Goal: Task Accomplishment & Management: Complete application form

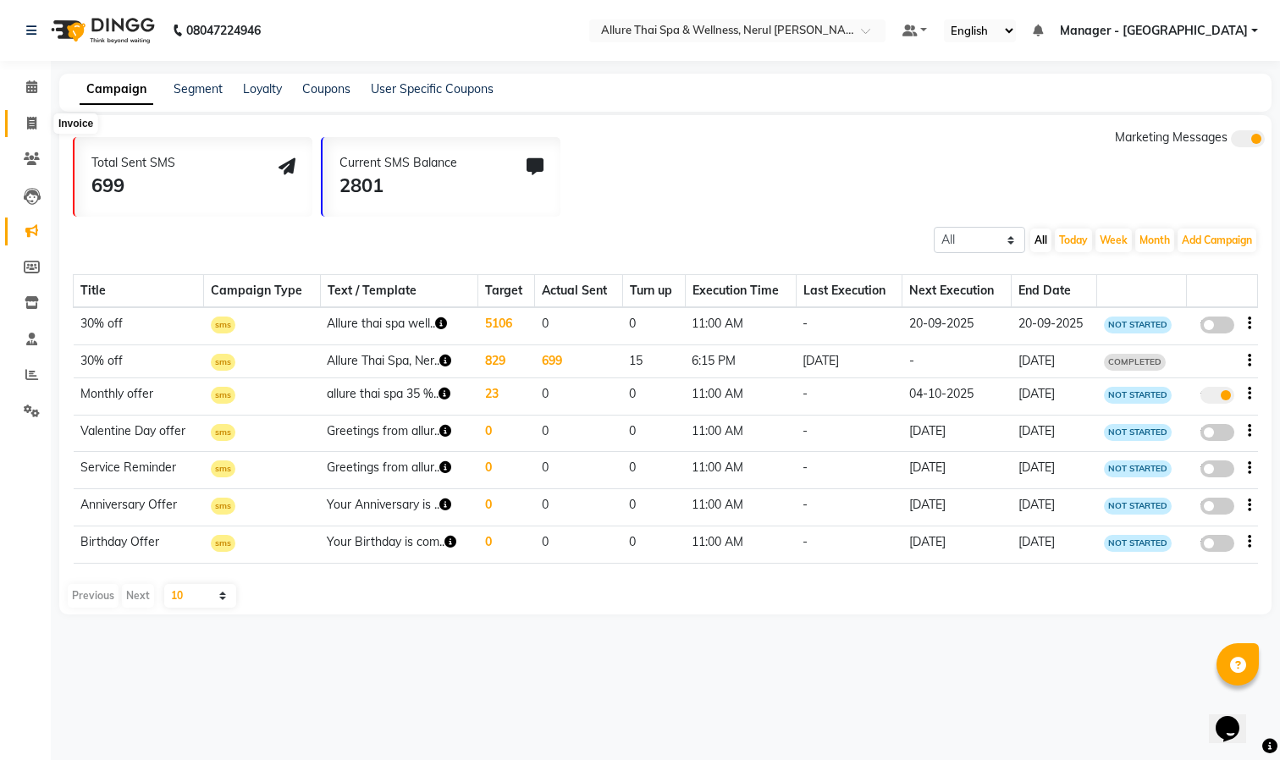
click at [25, 115] on span at bounding box center [32, 123] width 30 height 19
select select "8529"
select select "service"
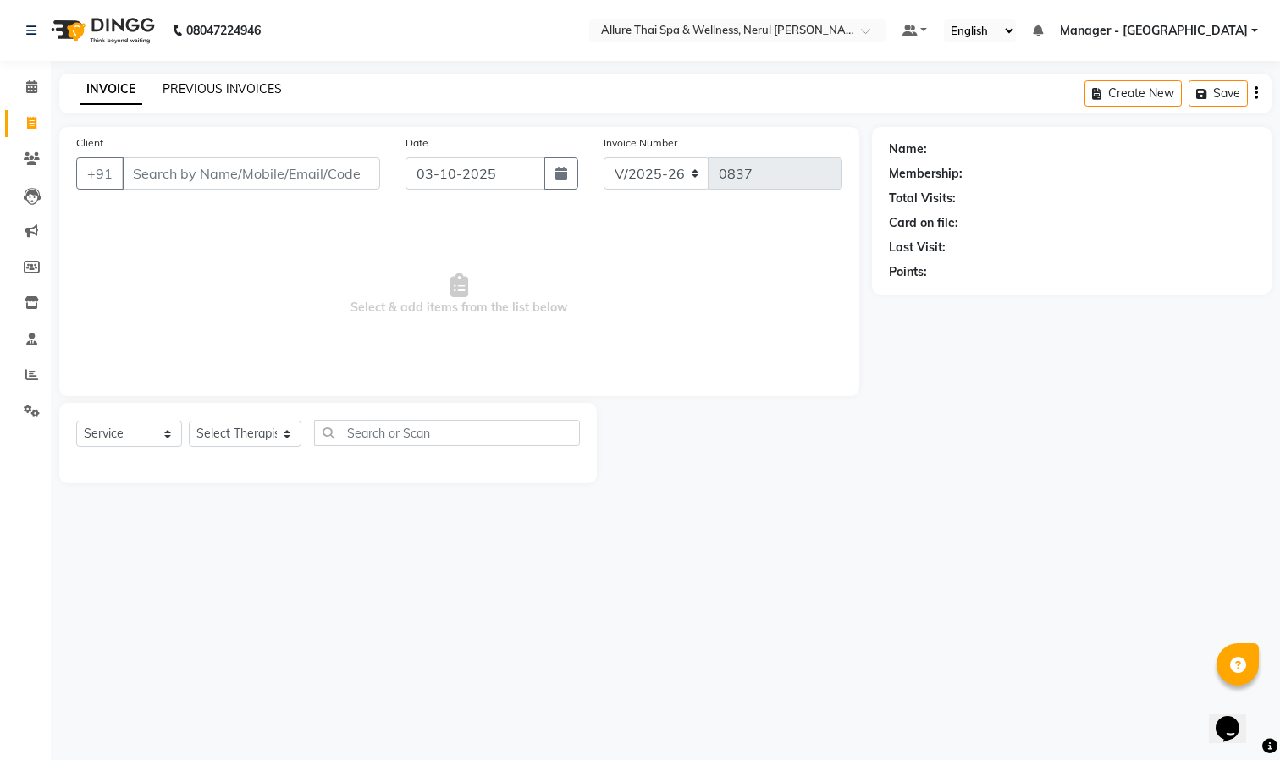
click at [188, 87] on link "PREVIOUS INVOICES" at bounding box center [221, 88] width 119 height 15
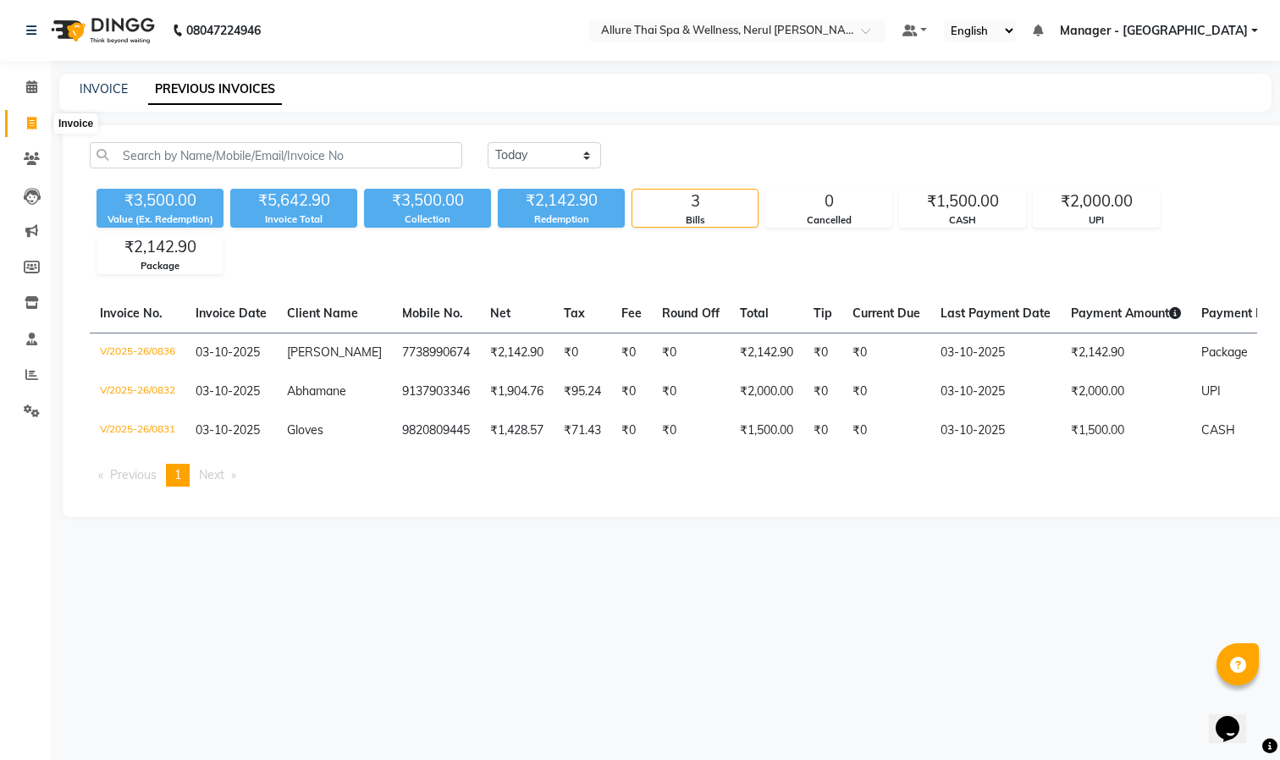
click at [31, 122] on icon at bounding box center [31, 123] width 9 height 13
select select "8529"
select select "service"
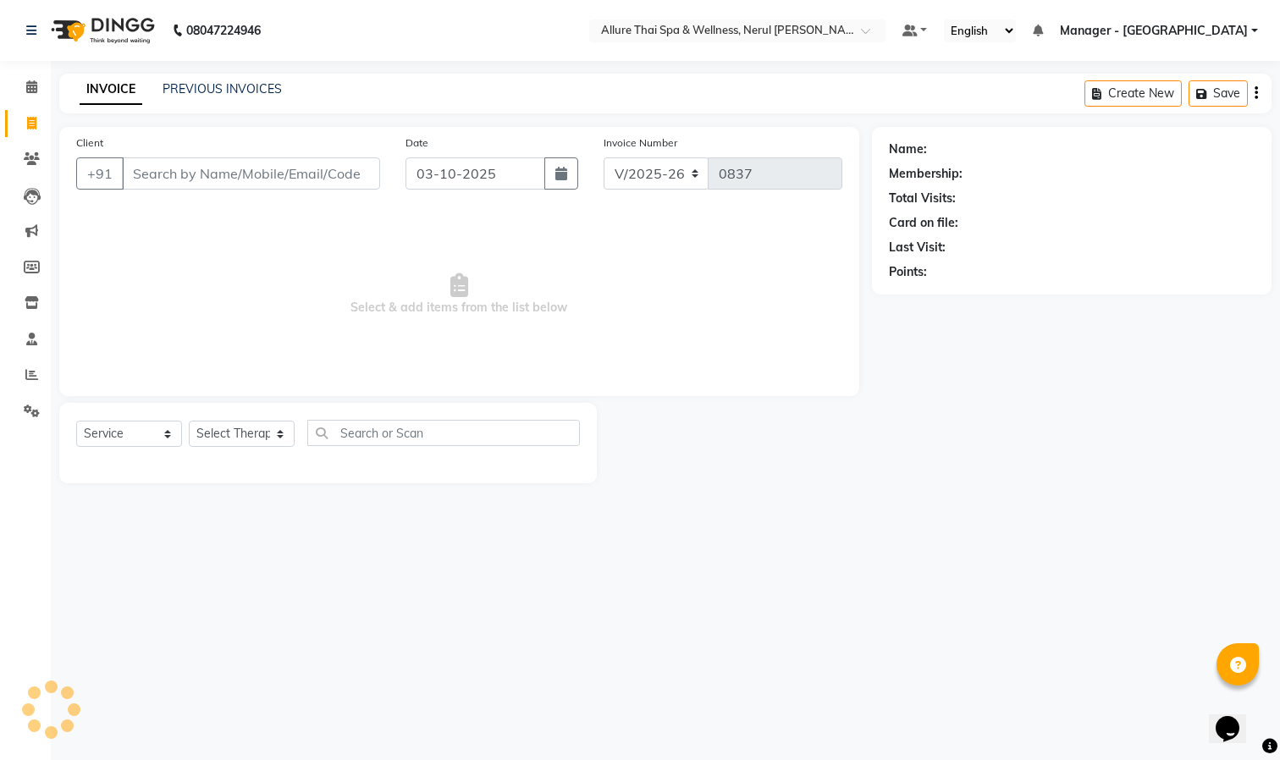
click at [219, 175] on input "Client" at bounding box center [251, 173] width 258 height 32
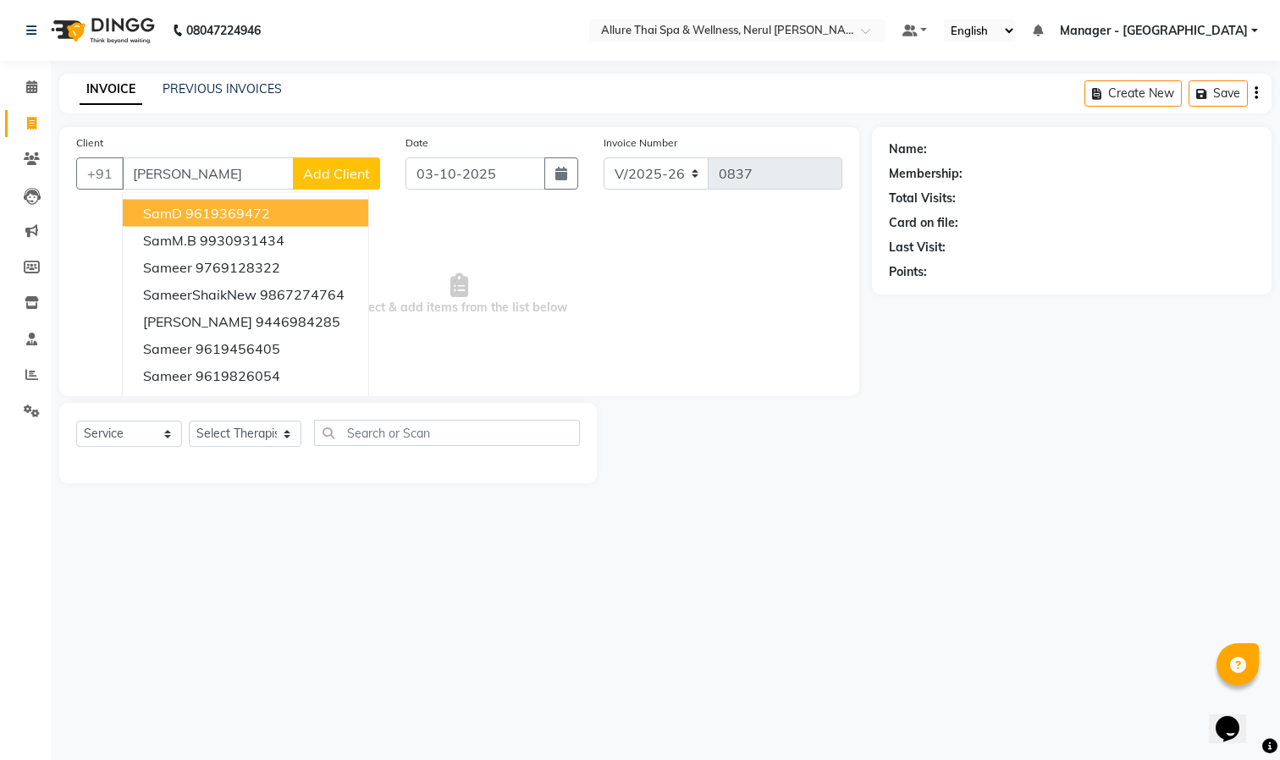
type input "[PERSON_NAME]"
click at [333, 168] on span "Add Client" at bounding box center [336, 173] width 67 height 17
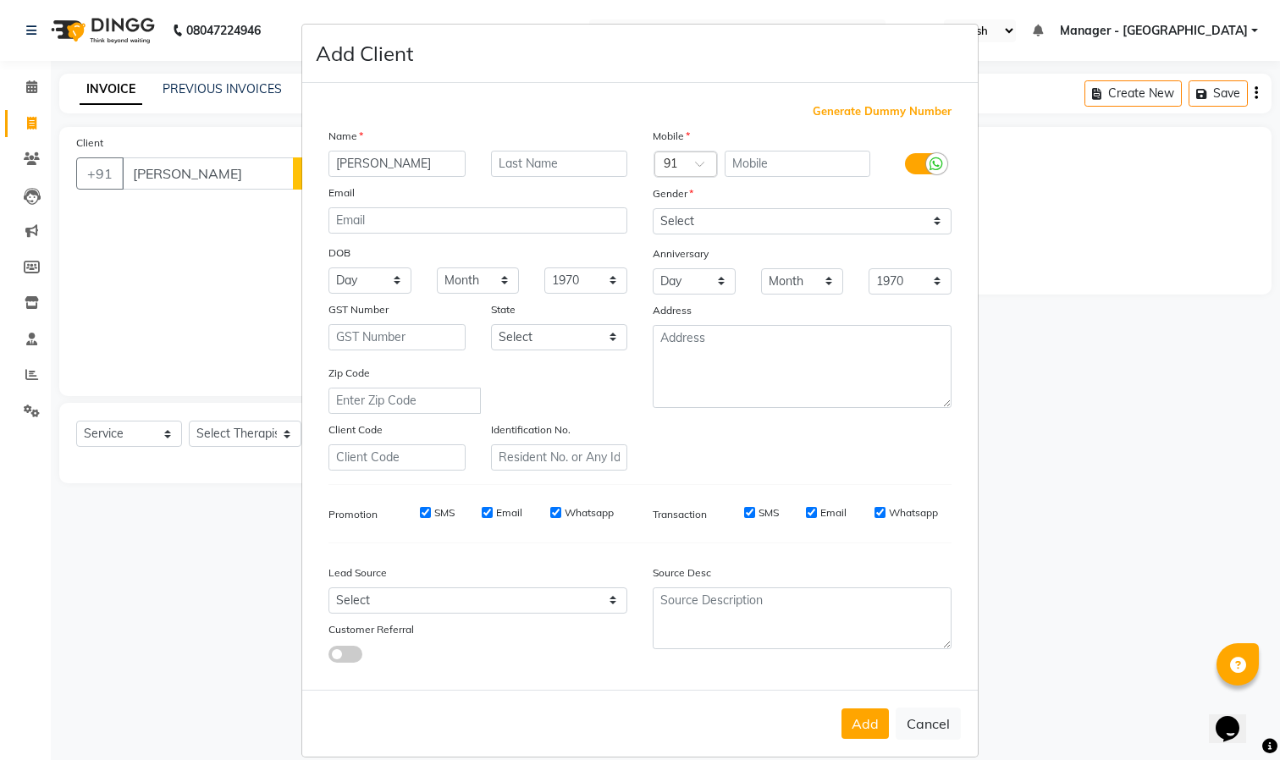
click at [818, 105] on span "Generate Dummy Number" at bounding box center [881, 111] width 139 height 17
type input "1378200000125"
checkbox input "false"
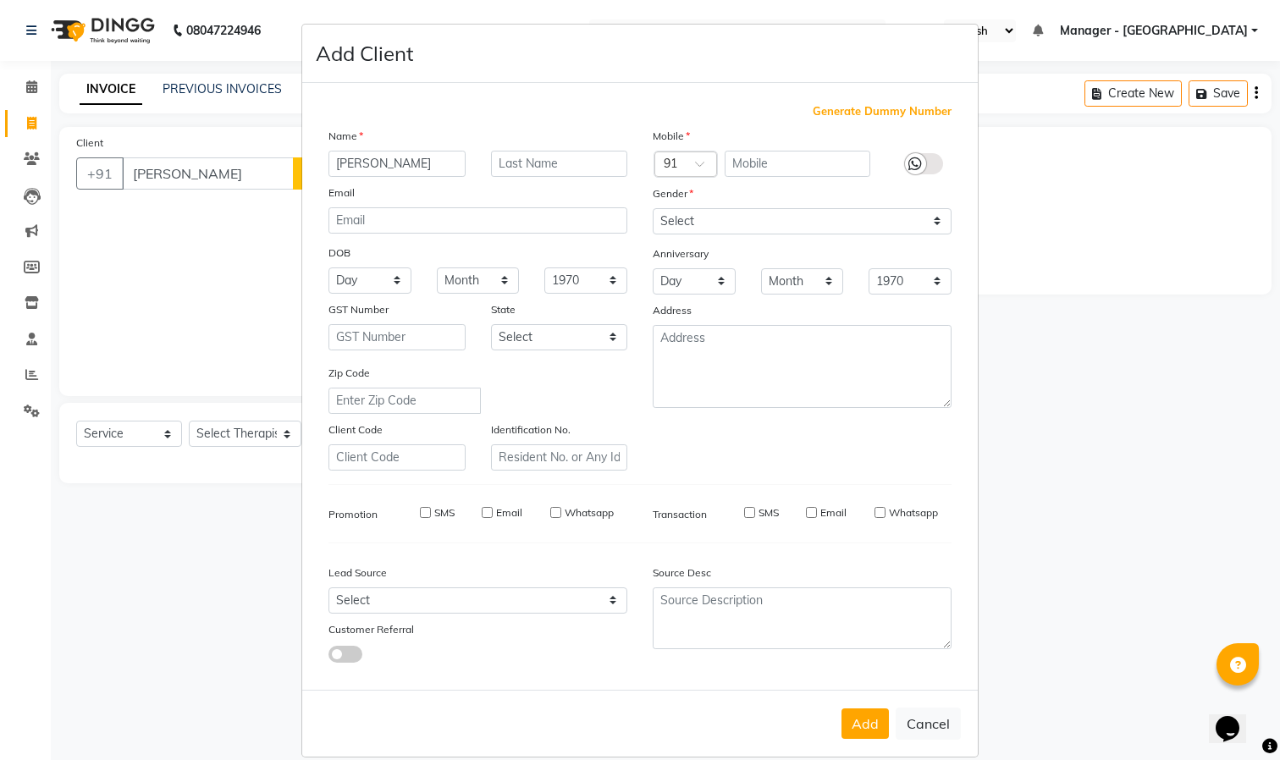
checkbox input "false"
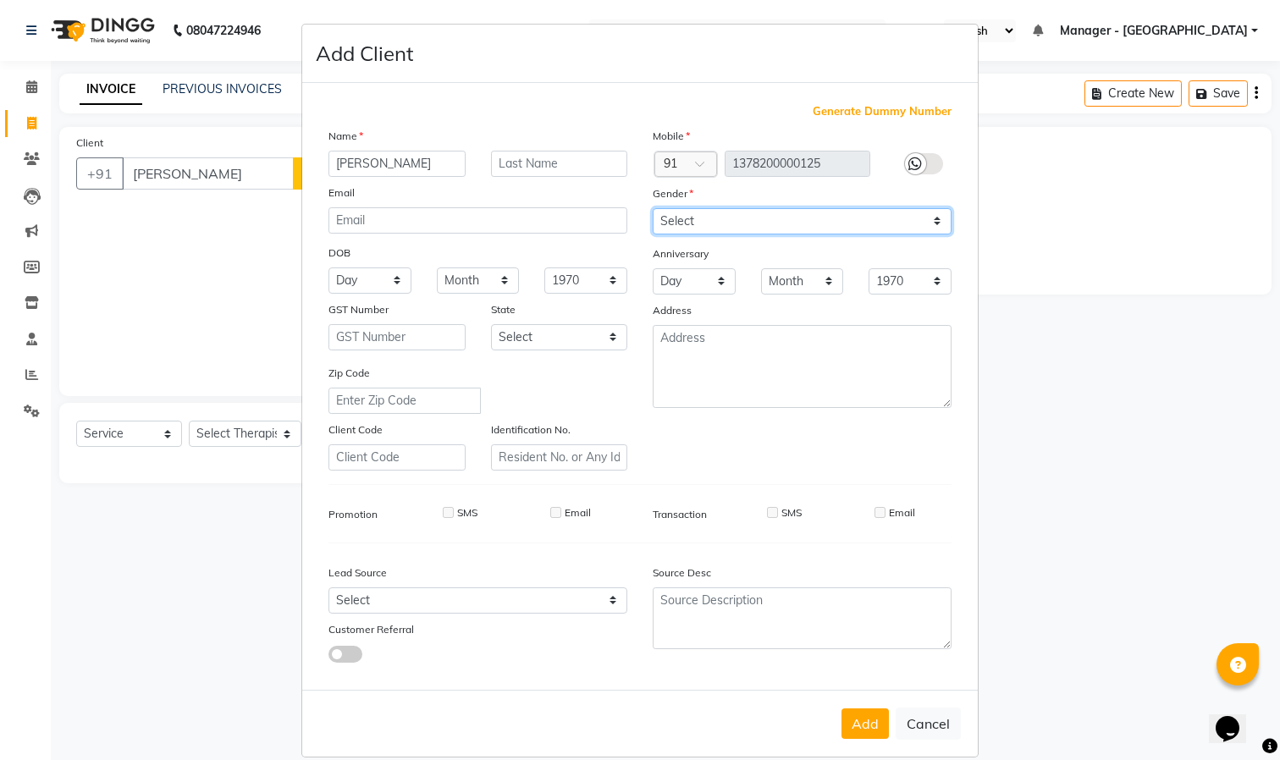
click at [816, 216] on select "Select [DEMOGRAPHIC_DATA] [DEMOGRAPHIC_DATA] Other Prefer Not To Say" at bounding box center [801, 221] width 299 height 26
select select "[DEMOGRAPHIC_DATA]"
click at [652, 208] on select "Select [DEMOGRAPHIC_DATA] [DEMOGRAPHIC_DATA] Other Prefer Not To Say" at bounding box center [801, 221] width 299 height 26
click at [862, 719] on button "Add" at bounding box center [864, 723] width 47 height 30
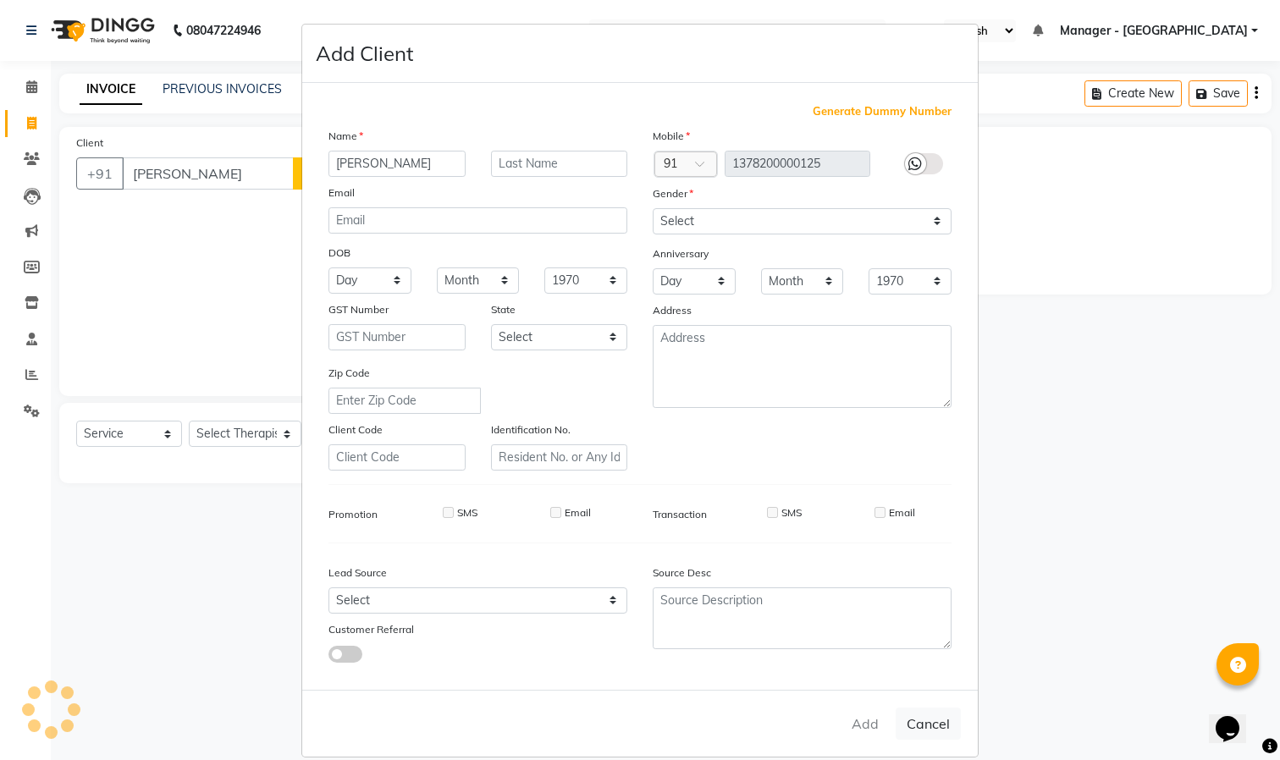
type input "1378200000125"
select select
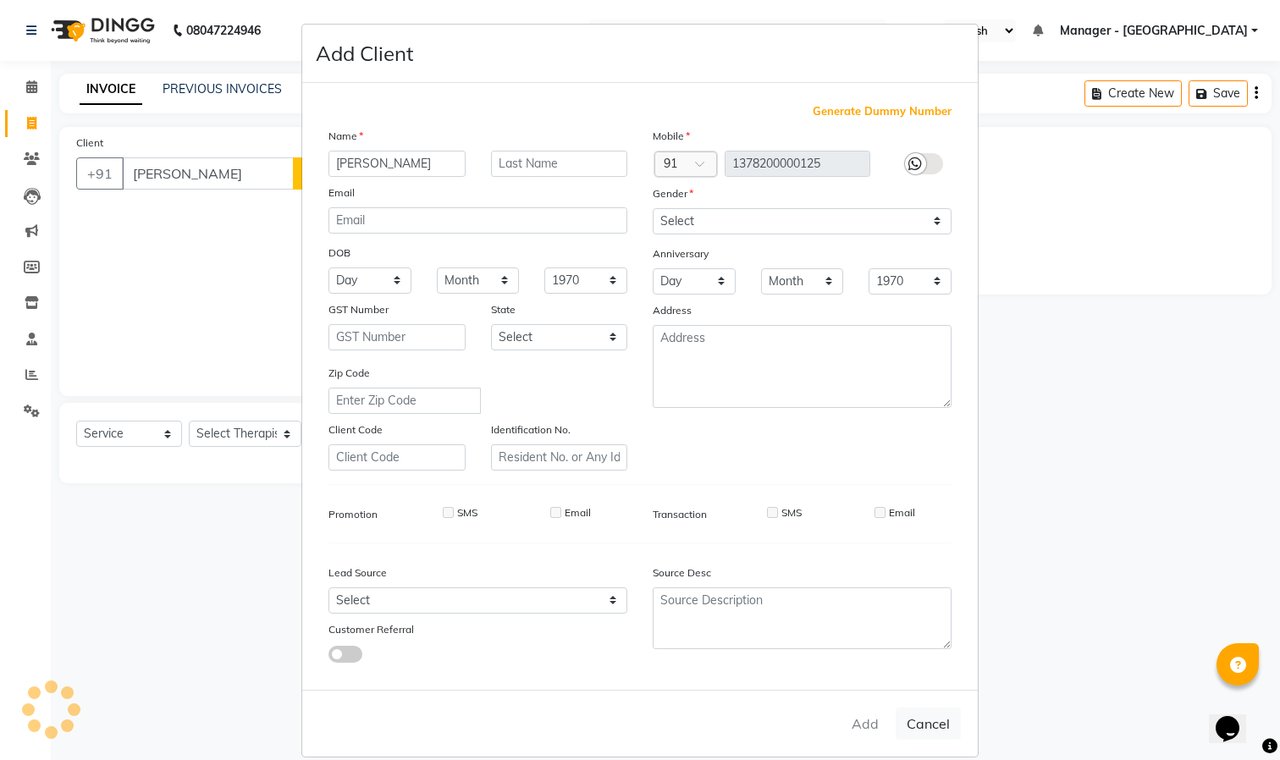
select select
checkbox input "false"
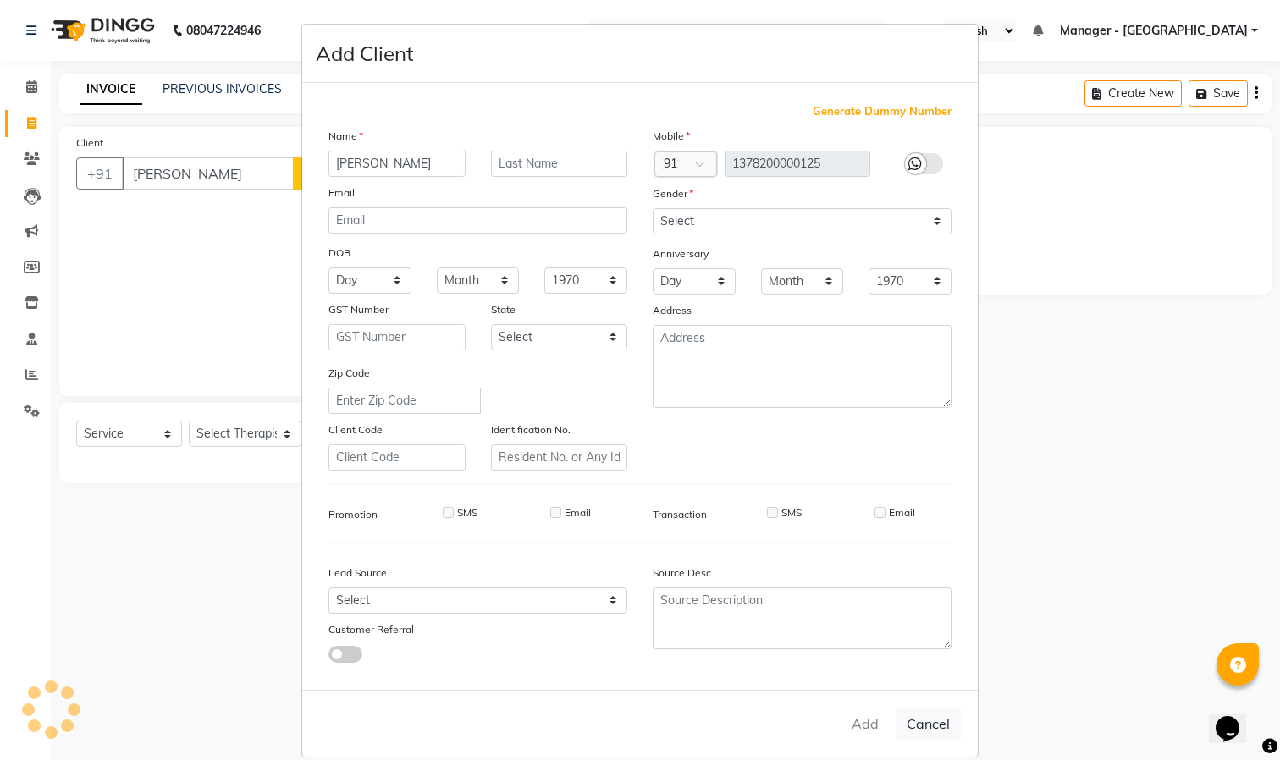
checkbox input "false"
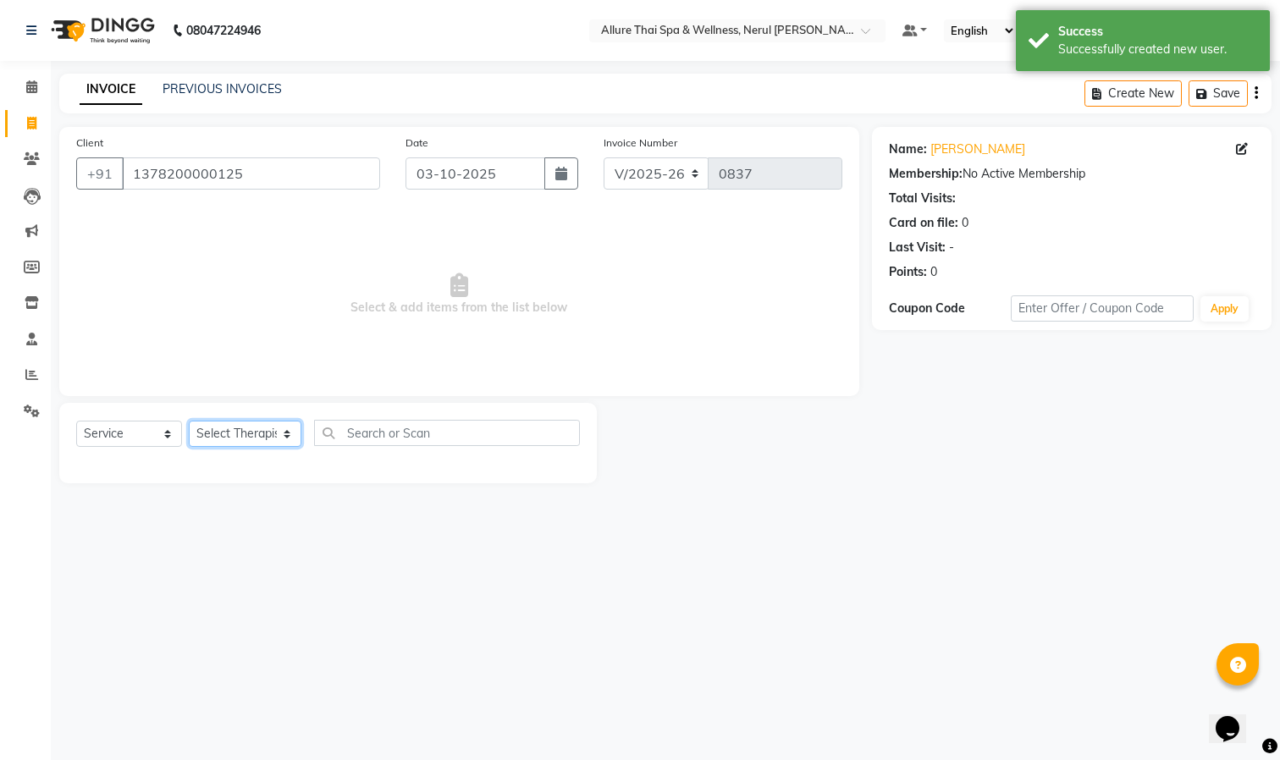
click at [219, 429] on select "Select Therapist Barnet Manager - [PERSON_NAME] [PERSON_NAME] [PERSON_NAME]" at bounding box center [245, 434] width 113 height 26
select select "85288"
click at [189, 421] on select "Select Therapist Barnet Manager - [PERSON_NAME] [PERSON_NAME] [PERSON_NAME]" at bounding box center [245, 434] width 113 height 26
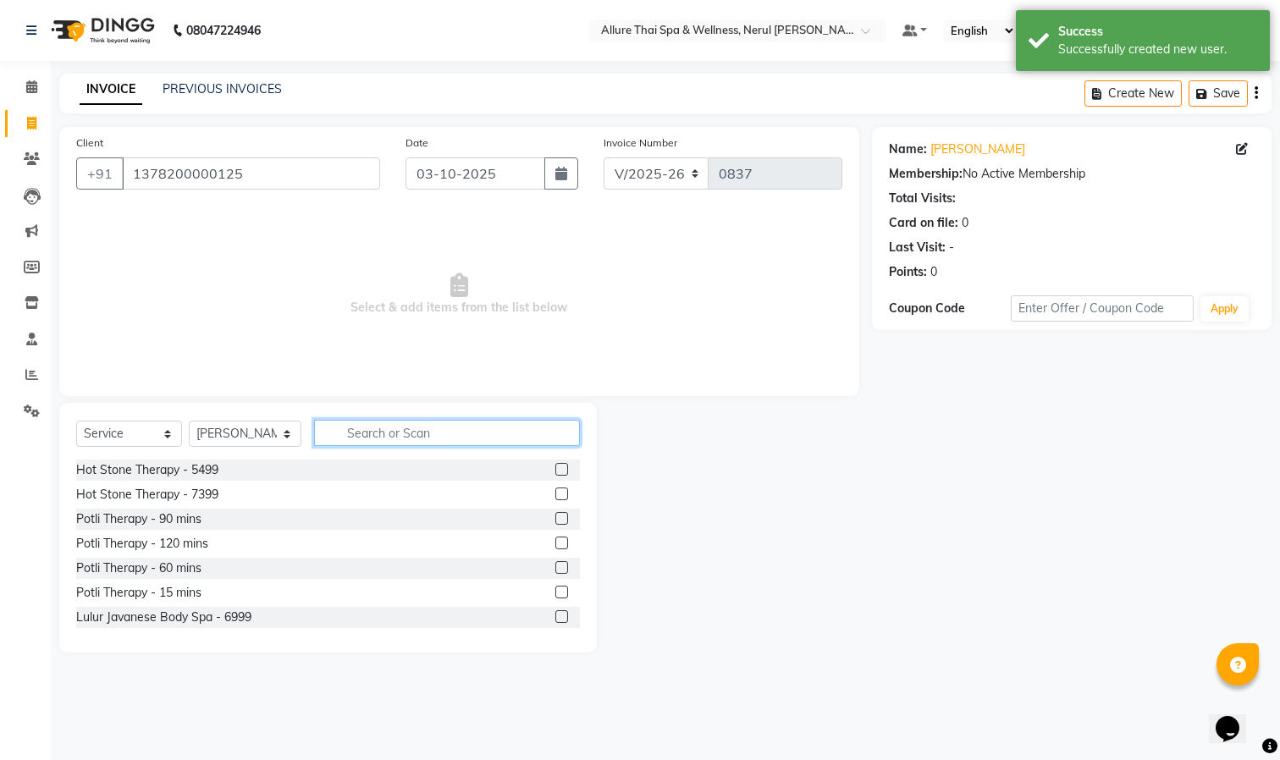
click at [353, 434] on input "text" at bounding box center [447, 433] width 266 height 26
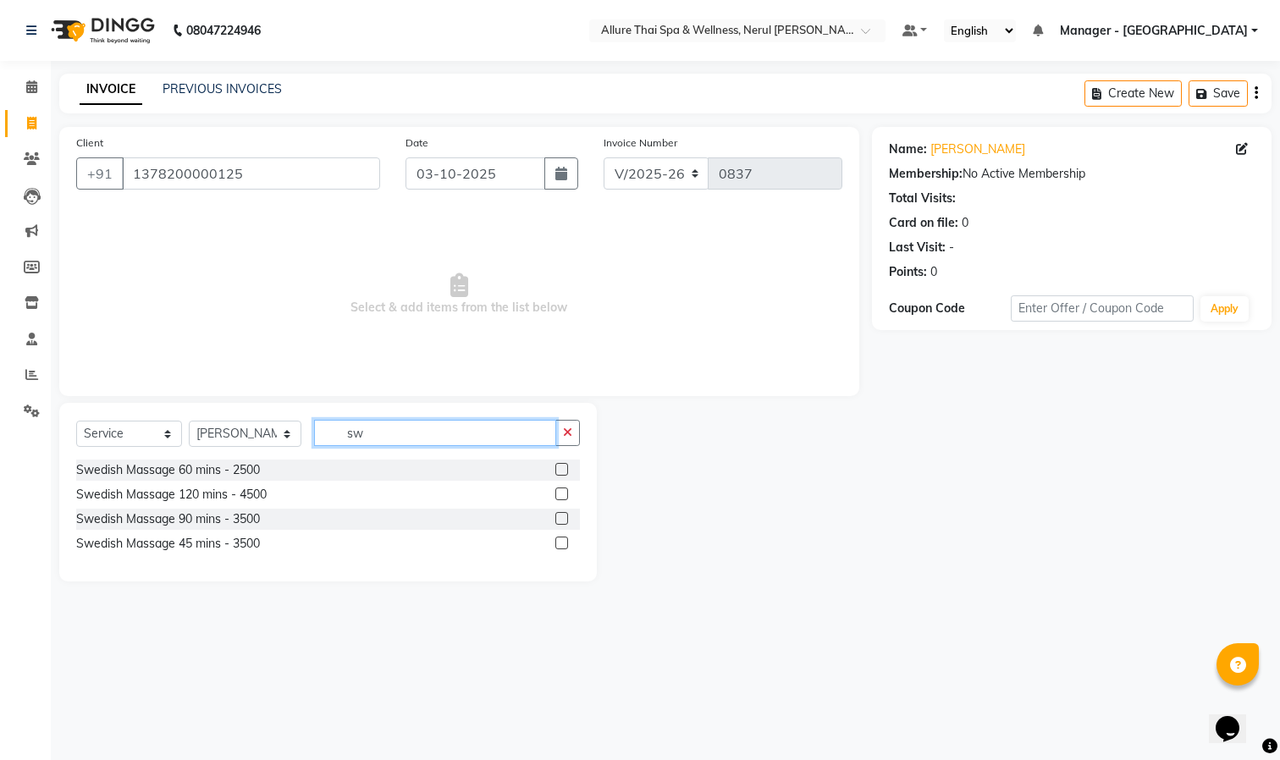
type input "s"
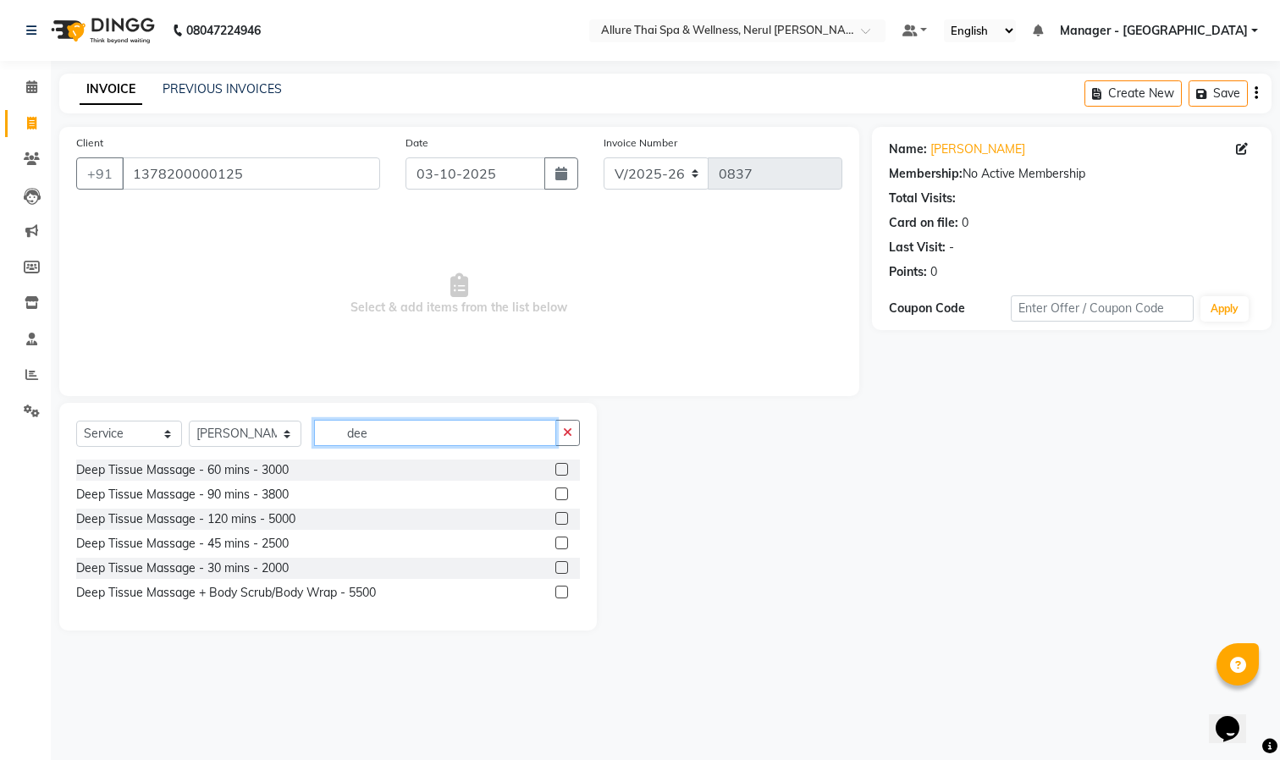
type input "dee"
click at [557, 518] on label at bounding box center [561, 518] width 13 height 13
click at [557, 518] on input "checkbox" at bounding box center [560, 519] width 11 height 11
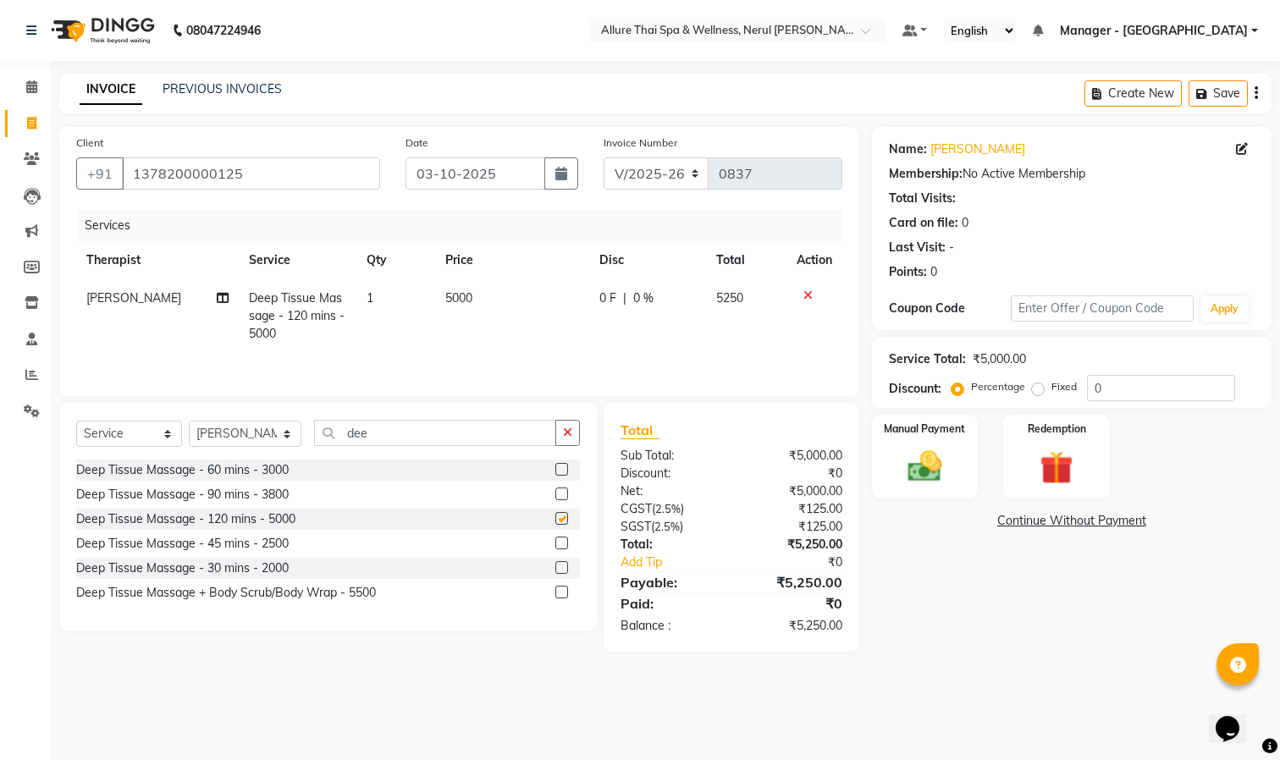
checkbox input "false"
click at [1051, 392] on label "Fixed" at bounding box center [1063, 386] width 25 height 15
click at [1035, 392] on input "Fixed" at bounding box center [1041, 387] width 12 height 12
radio input "true"
click at [1132, 388] on input "0" at bounding box center [1161, 388] width 148 height 26
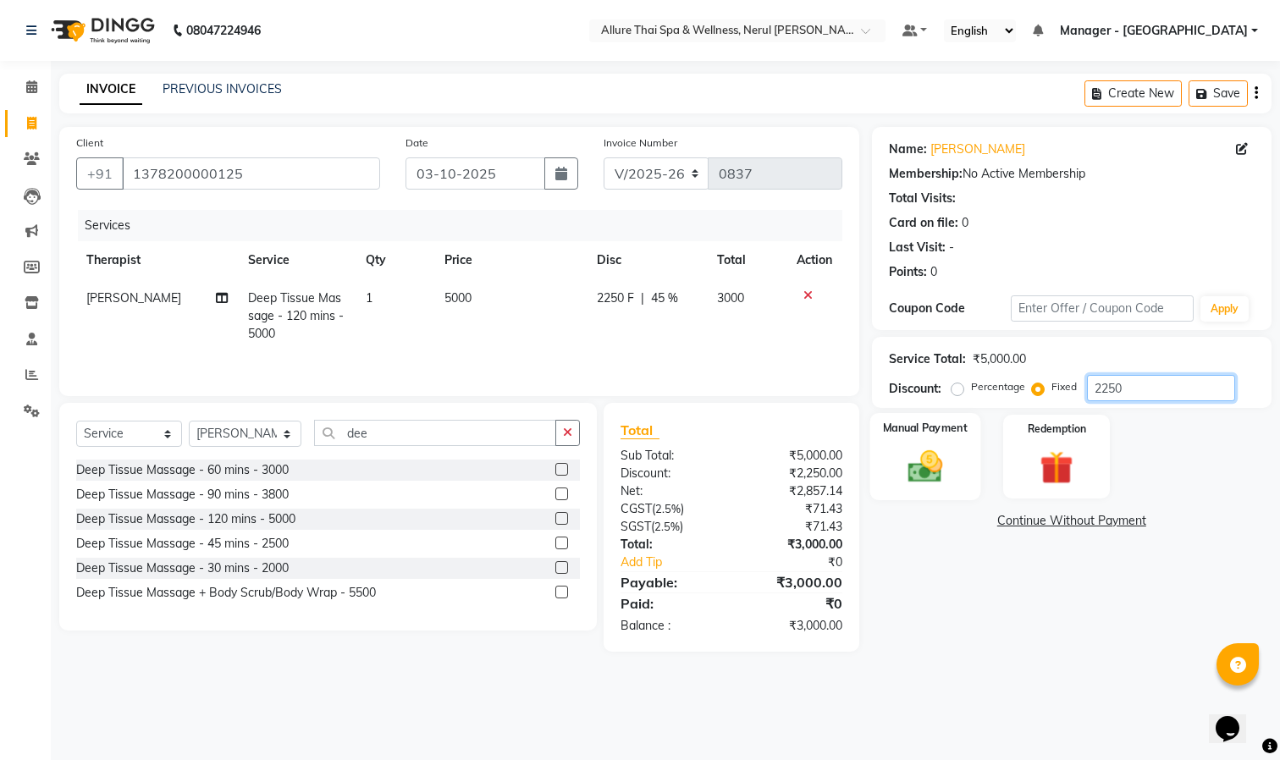
type input "2250"
click at [920, 445] on div "Manual Payment" at bounding box center [924, 456] width 111 height 87
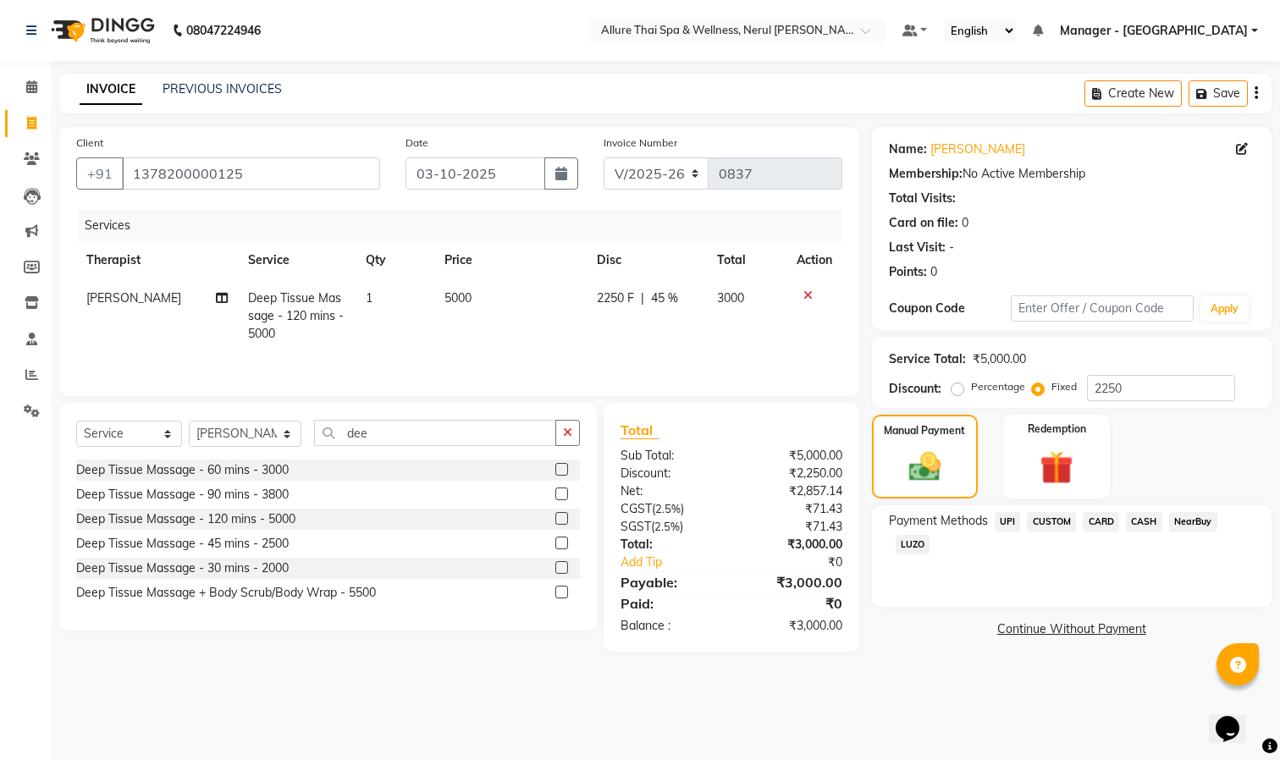
click at [1138, 526] on span "CASH" at bounding box center [1144, 521] width 36 height 19
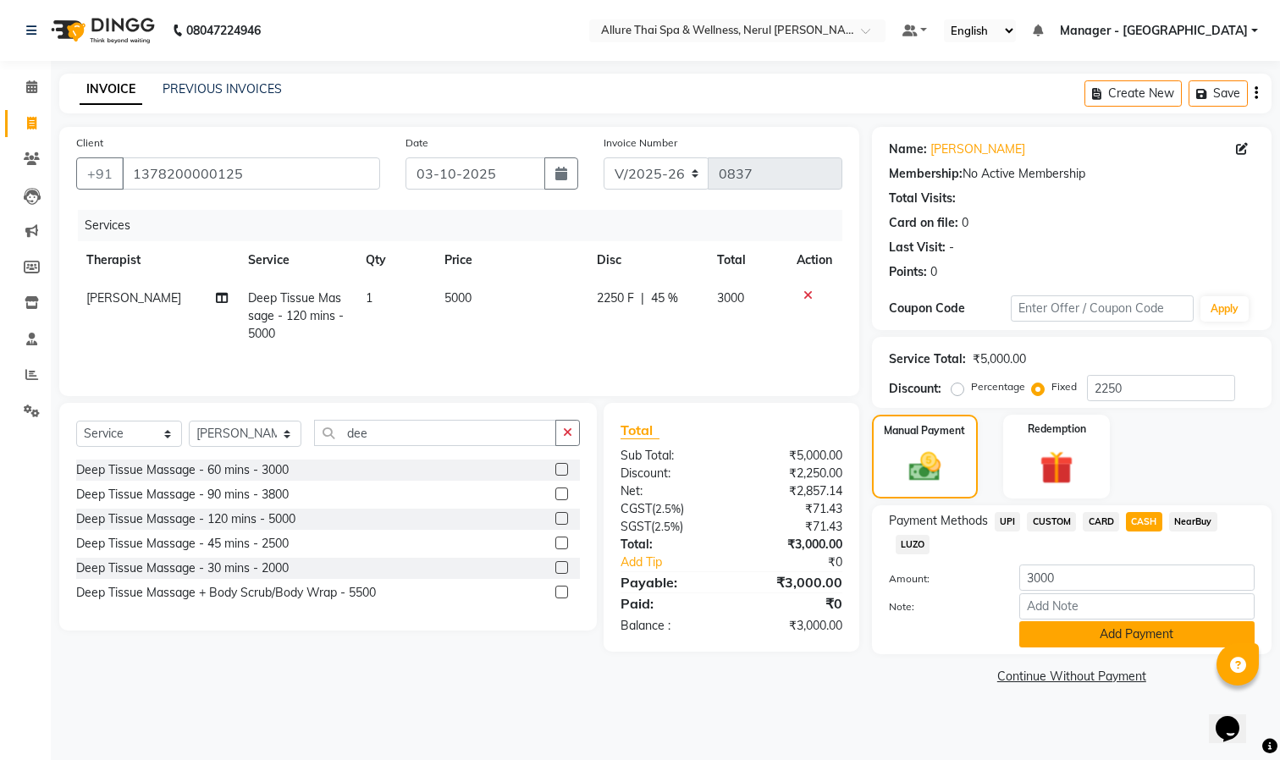
click at [1103, 642] on button "Add Payment" at bounding box center [1136, 634] width 235 height 26
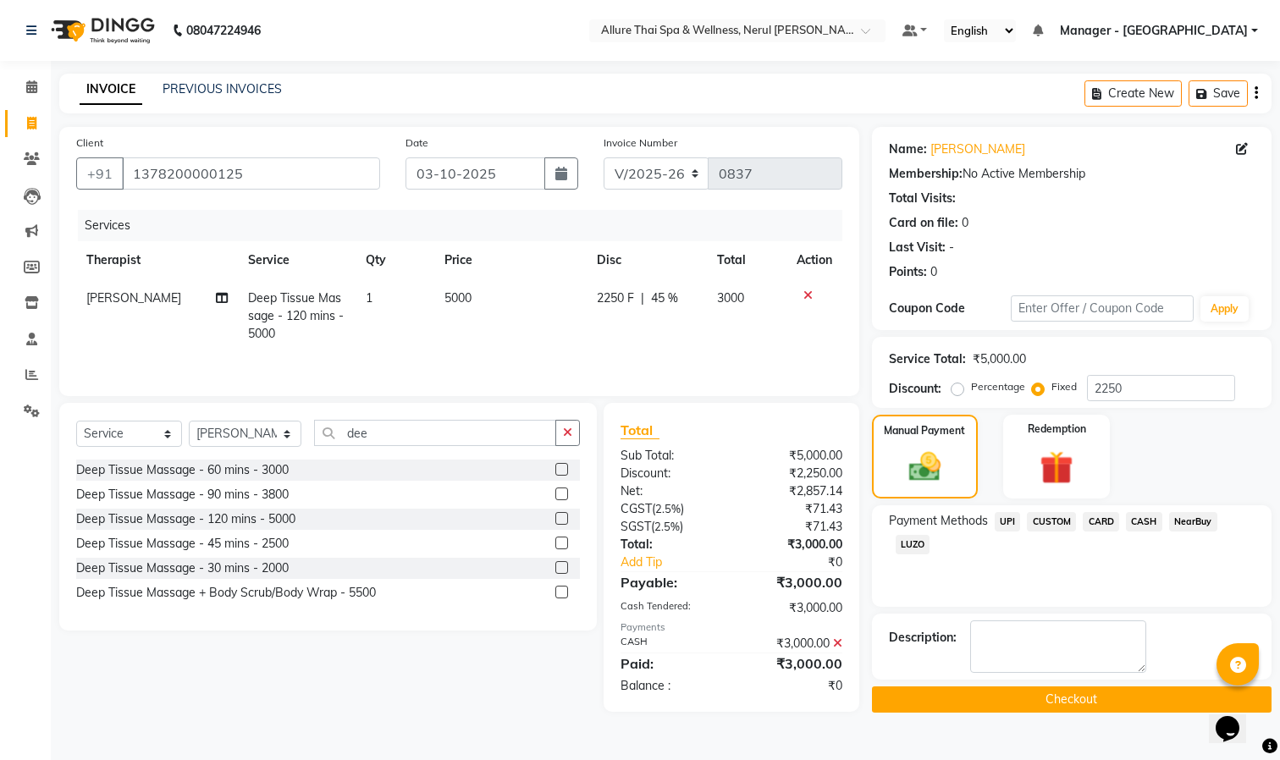
click at [980, 707] on button "Checkout" at bounding box center [1071, 699] width 399 height 26
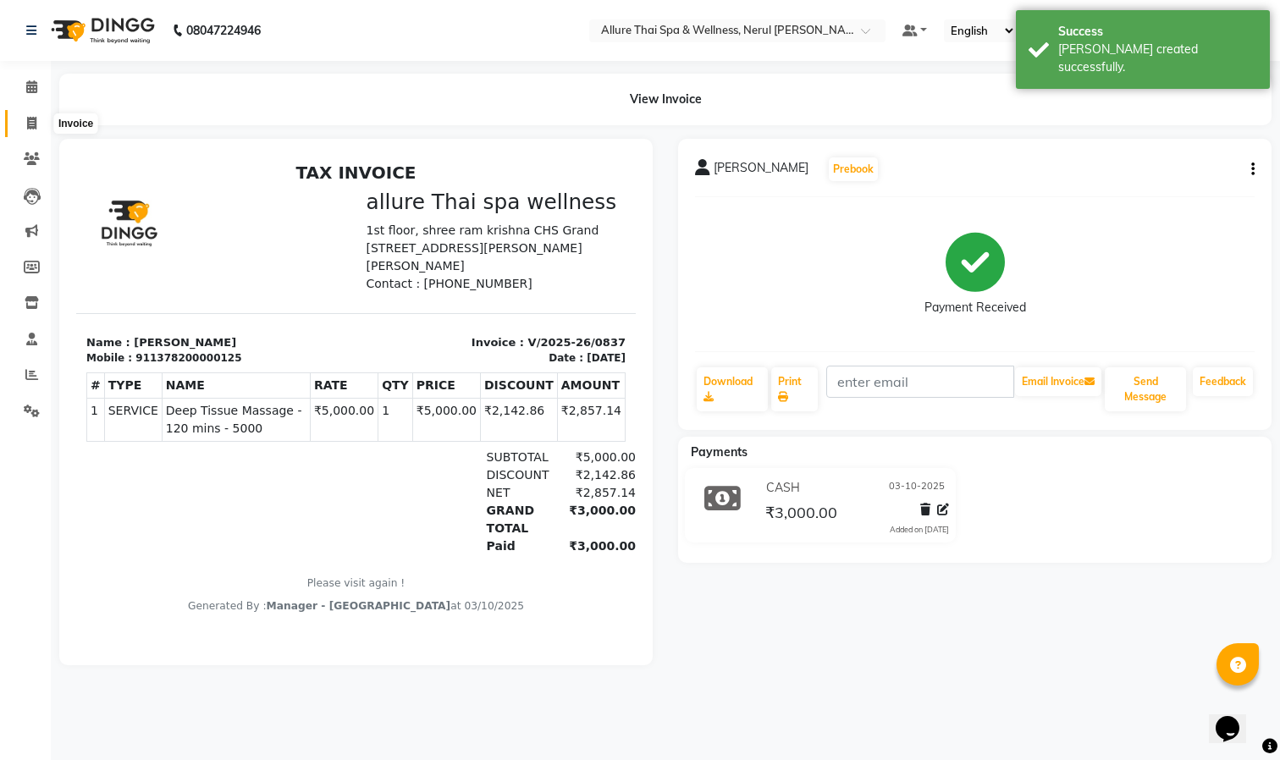
click at [29, 122] on icon at bounding box center [31, 123] width 9 height 13
select select "service"
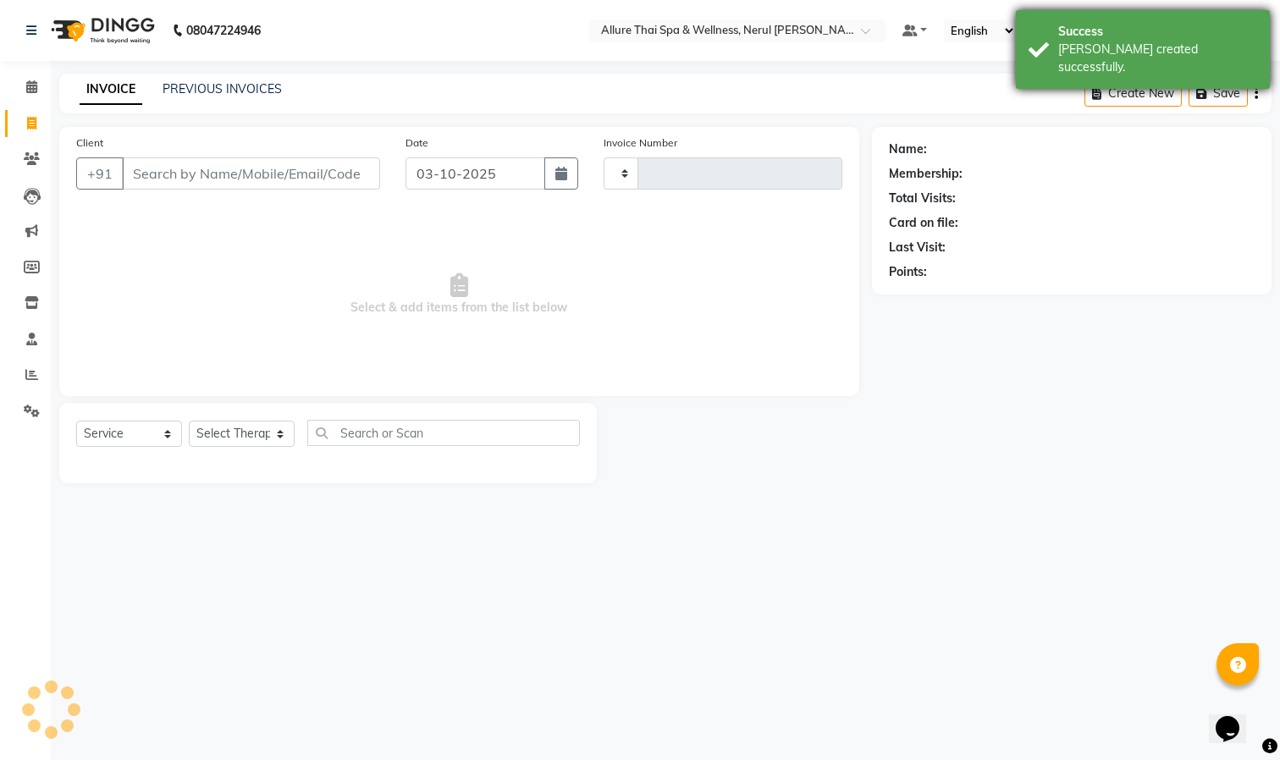
type input "0838"
select select "8529"
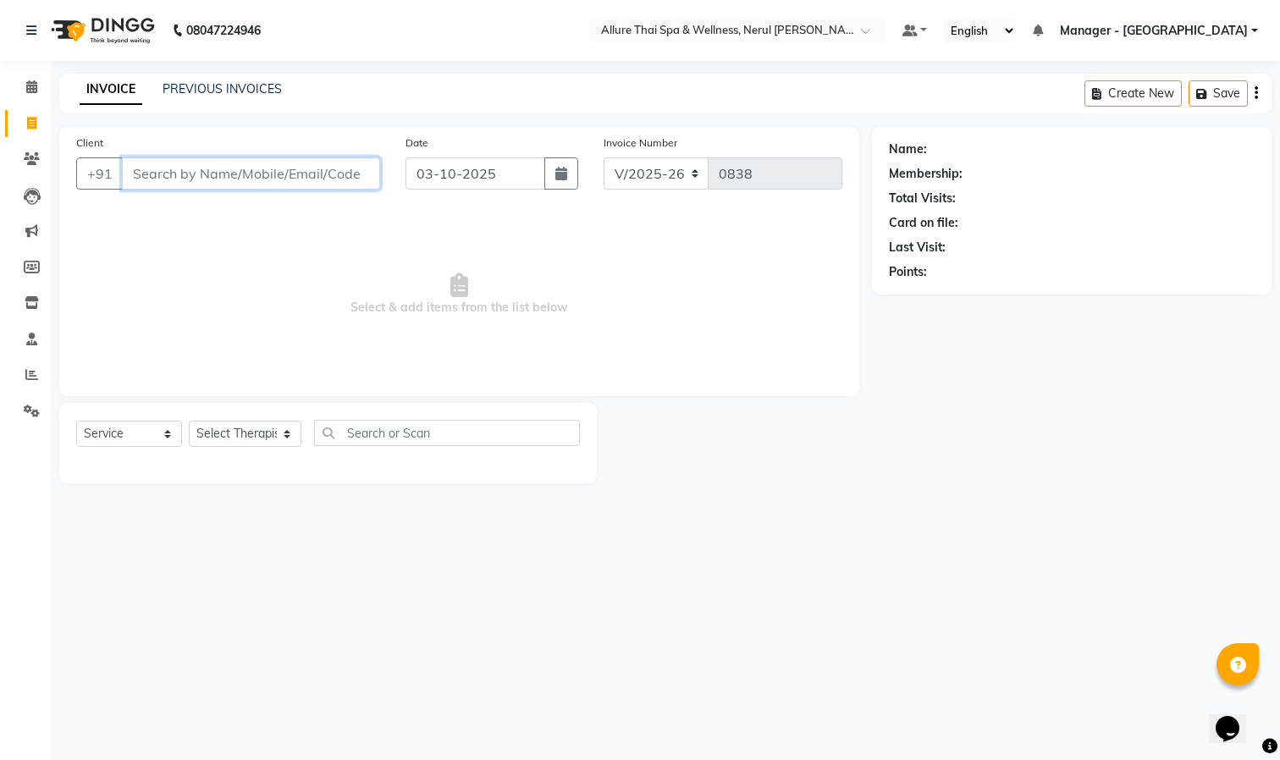
click at [217, 158] on input "Client" at bounding box center [251, 173] width 258 height 32
paste input "sunil"
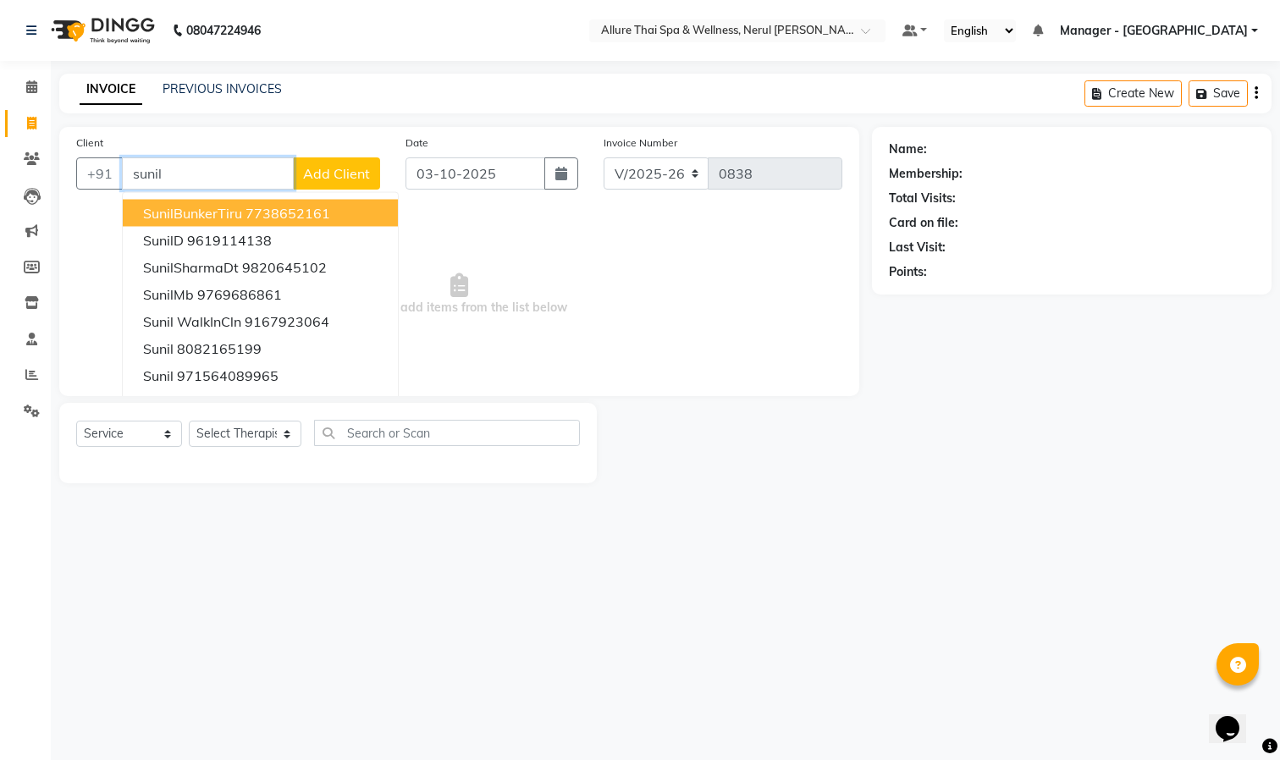
type input "sunil"
click at [333, 173] on span "Add Client" at bounding box center [336, 173] width 67 height 17
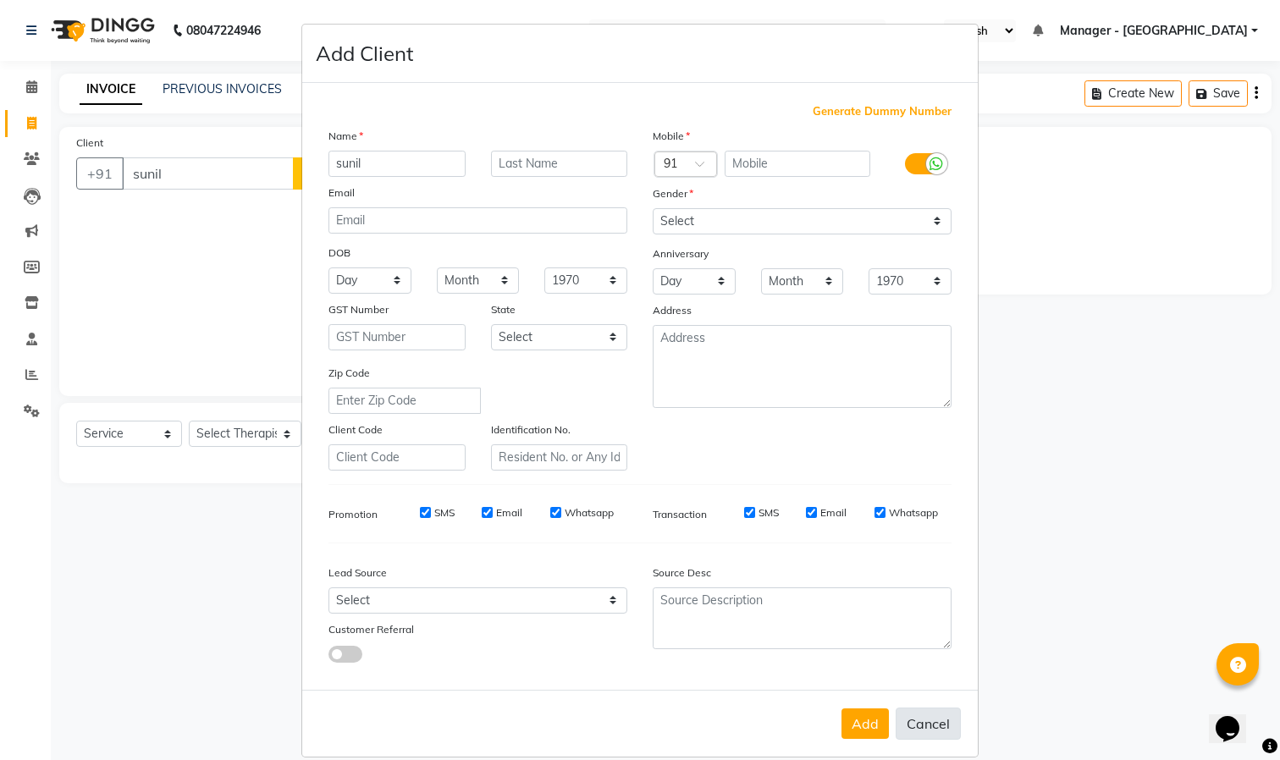
click at [920, 716] on button "Cancel" at bounding box center [927, 724] width 65 height 32
select select
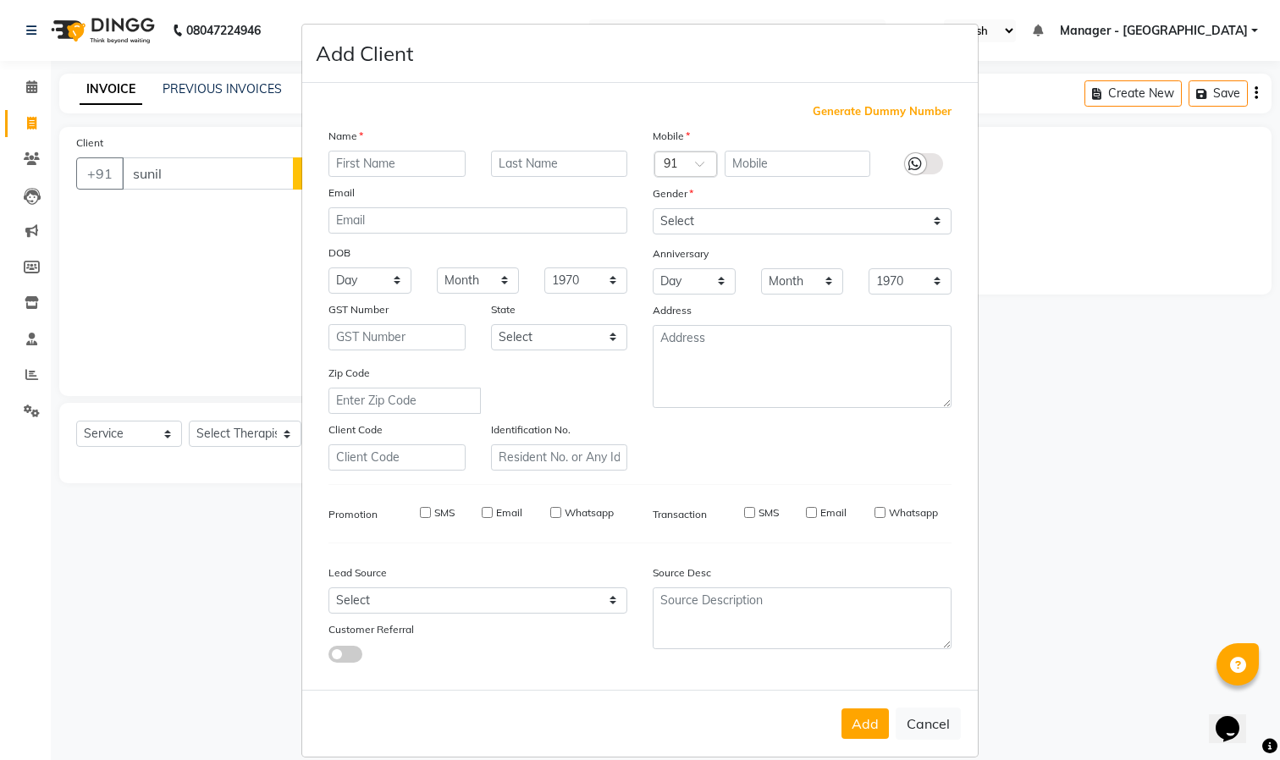
select select
checkbox input "false"
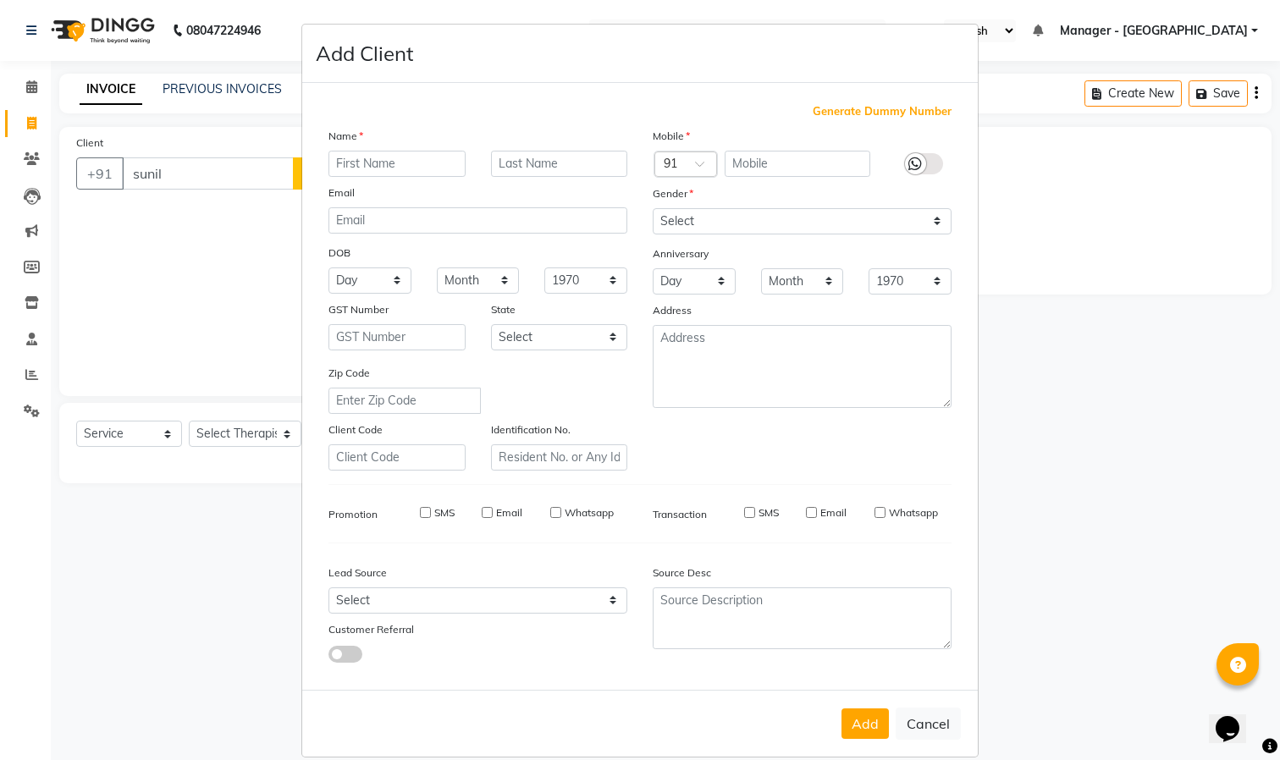
checkbox input "false"
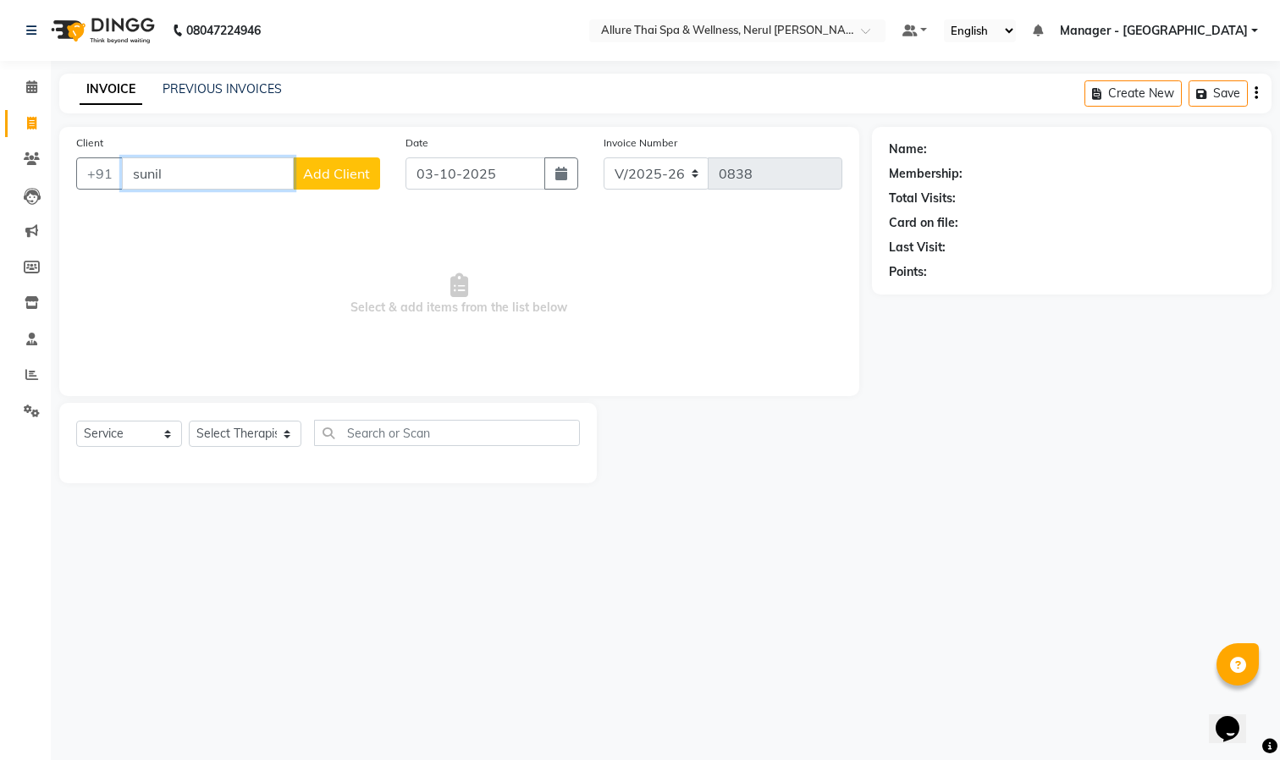
click at [209, 173] on input "sunil" at bounding box center [208, 173] width 172 height 32
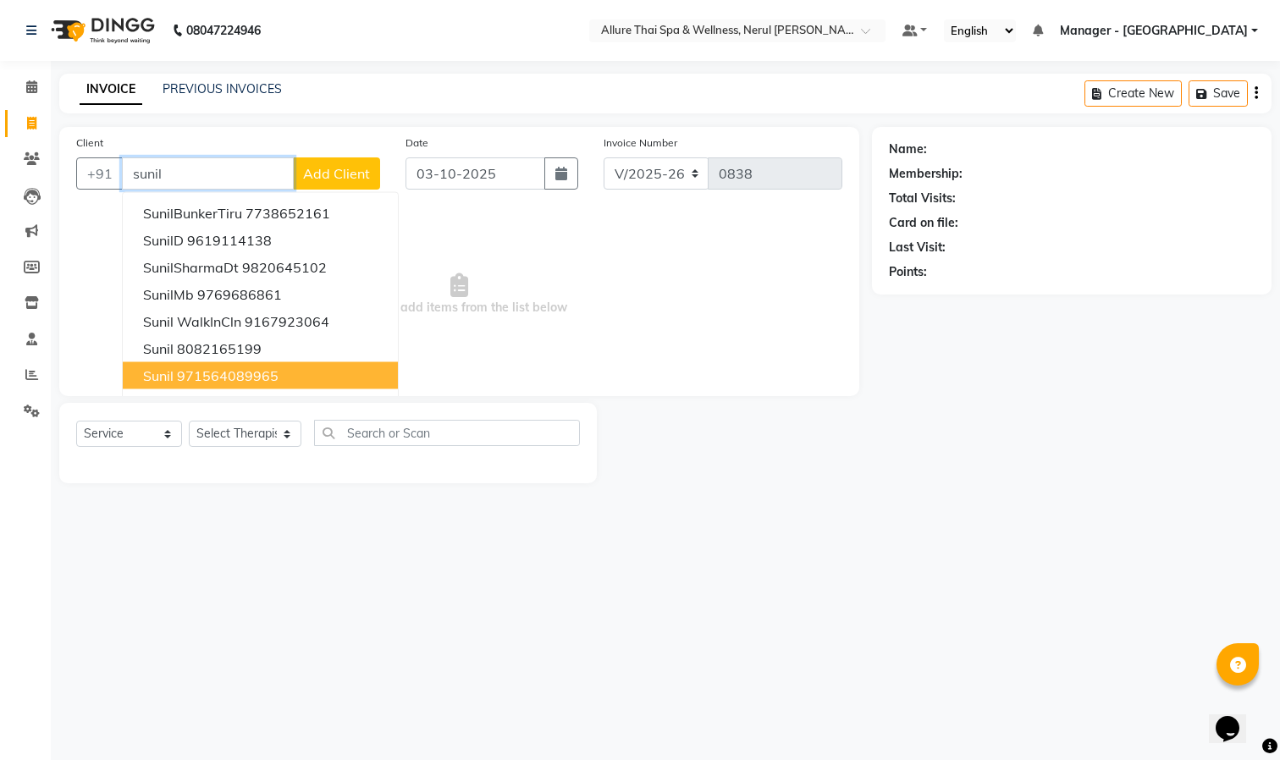
click at [221, 376] on ngb-highlight "971564089965" at bounding box center [228, 375] width 102 height 17
type input "971564089965"
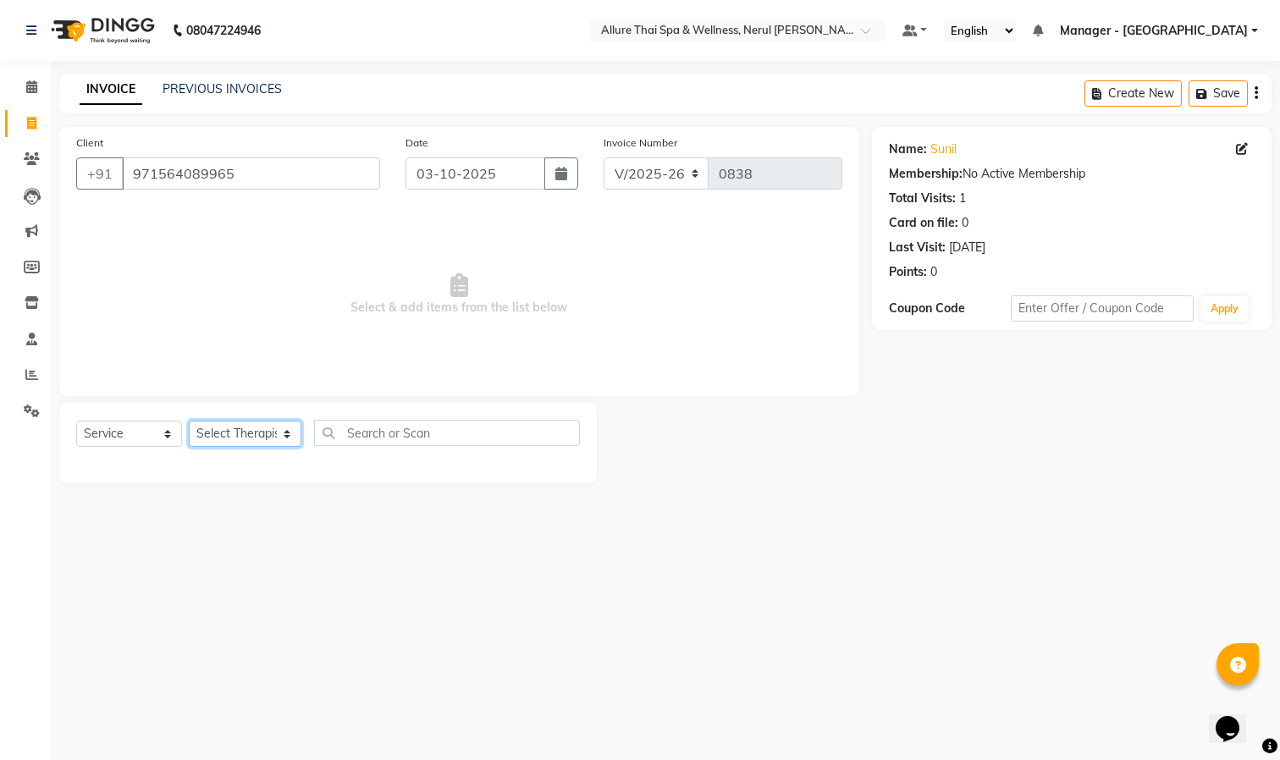
click at [227, 439] on select "Select Therapist Barnet Manager - [PERSON_NAME] [PERSON_NAME] [PERSON_NAME]" at bounding box center [245, 434] width 113 height 26
click at [250, 442] on select "Select Therapist Barnet Manager - [PERSON_NAME] [PERSON_NAME] [PERSON_NAME]" at bounding box center [245, 434] width 113 height 26
select select "91027"
click at [189, 421] on select "Select Therapist Barnet Manager - [PERSON_NAME] [PERSON_NAME] [PERSON_NAME]" at bounding box center [245, 434] width 113 height 26
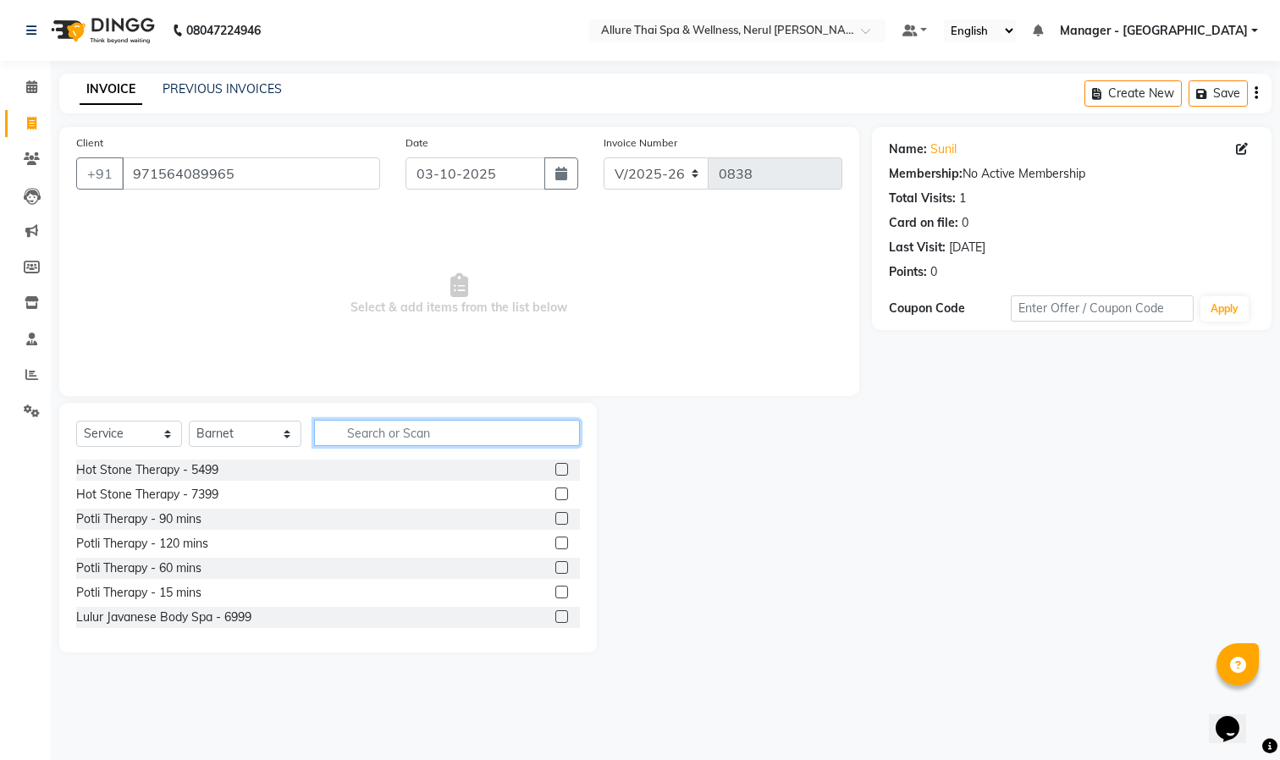
click at [391, 432] on input "text" at bounding box center [447, 433] width 266 height 26
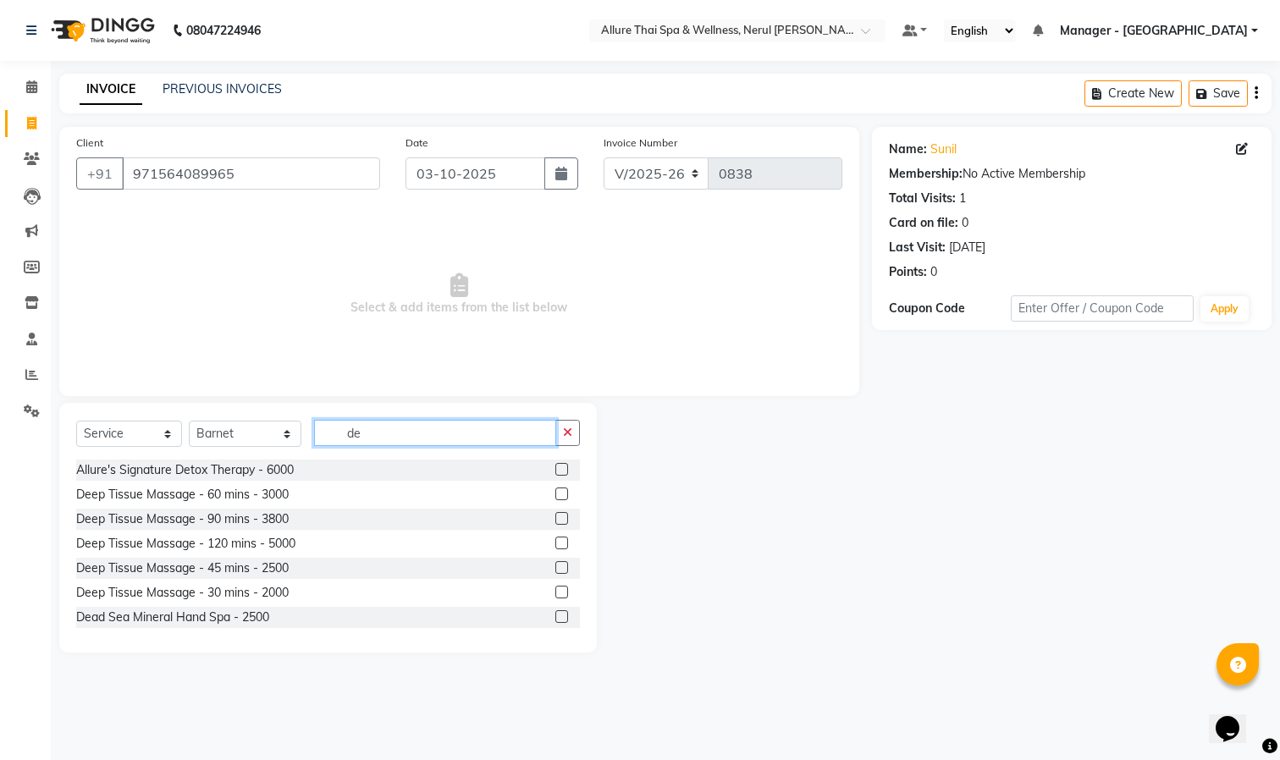
type input "de"
click at [555, 516] on label at bounding box center [561, 518] width 13 height 13
click at [555, 516] on input "checkbox" at bounding box center [560, 519] width 11 height 11
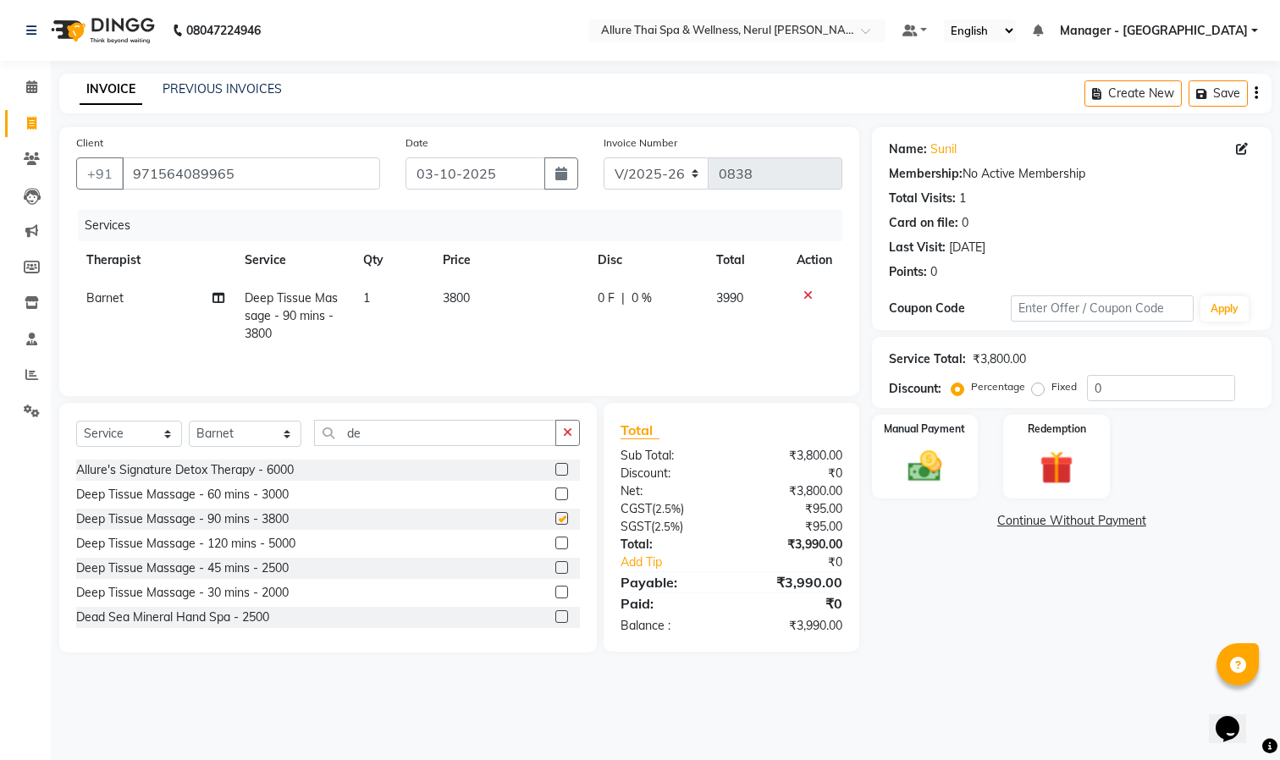
checkbox input "false"
click at [1043, 457] on img at bounding box center [1056, 468] width 57 height 43
click at [1163, 518] on span "Package" at bounding box center [1179, 523] width 49 height 19
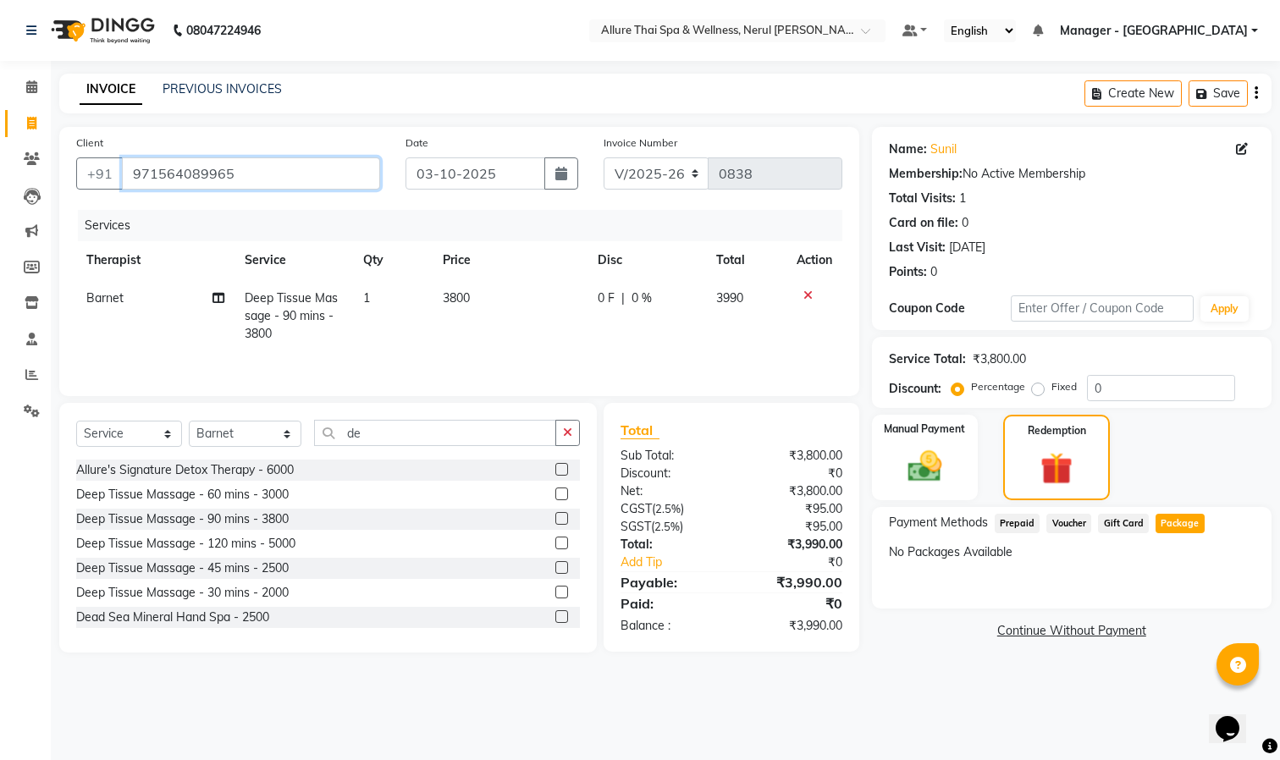
click at [256, 175] on input "971564089965" at bounding box center [251, 173] width 258 height 32
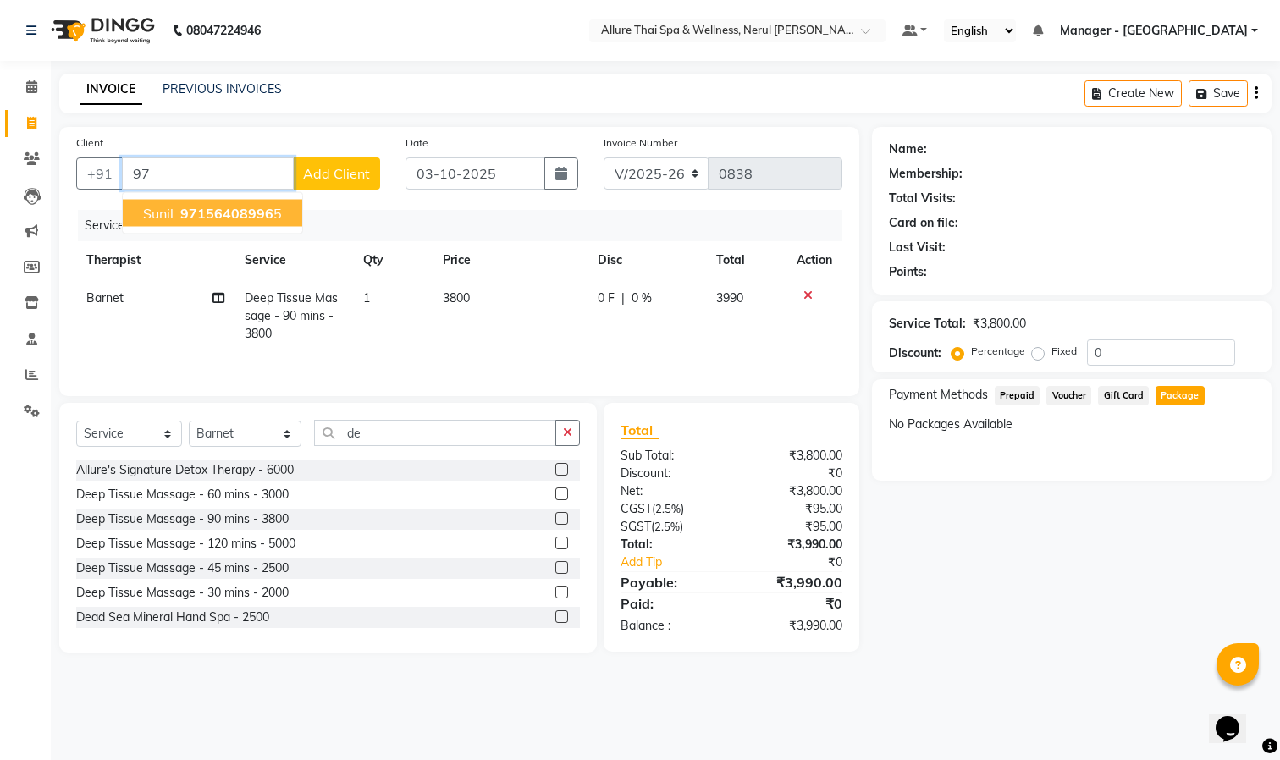
type input "9"
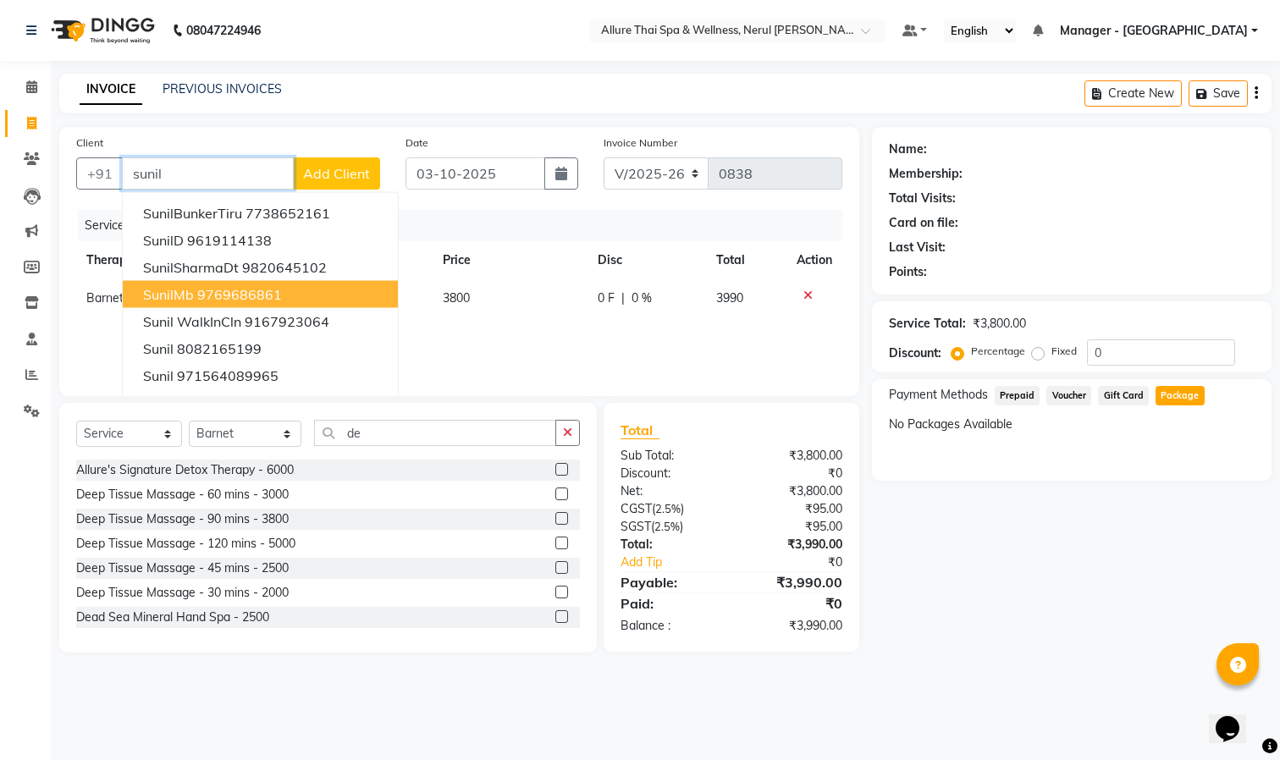
click at [252, 283] on button "SunilMb 9769686861" at bounding box center [260, 294] width 275 height 27
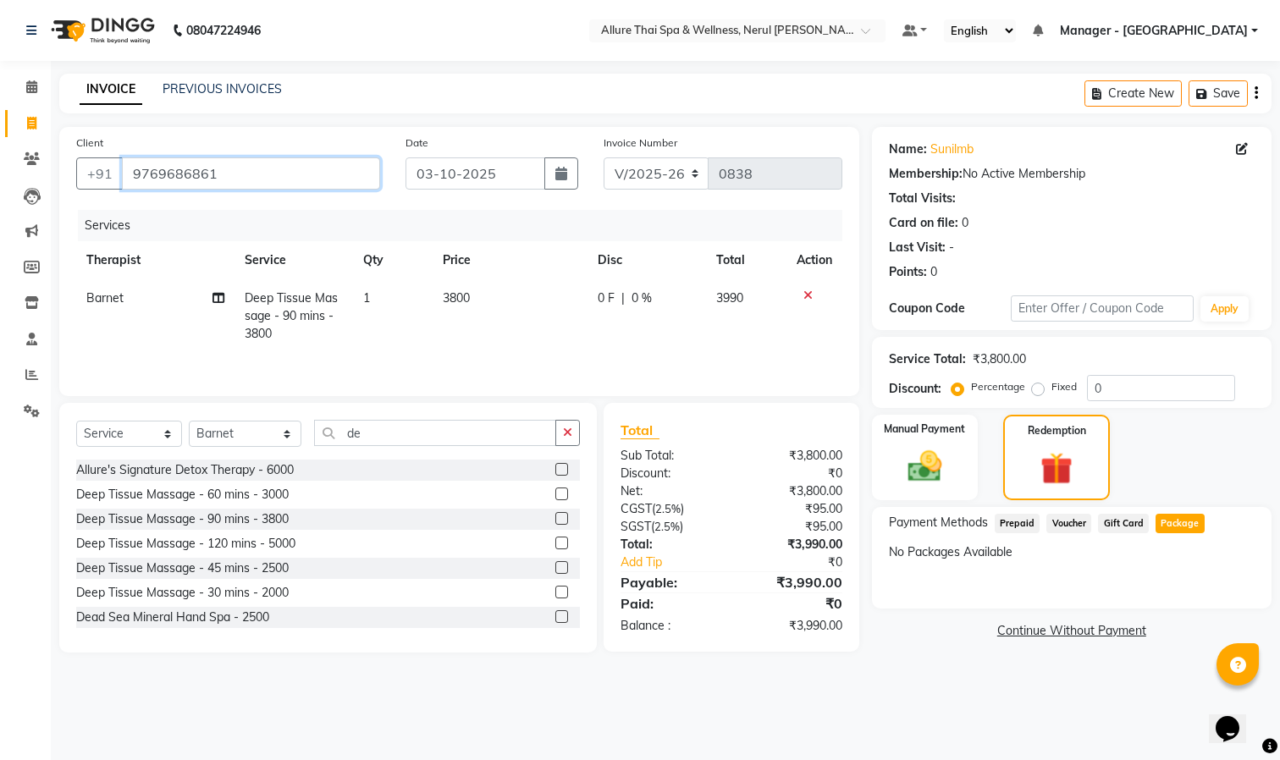
click at [278, 170] on input "9769686861" at bounding box center [251, 173] width 258 height 32
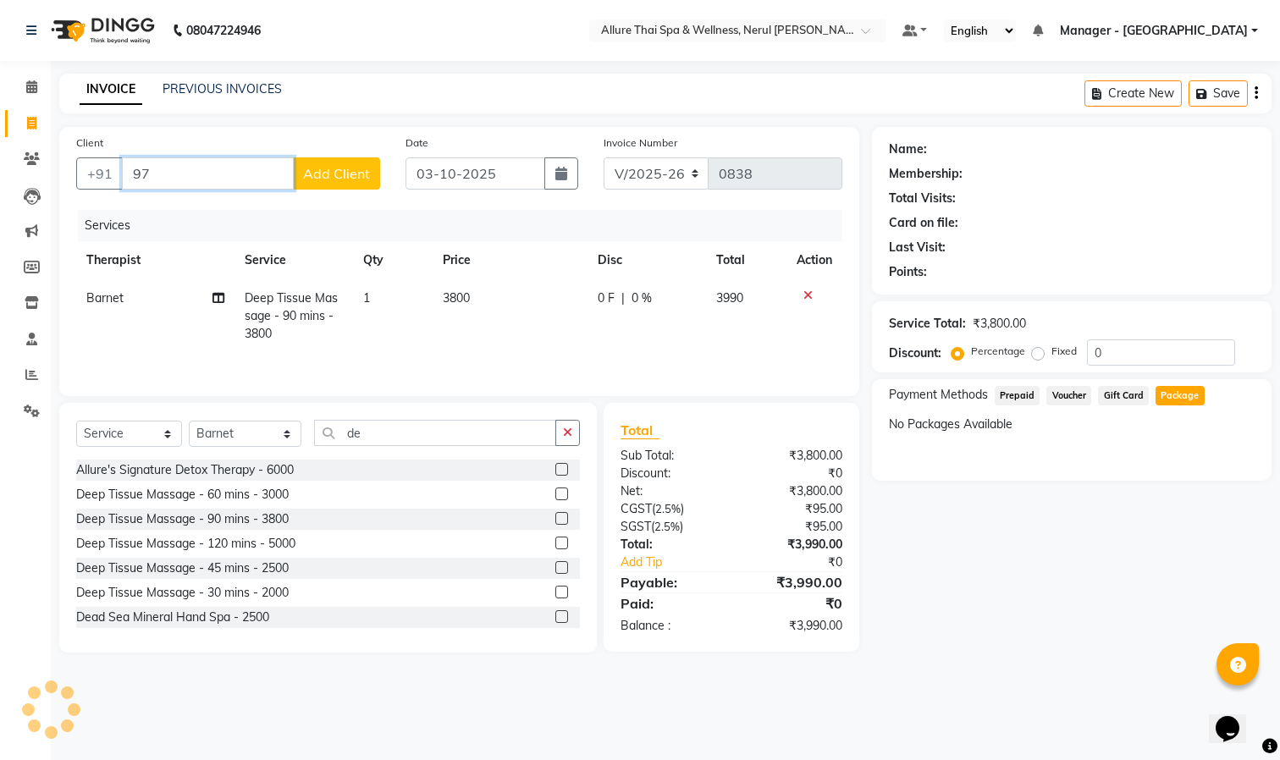
type input "9"
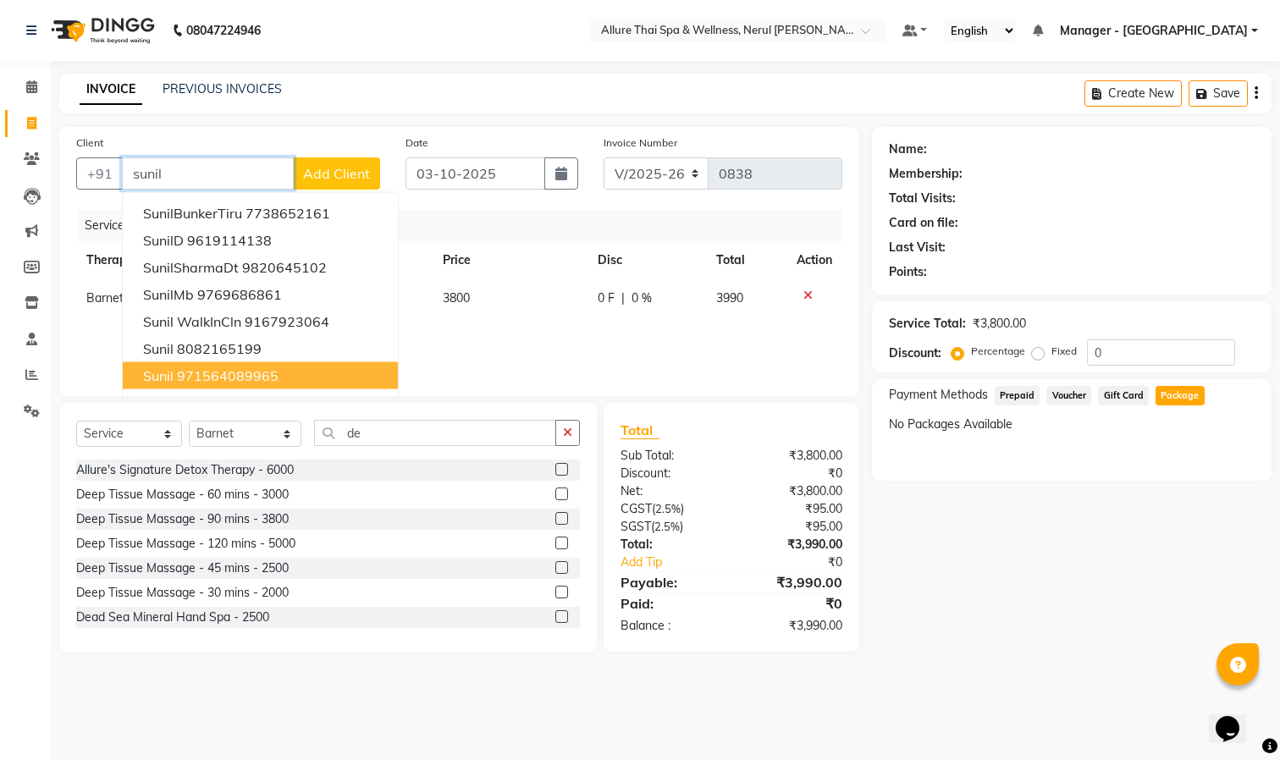
click at [272, 368] on ngb-highlight "971564089965" at bounding box center [228, 375] width 102 height 17
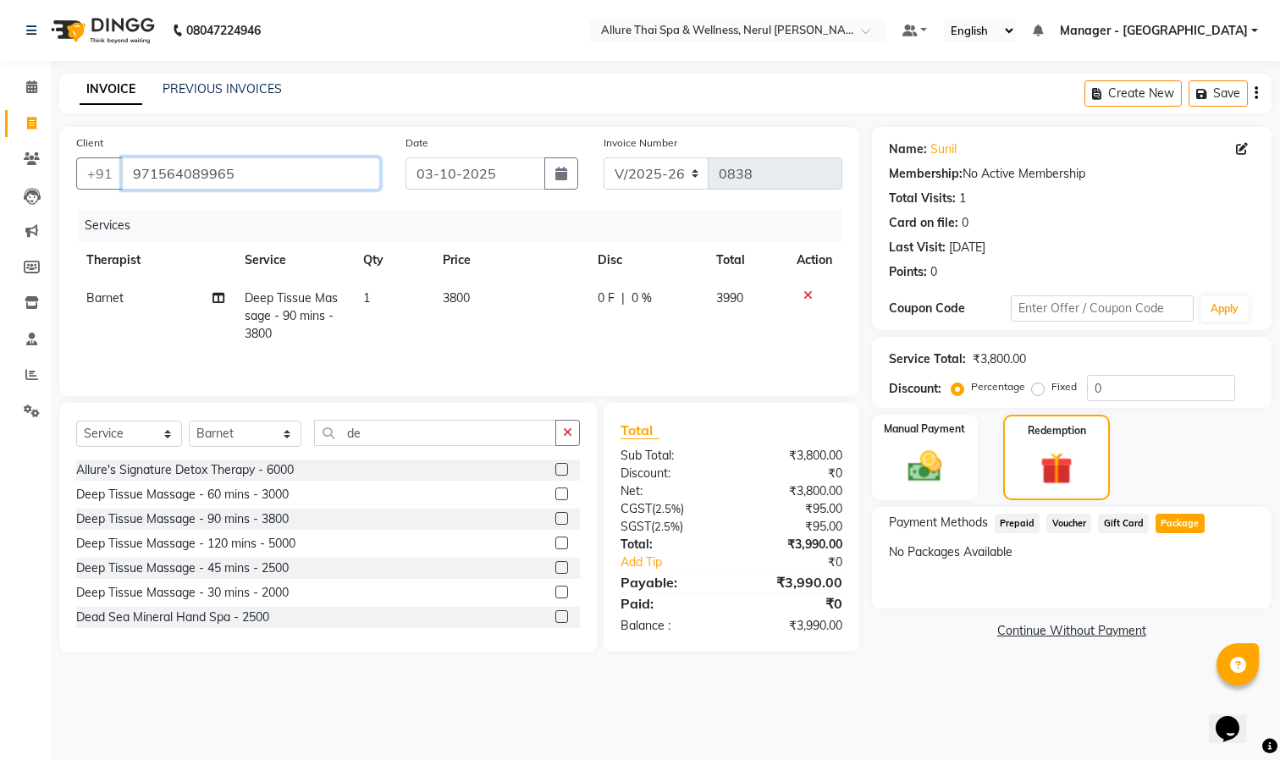
click at [306, 168] on input "971564089965" at bounding box center [251, 173] width 258 height 32
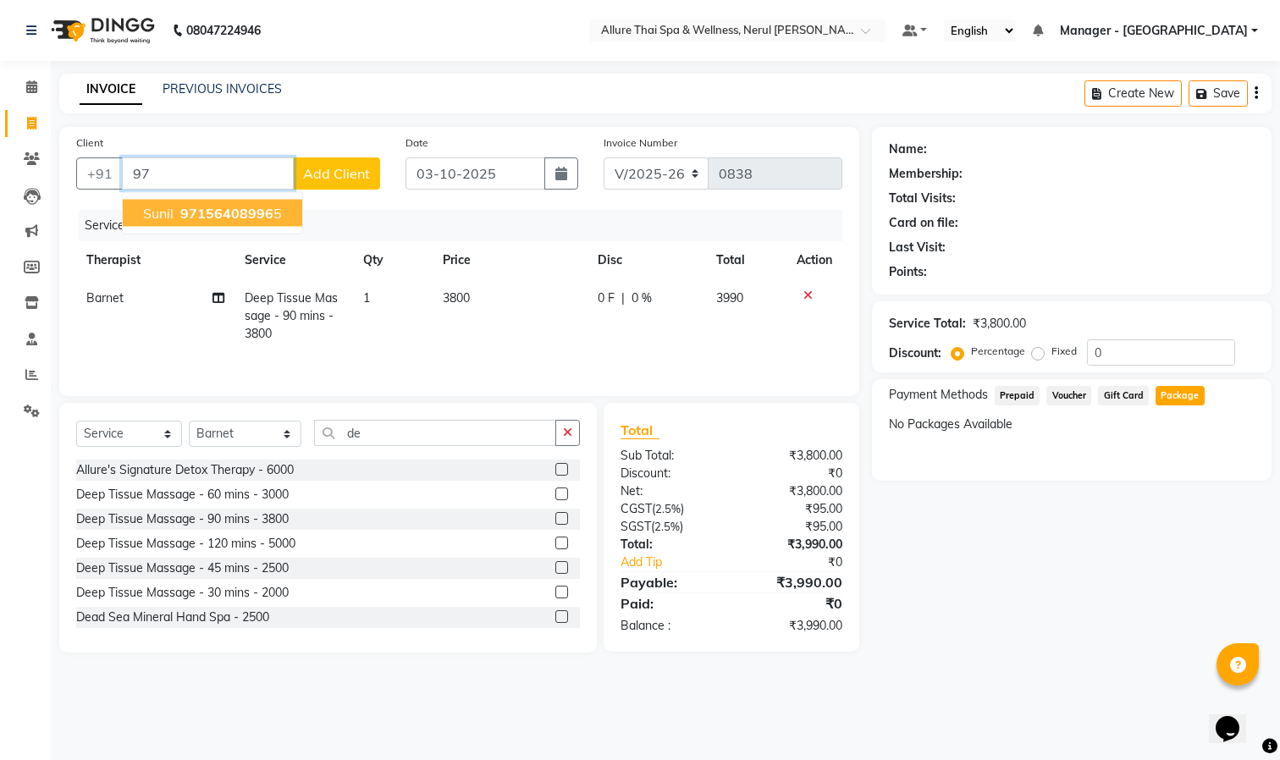
type input "9"
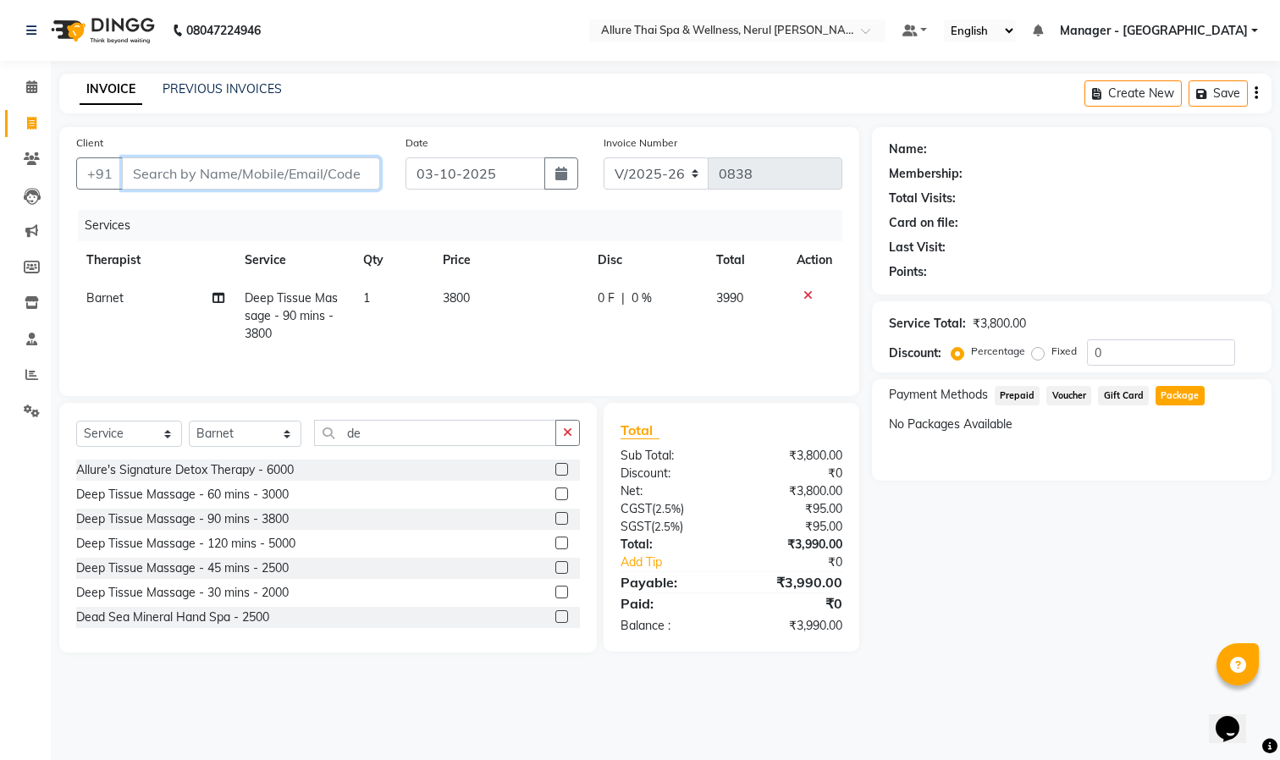
type input "d"
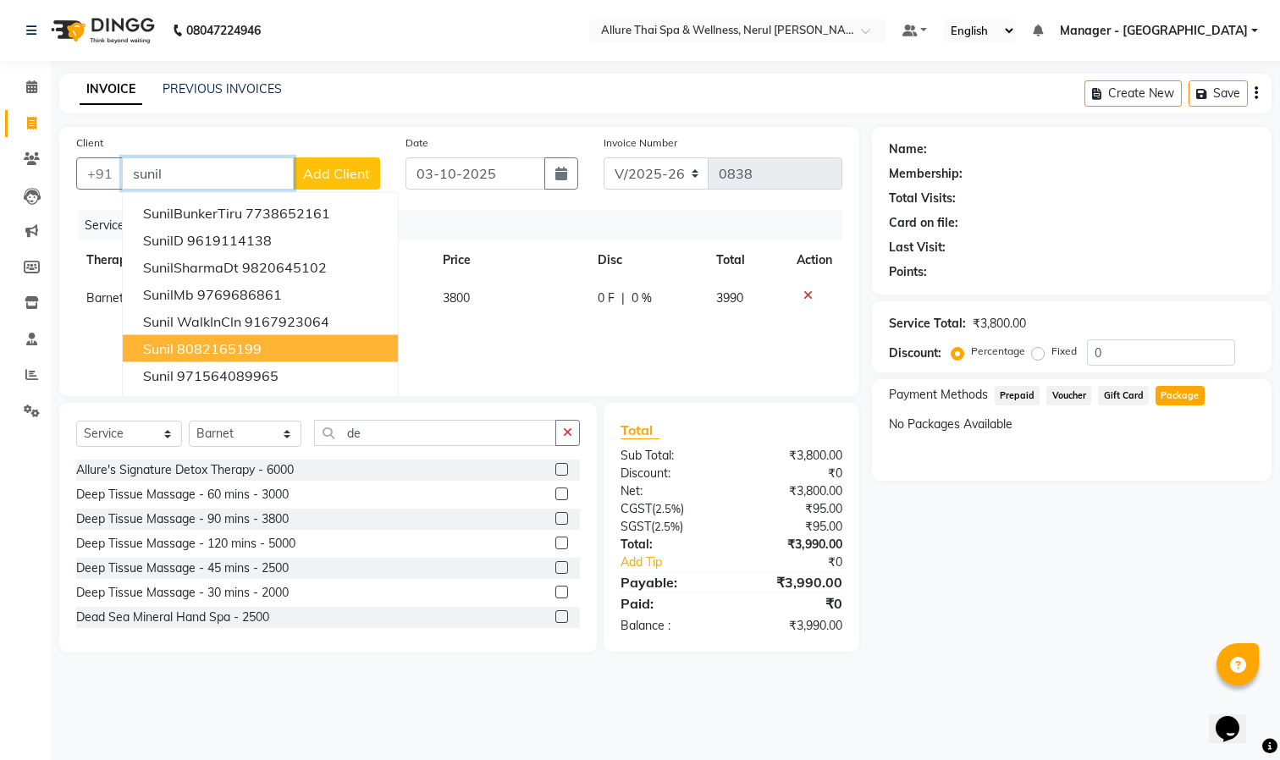
click at [264, 343] on button "Sunil 8082165199" at bounding box center [260, 348] width 275 height 27
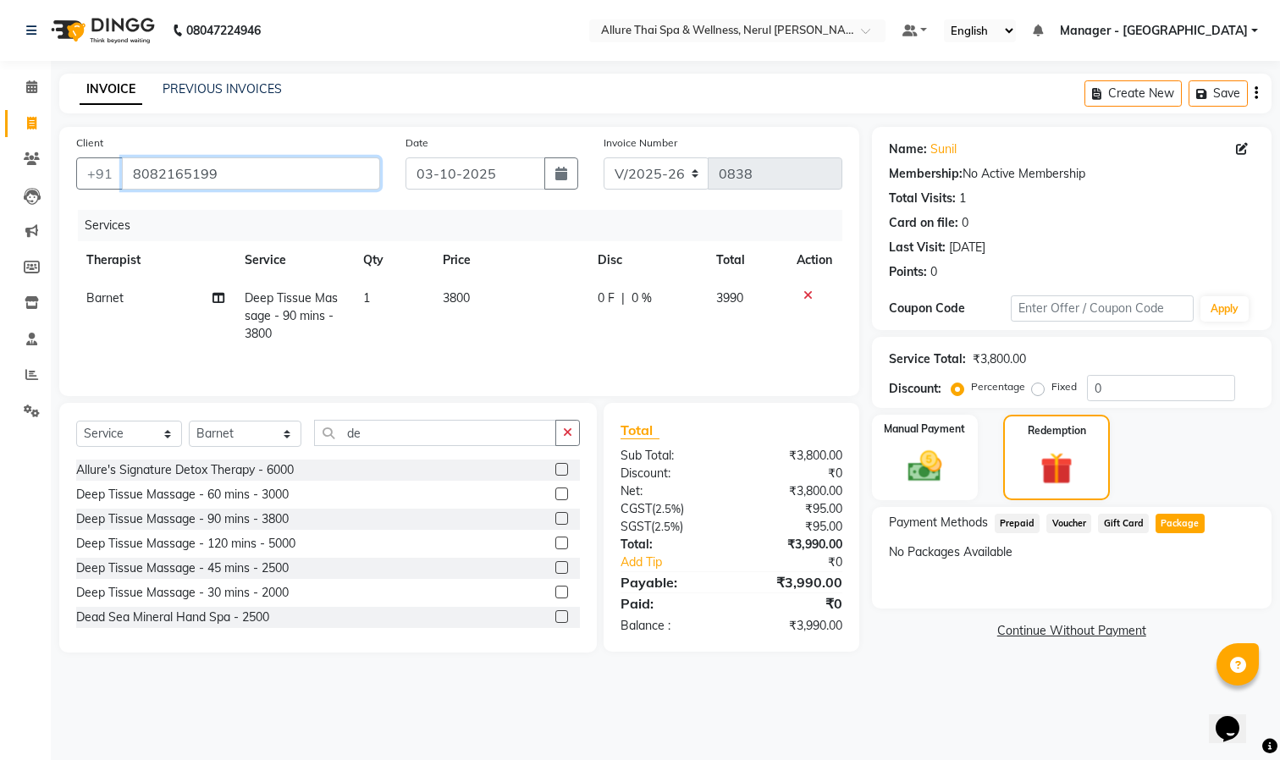
click at [288, 162] on input "8082165199" at bounding box center [251, 173] width 258 height 32
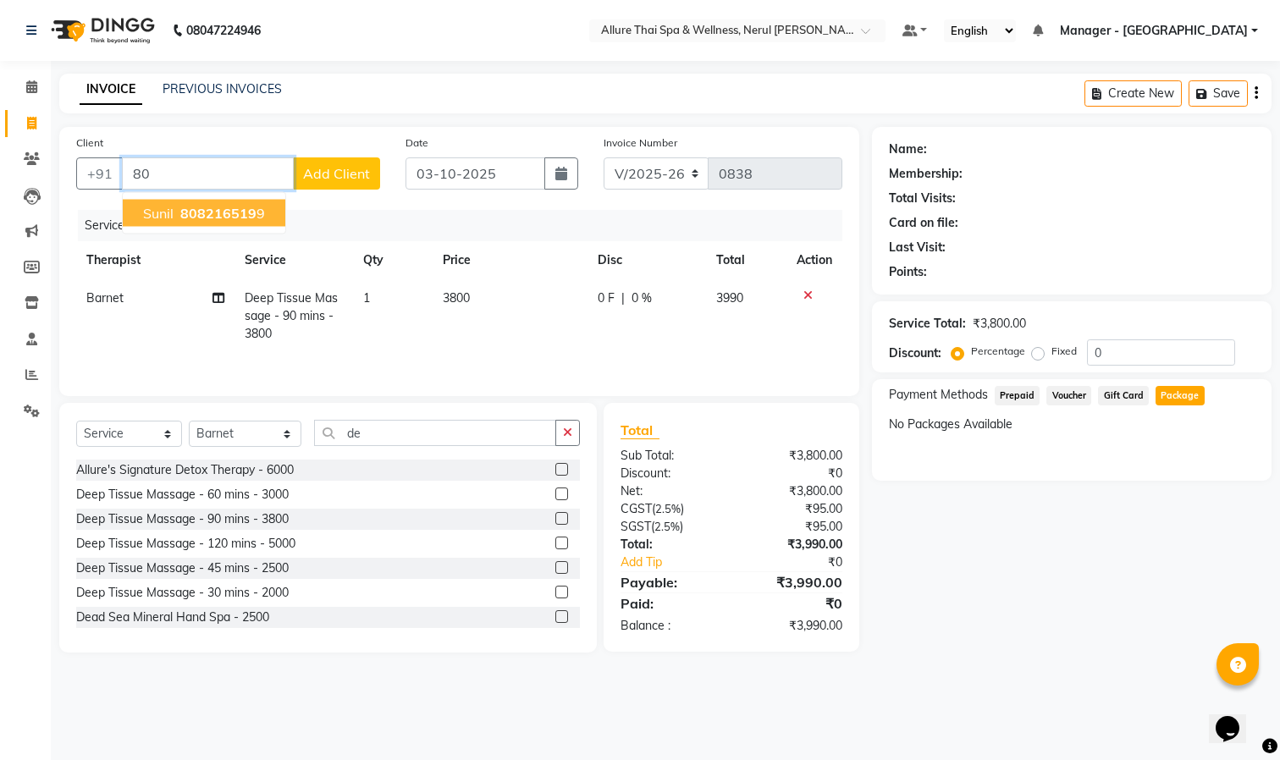
type input "8"
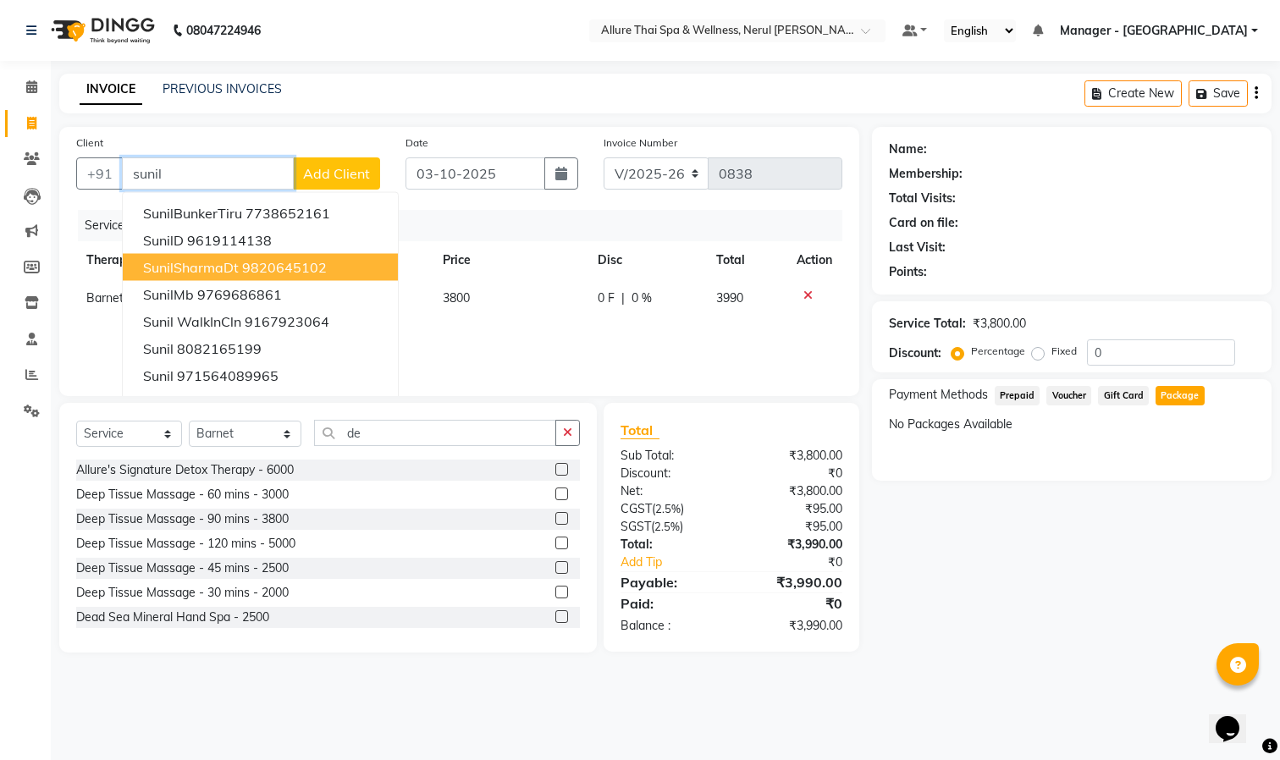
click at [279, 255] on button "SunilSharmaDt 9820645102" at bounding box center [260, 267] width 275 height 27
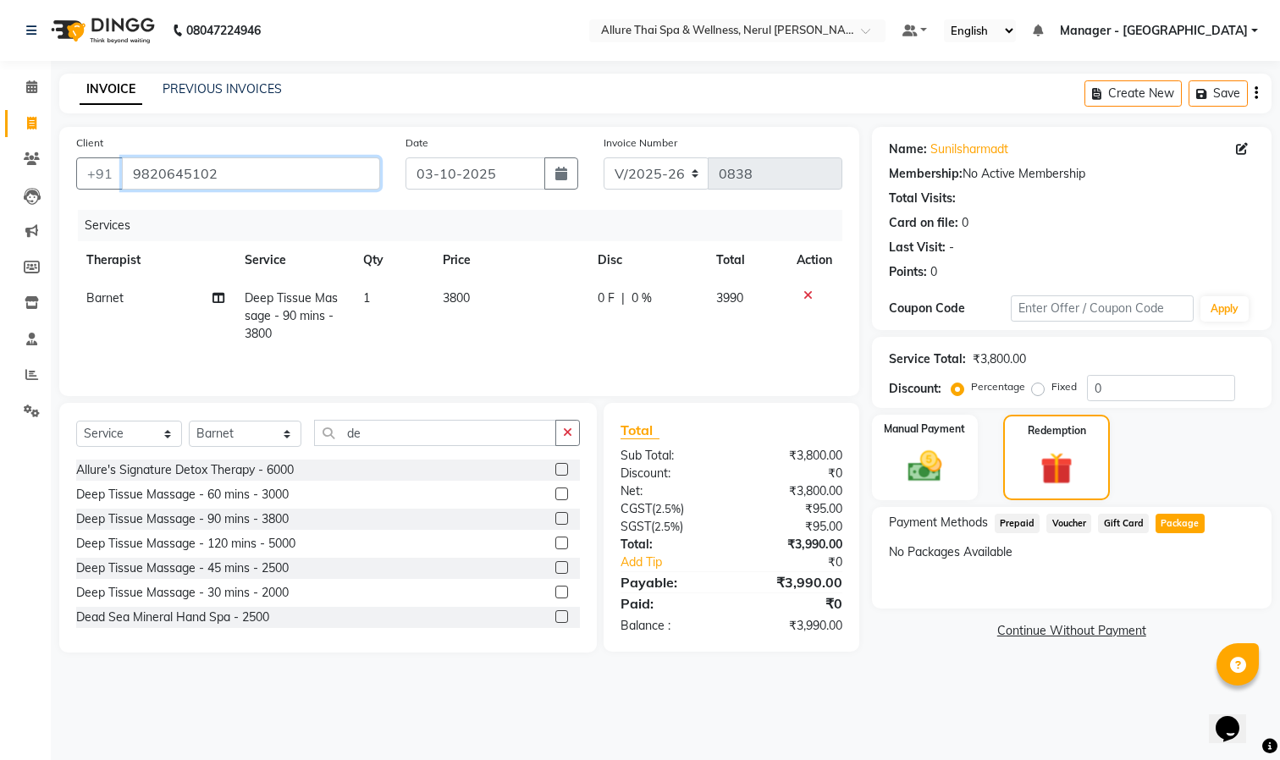
click at [259, 166] on input "9820645102" at bounding box center [251, 173] width 258 height 32
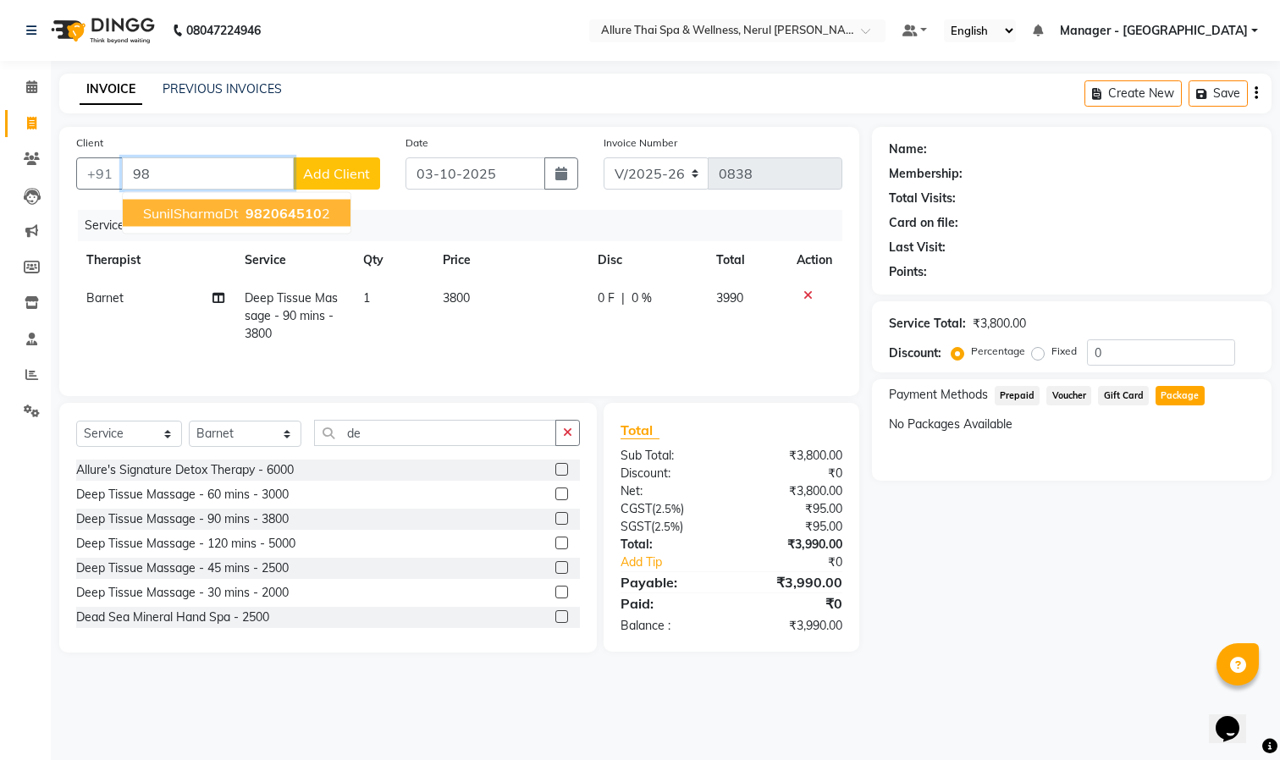
type input "9"
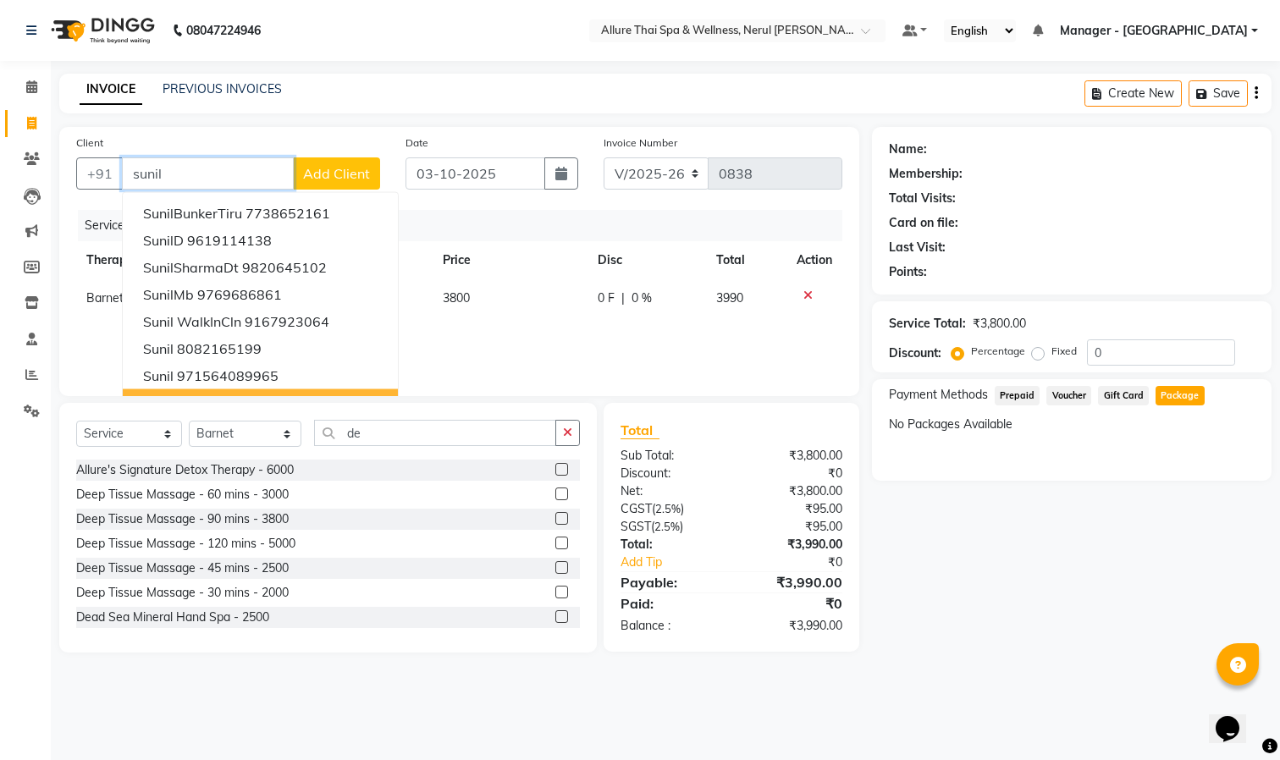
click at [295, 399] on ngb-highlight "[PHONE_NUMBER]" at bounding box center [305, 402] width 120 height 17
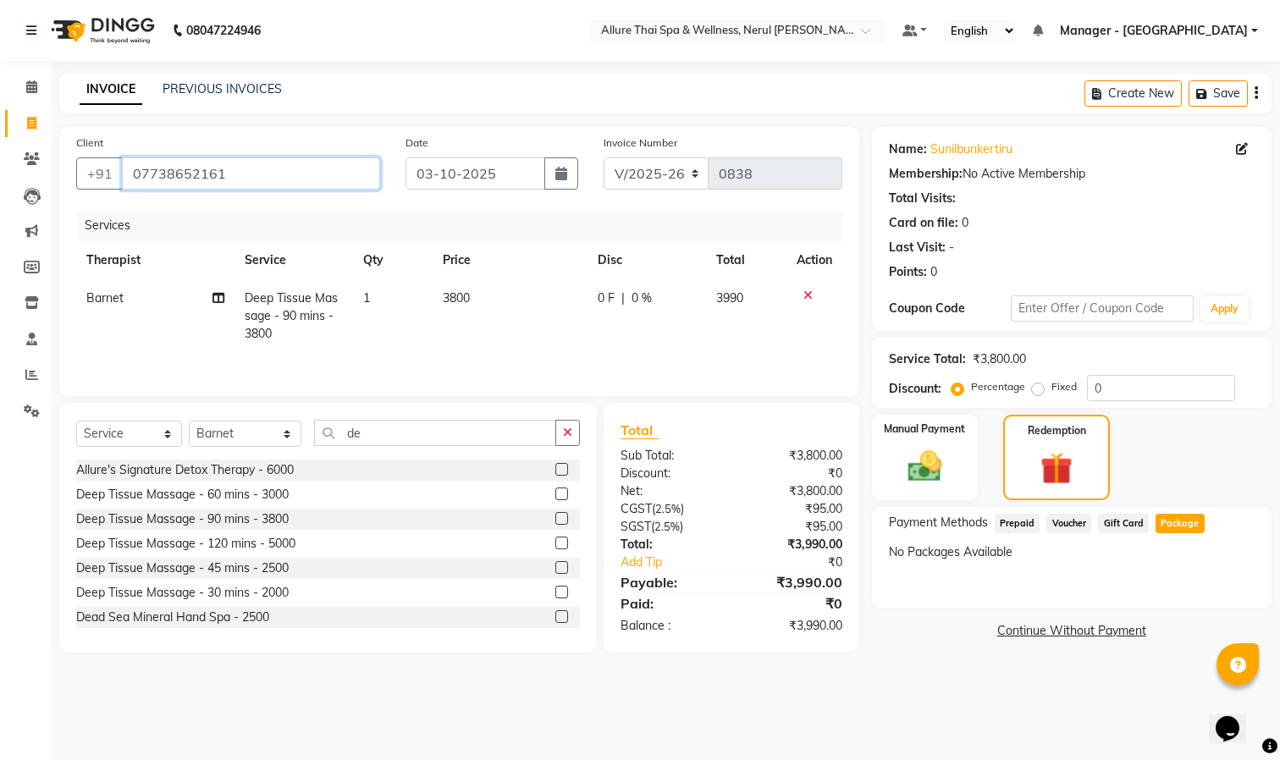
click at [273, 178] on input "07738652161" at bounding box center [251, 173] width 258 height 32
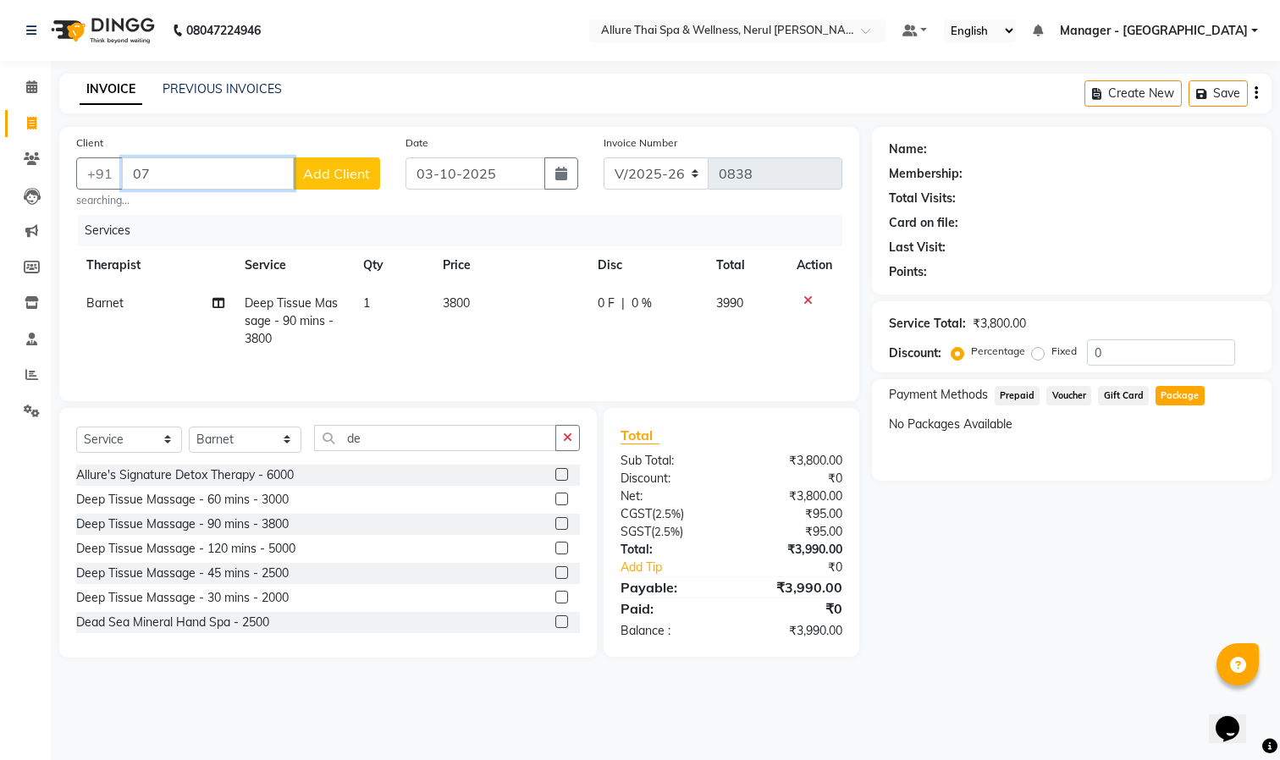
type input "0"
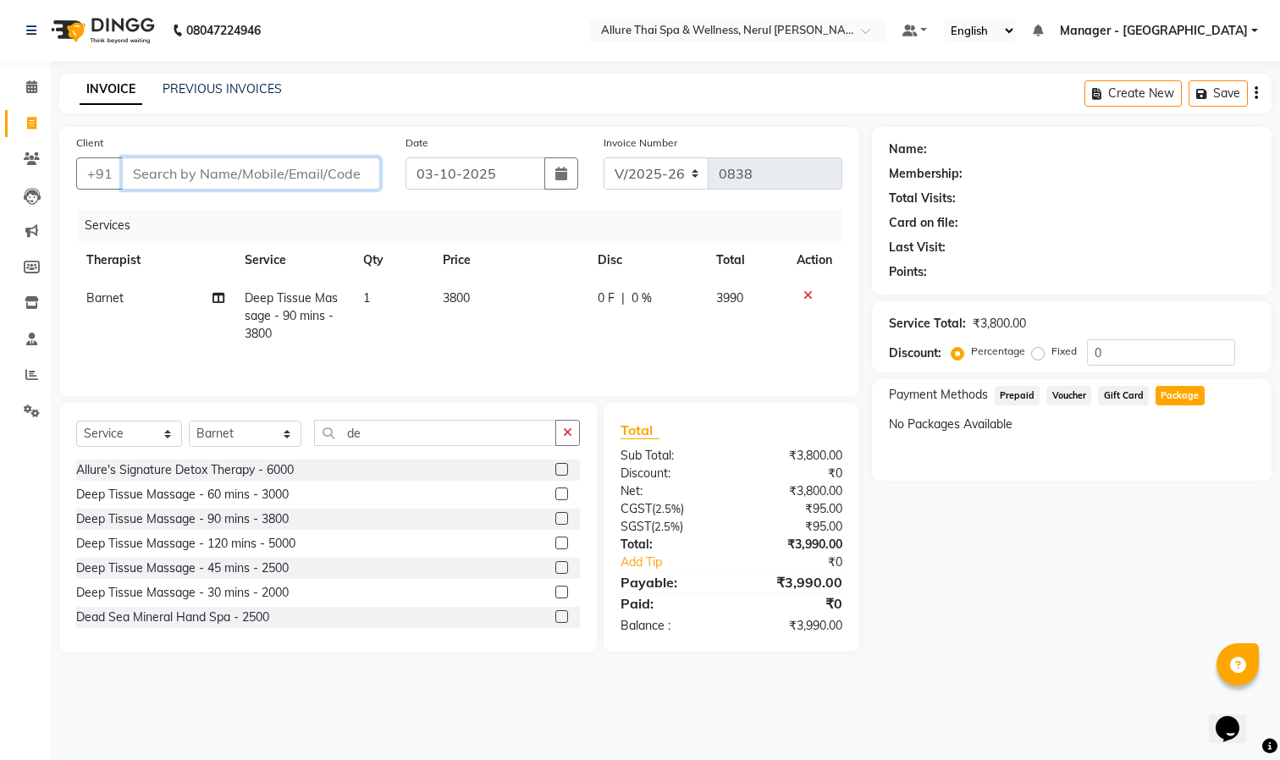
paste input "9830116933"
type input "9830116933"
click at [343, 173] on span "Add Client" at bounding box center [336, 173] width 67 height 17
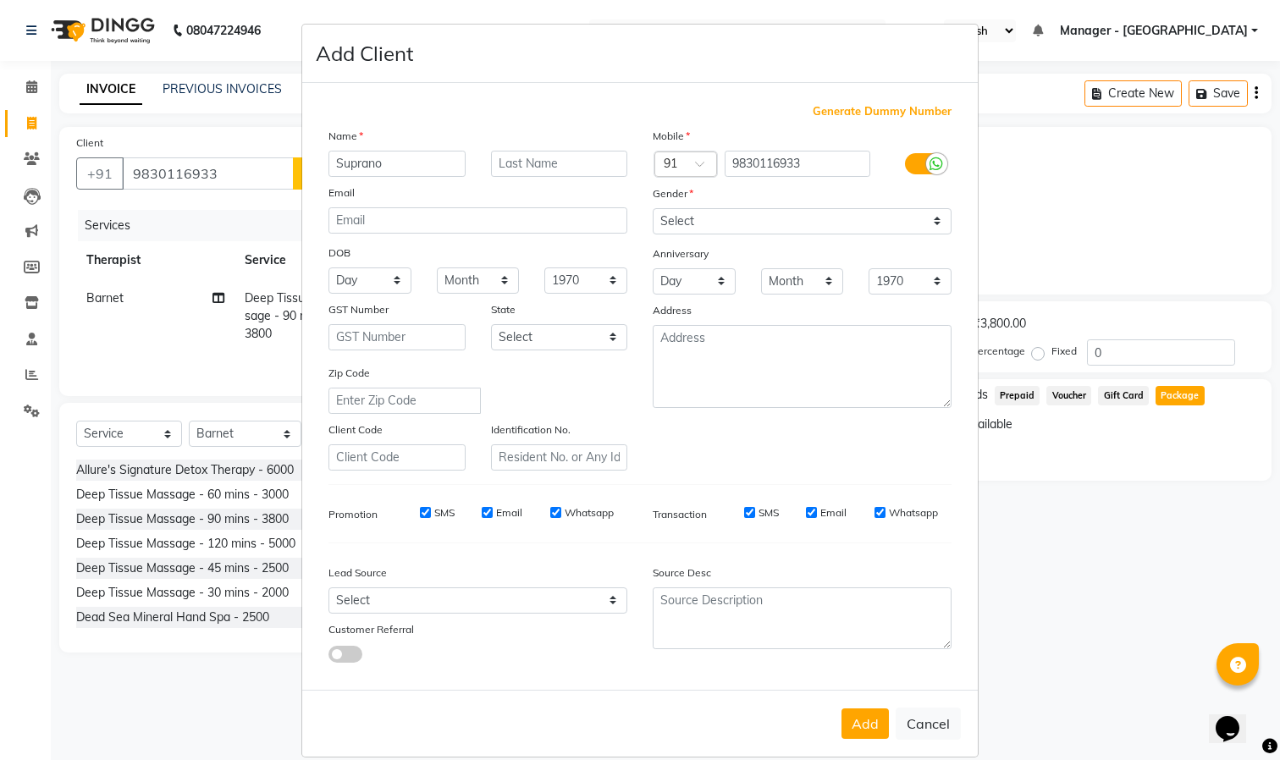
type input "Suprano"
click at [805, 224] on select "Select [DEMOGRAPHIC_DATA] [DEMOGRAPHIC_DATA] Other Prefer Not To Say" at bounding box center [801, 221] width 299 height 26
select select "[DEMOGRAPHIC_DATA]"
click at [652, 208] on select "Select [DEMOGRAPHIC_DATA] [DEMOGRAPHIC_DATA] Other Prefer Not To Say" at bounding box center [801, 221] width 299 height 26
click at [846, 712] on button "Add" at bounding box center [864, 723] width 47 height 30
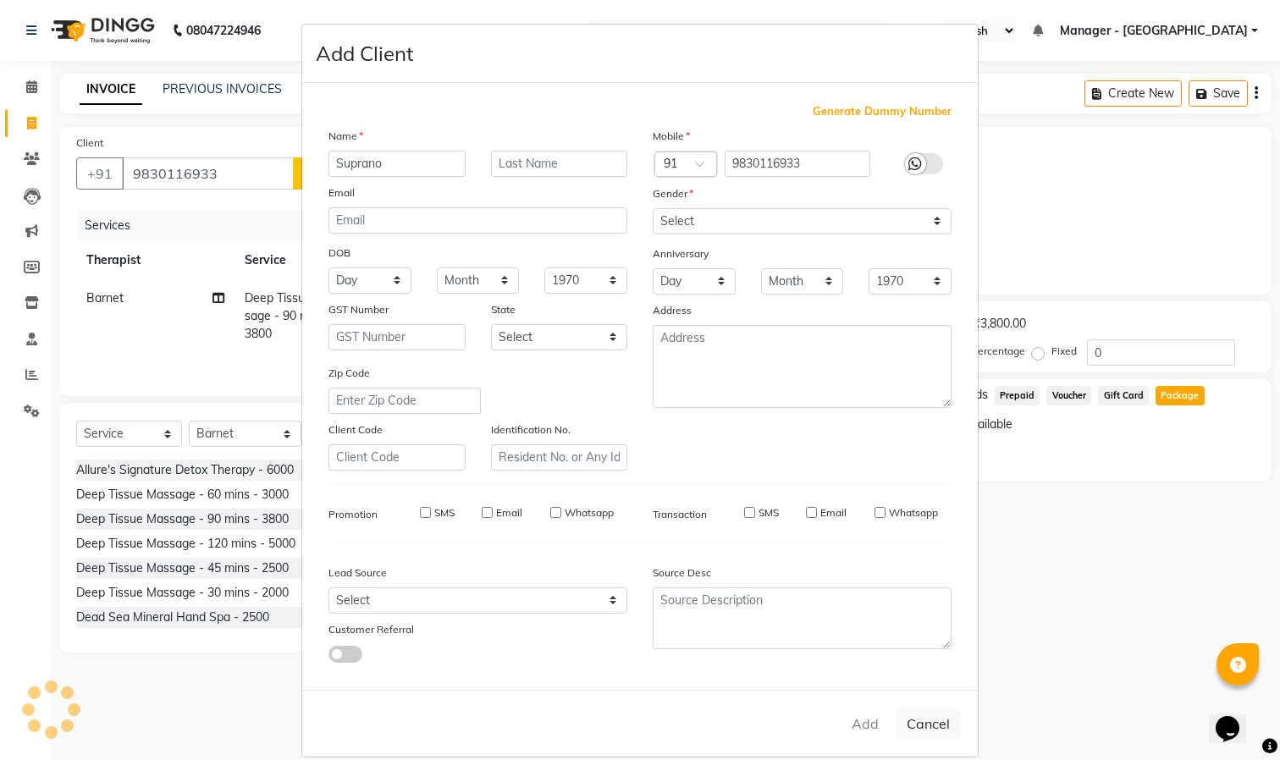
select select
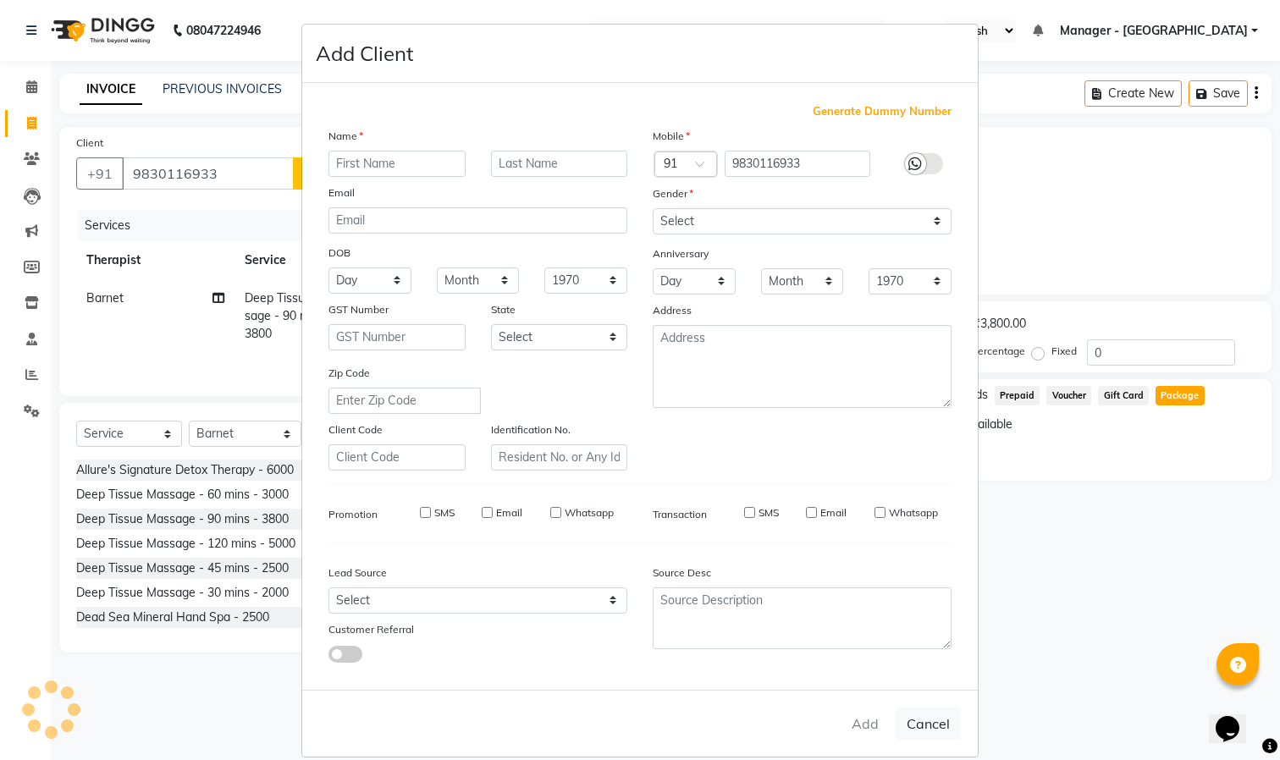
select select
checkbox input "false"
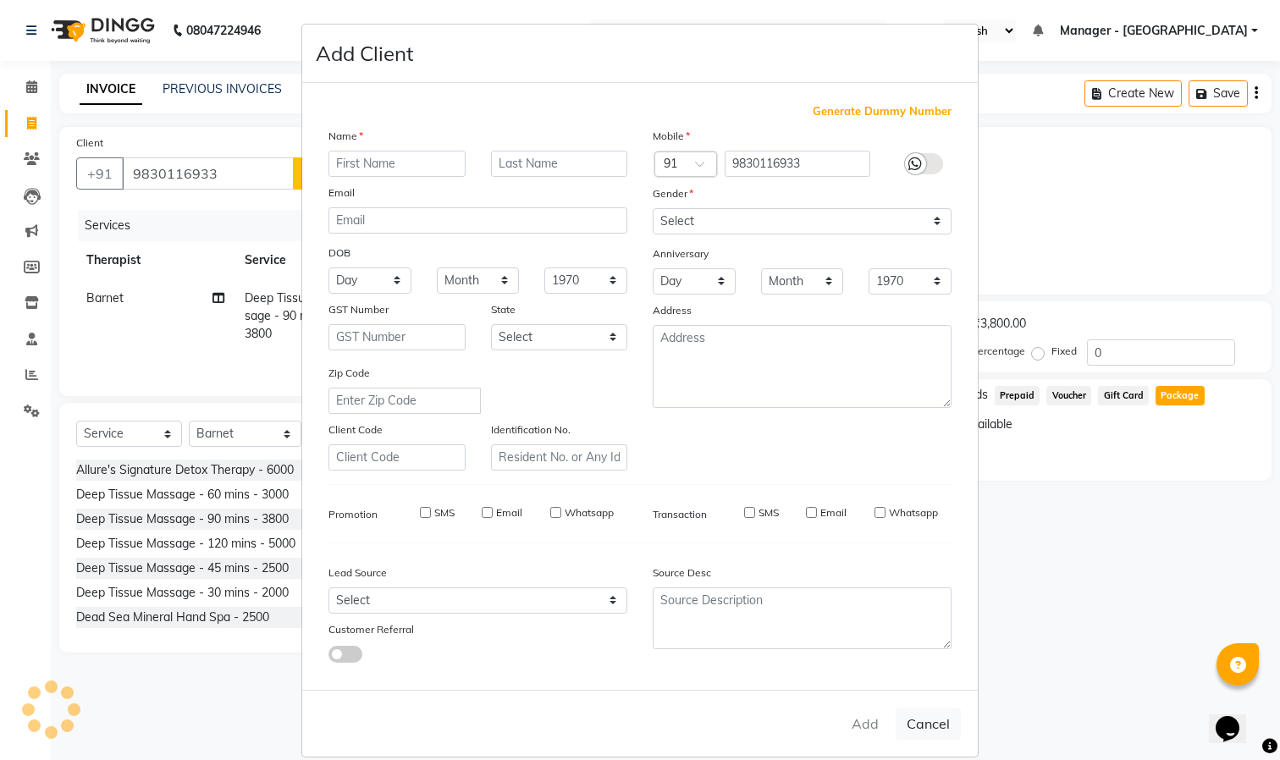
checkbox input "false"
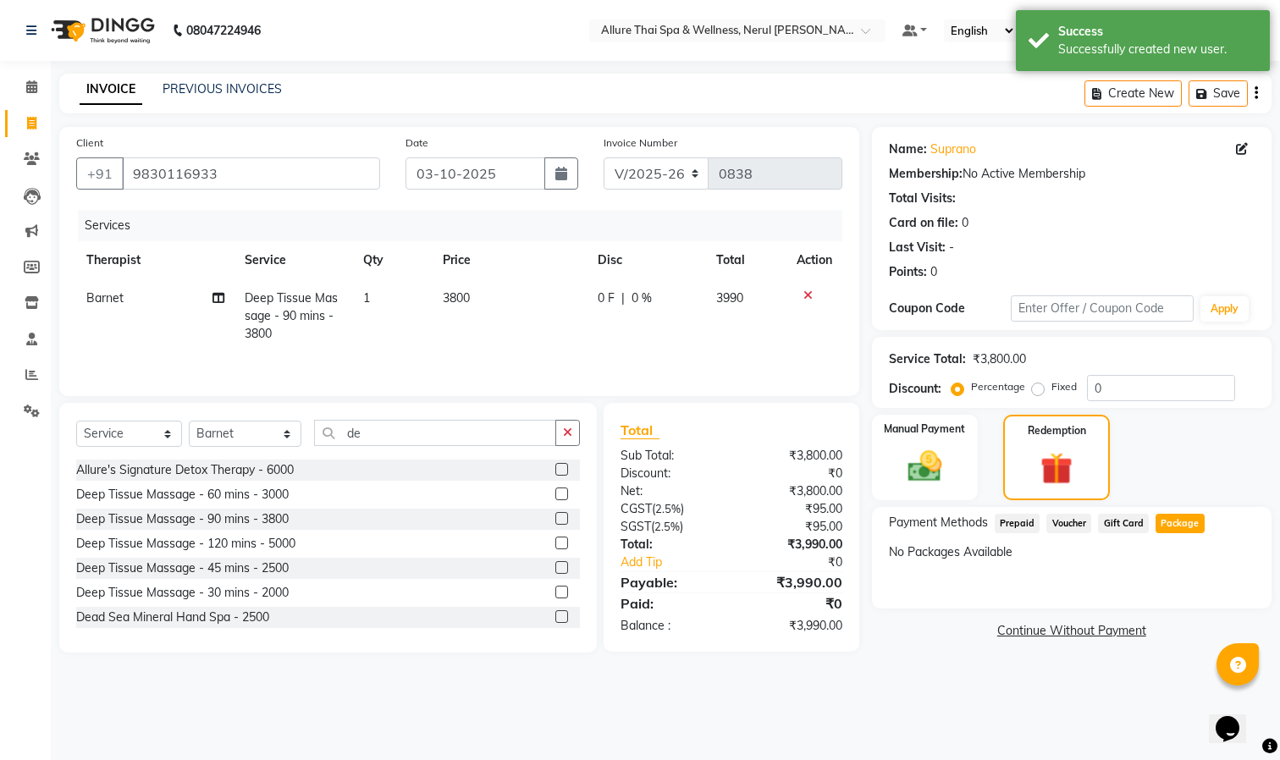
click at [811, 292] on div at bounding box center [814, 295] width 36 height 12
click at [806, 292] on icon at bounding box center [807, 295] width 9 height 12
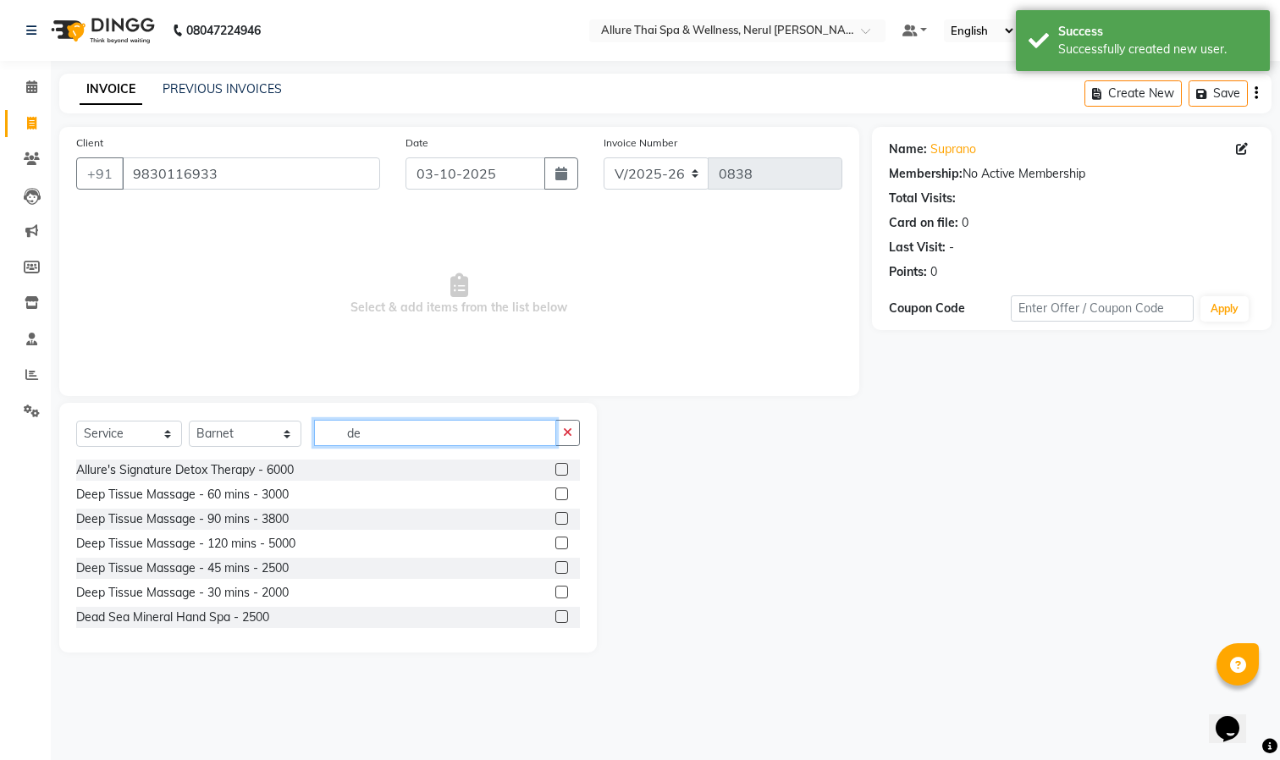
click at [371, 432] on input "de" at bounding box center [435, 433] width 242 height 26
type input "d"
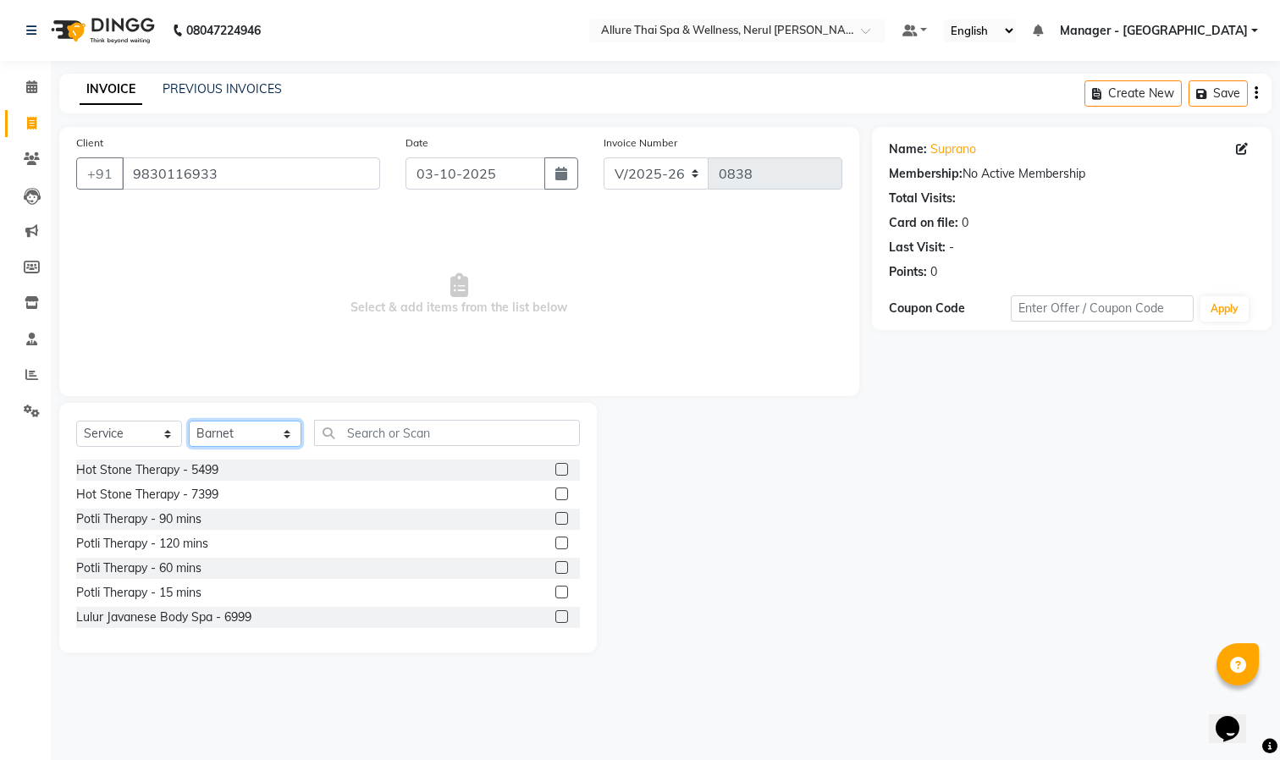
click at [216, 429] on select "Select Therapist Barnet Manager - [PERSON_NAME] [PERSON_NAME] [PERSON_NAME]" at bounding box center [245, 434] width 113 height 26
select select "91447"
click at [189, 421] on select "Select Therapist Barnet Manager - [PERSON_NAME] [PERSON_NAME] [PERSON_NAME]" at bounding box center [245, 434] width 113 height 26
click at [427, 427] on input "text" at bounding box center [447, 433] width 266 height 26
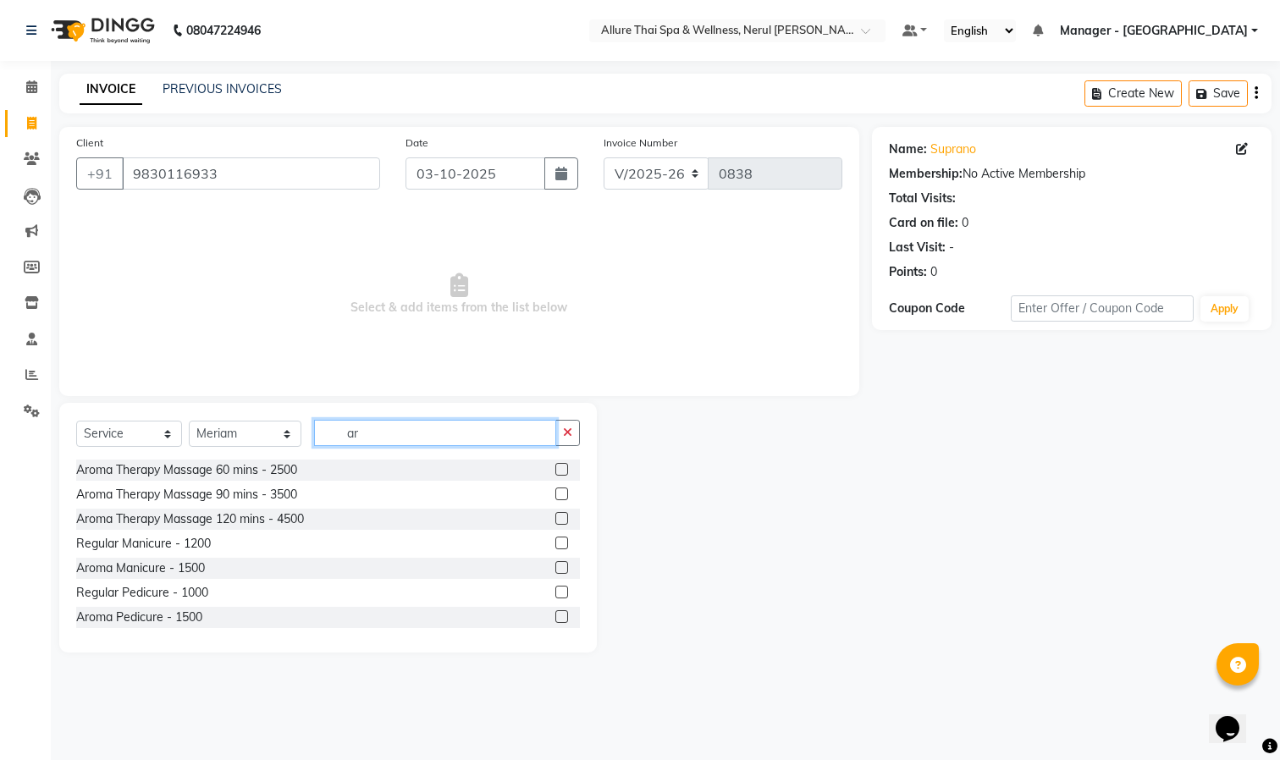
type input "ar"
click at [555, 465] on label at bounding box center [561, 469] width 13 height 13
click at [555, 465] on input "checkbox" at bounding box center [560, 470] width 11 height 11
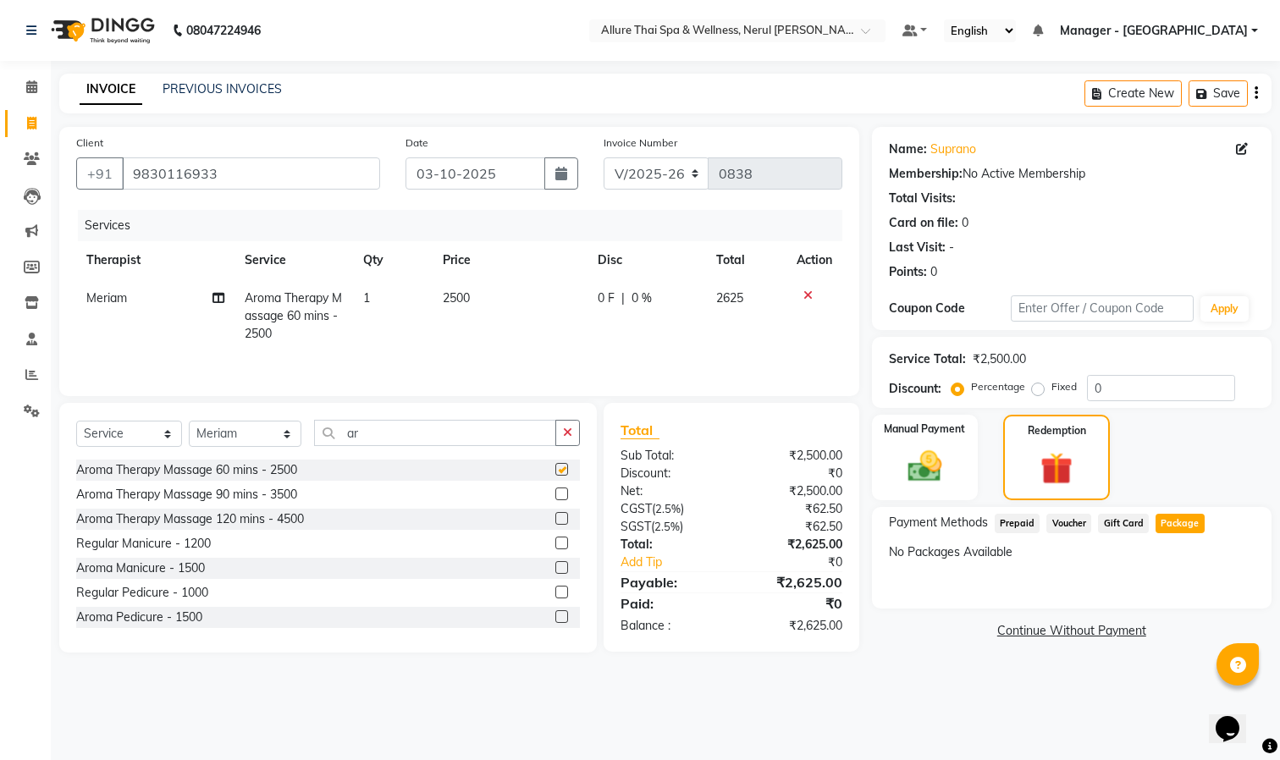
checkbox input "false"
click at [1056, 382] on label "Fixed" at bounding box center [1063, 386] width 25 height 15
click at [1047, 382] on input "Fixed" at bounding box center [1041, 387] width 12 height 12
radio input "true"
click at [1128, 389] on input "0" at bounding box center [1161, 388] width 148 height 26
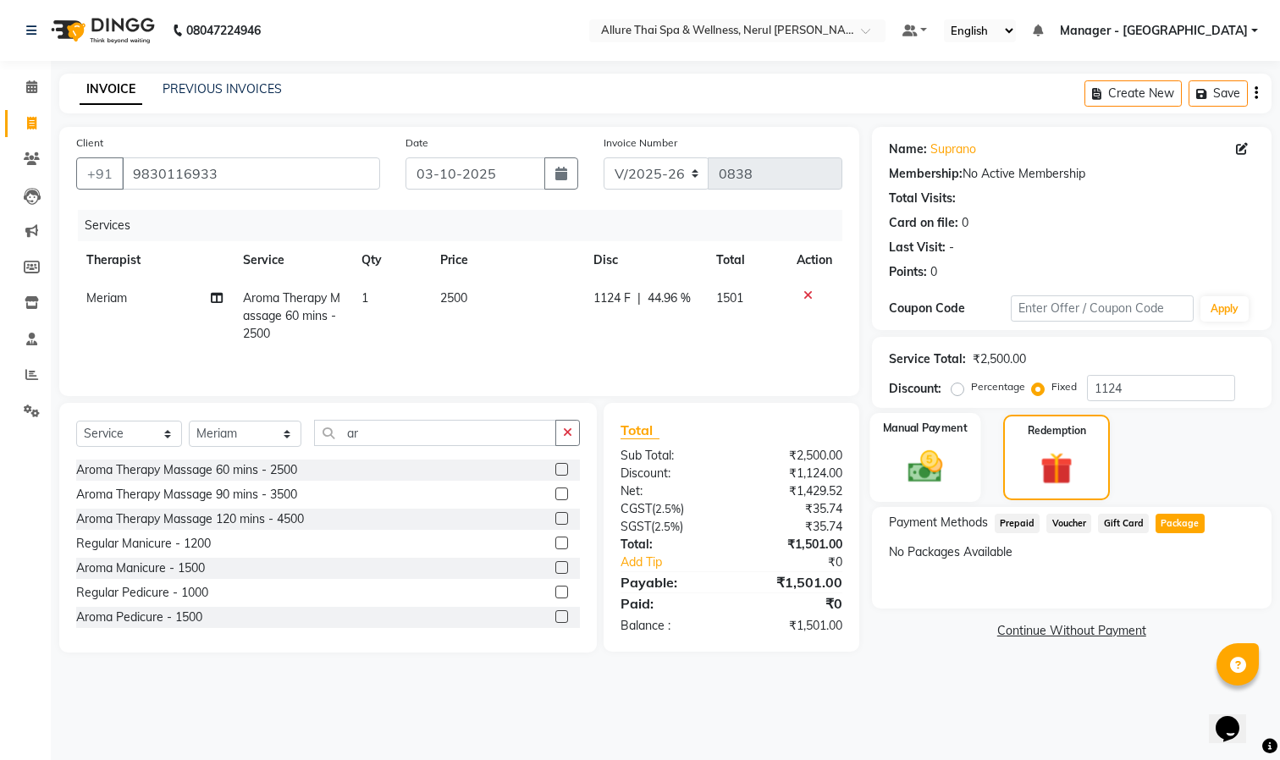
click at [934, 460] on img at bounding box center [924, 467] width 57 height 40
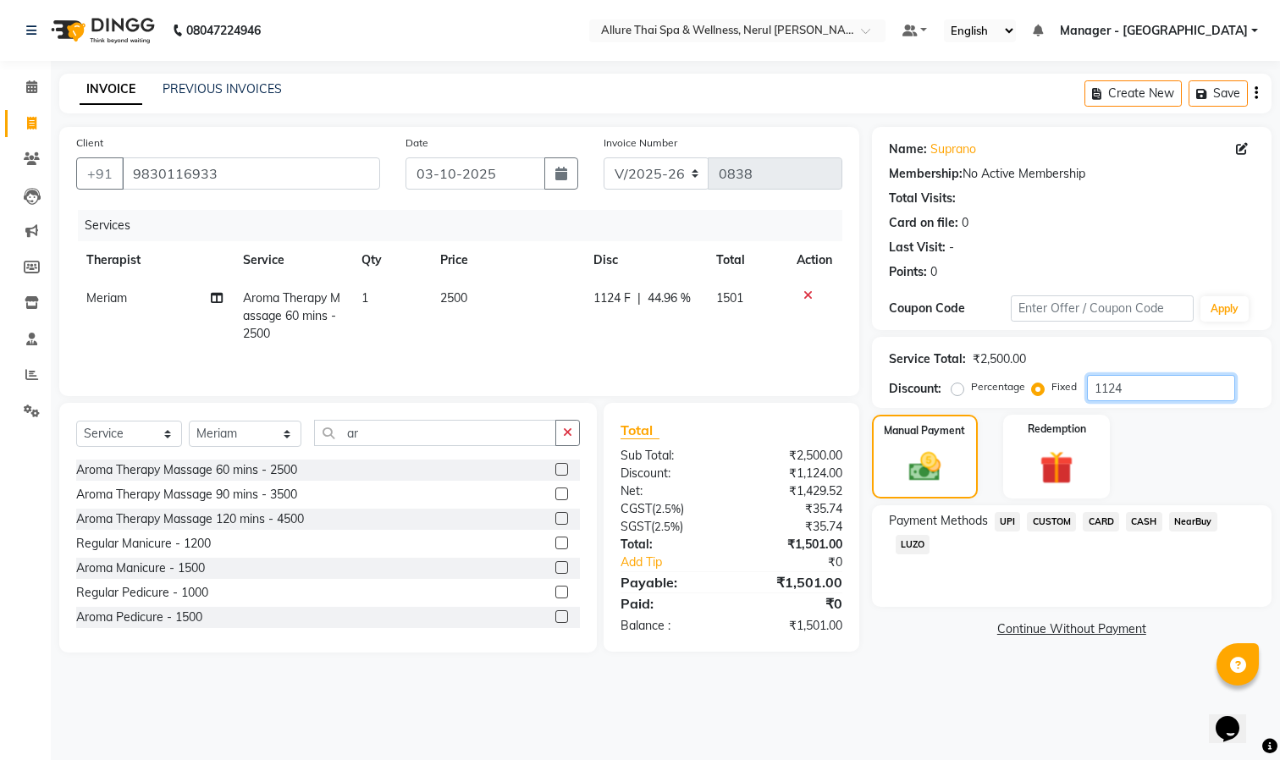
click at [1141, 383] on input "1124" at bounding box center [1161, 388] width 148 height 26
type input "1125"
click at [1136, 516] on span "CASH" at bounding box center [1144, 521] width 36 height 19
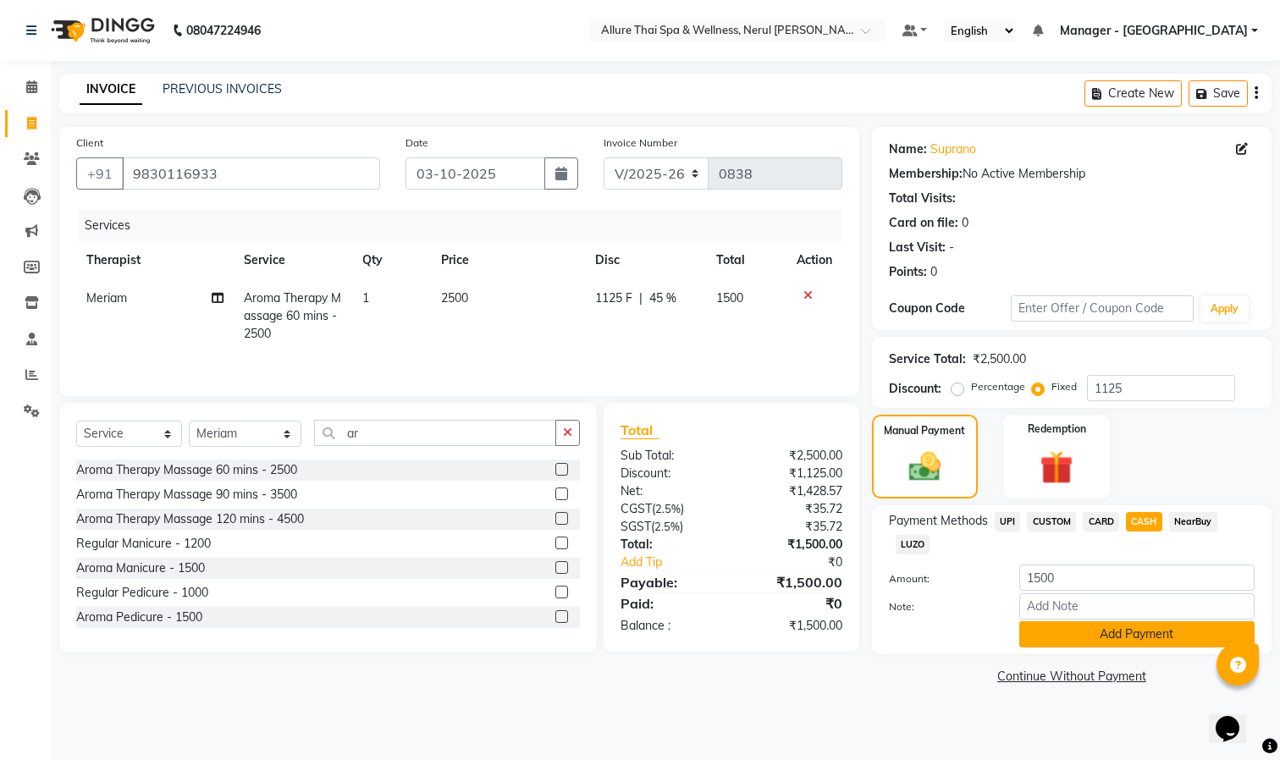
click at [1110, 637] on button "Add Payment" at bounding box center [1136, 634] width 235 height 26
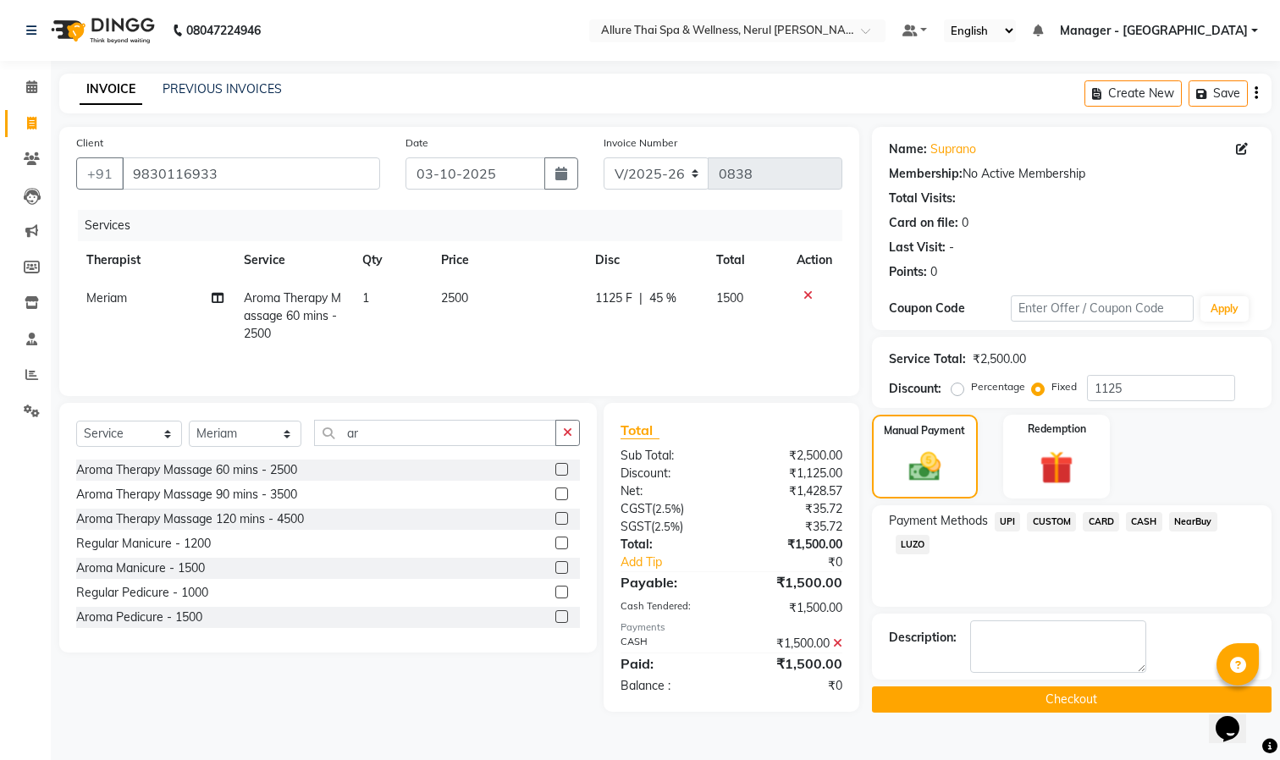
click at [1004, 523] on span "UPI" at bounding box center [1007, 521] width 26 height 19
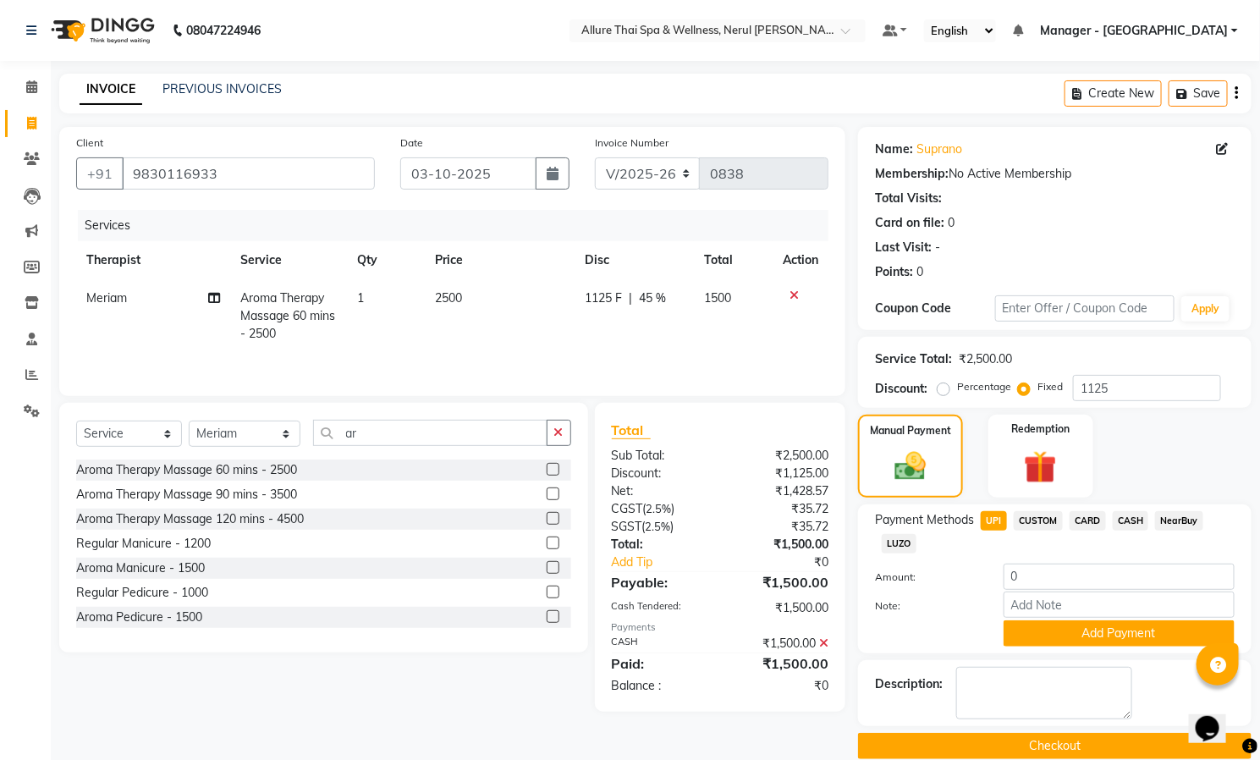
click at [825, 645] on icon at bounding box center [823, 643] width 9 height 12
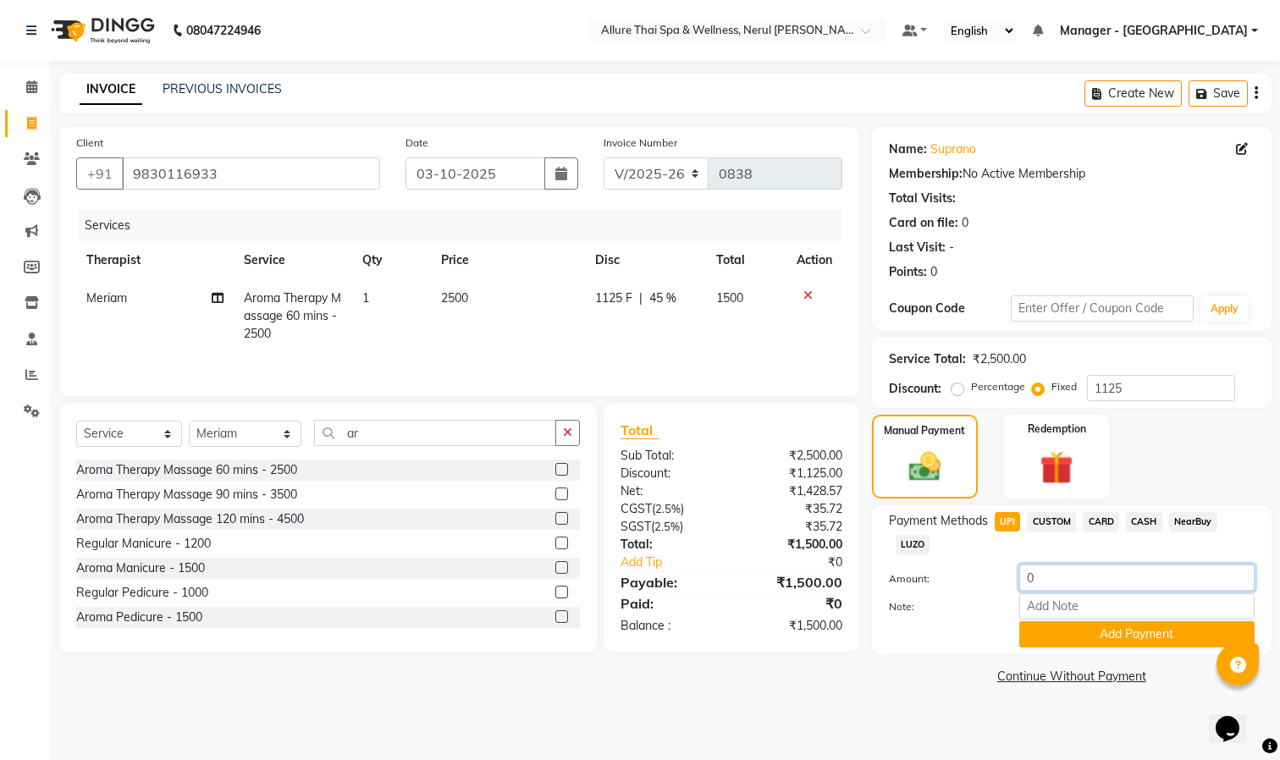
click at [1056, 582] on input "0" at bounding box center [1136, 577] width 235 height 26
type input "1500"
click at [1093, 642] on button "Add Payment" at bounding box center [1136, 634] width 235 height 26
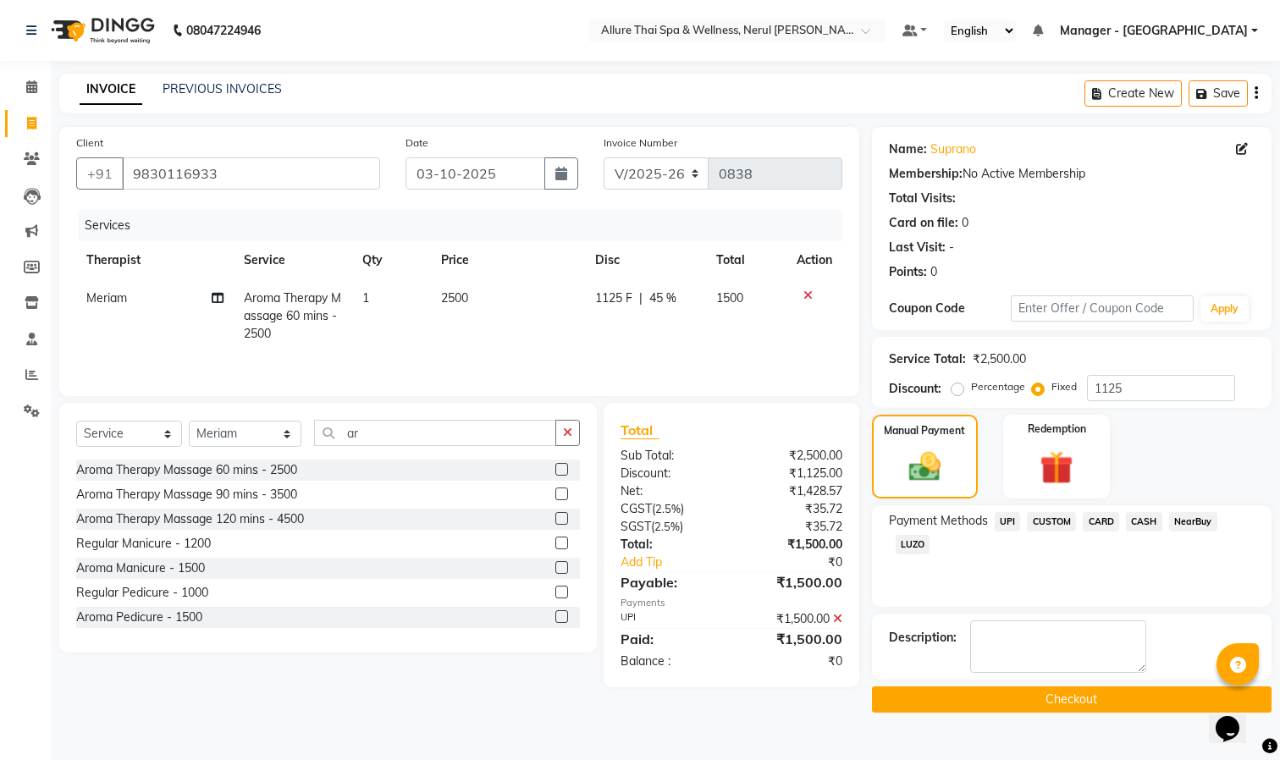
click at [1013, 696] on button "Checkout" at bounding box center [1071, 699] width 399 height 26
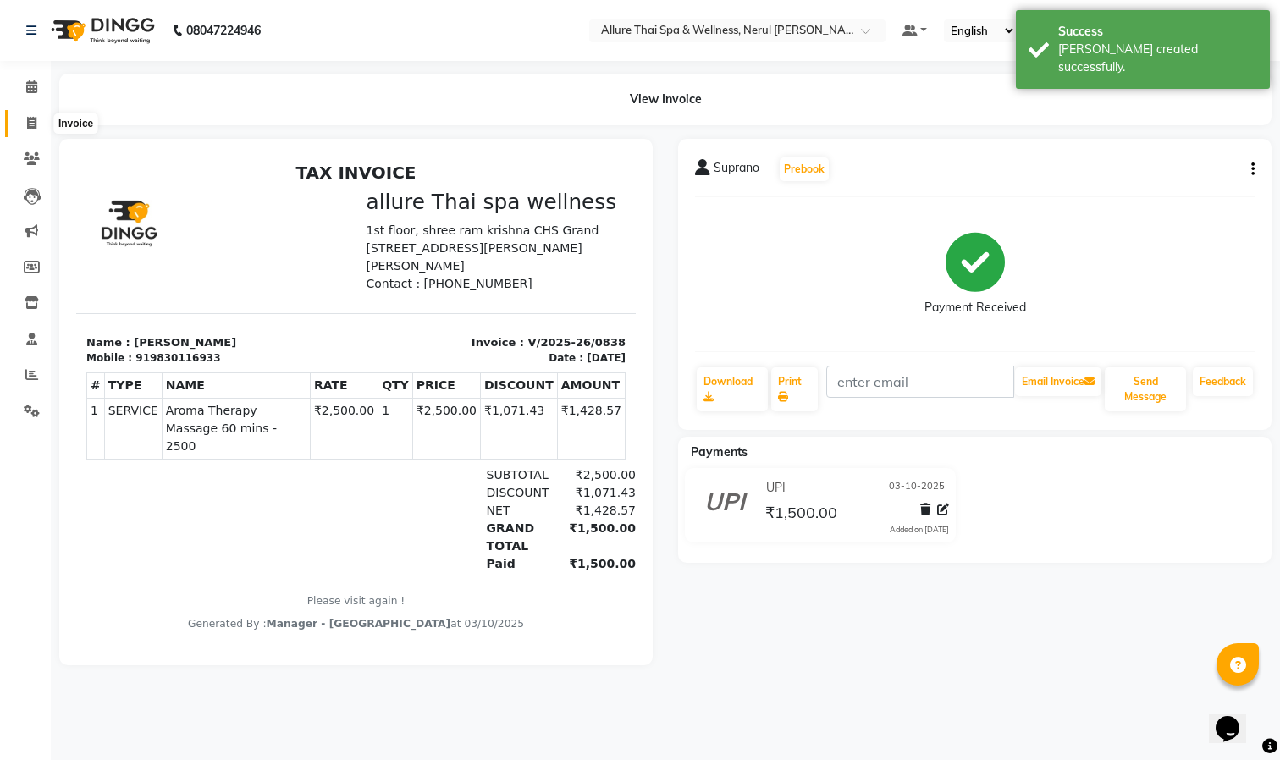
click at [36, 114] on span at bounding box center [32, 123] width 30 height 19
select select "service"
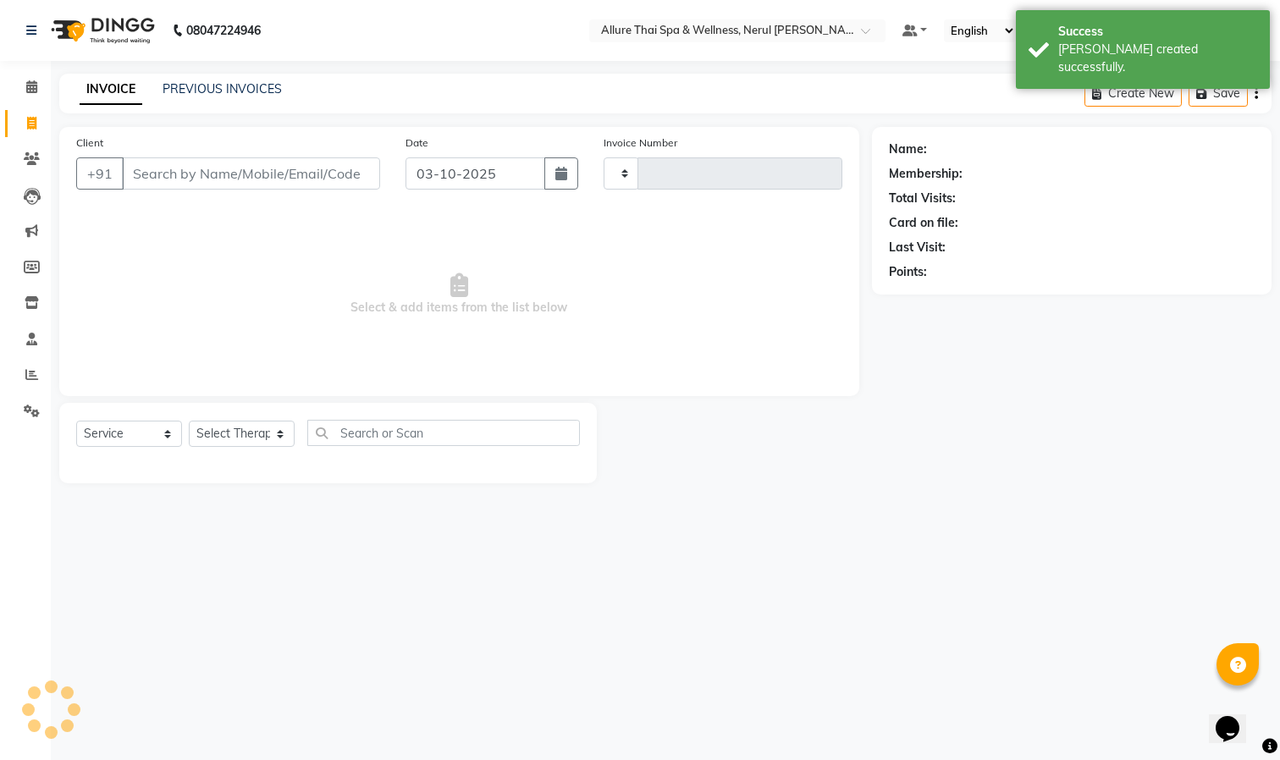
type input "0839"
select select "8529"
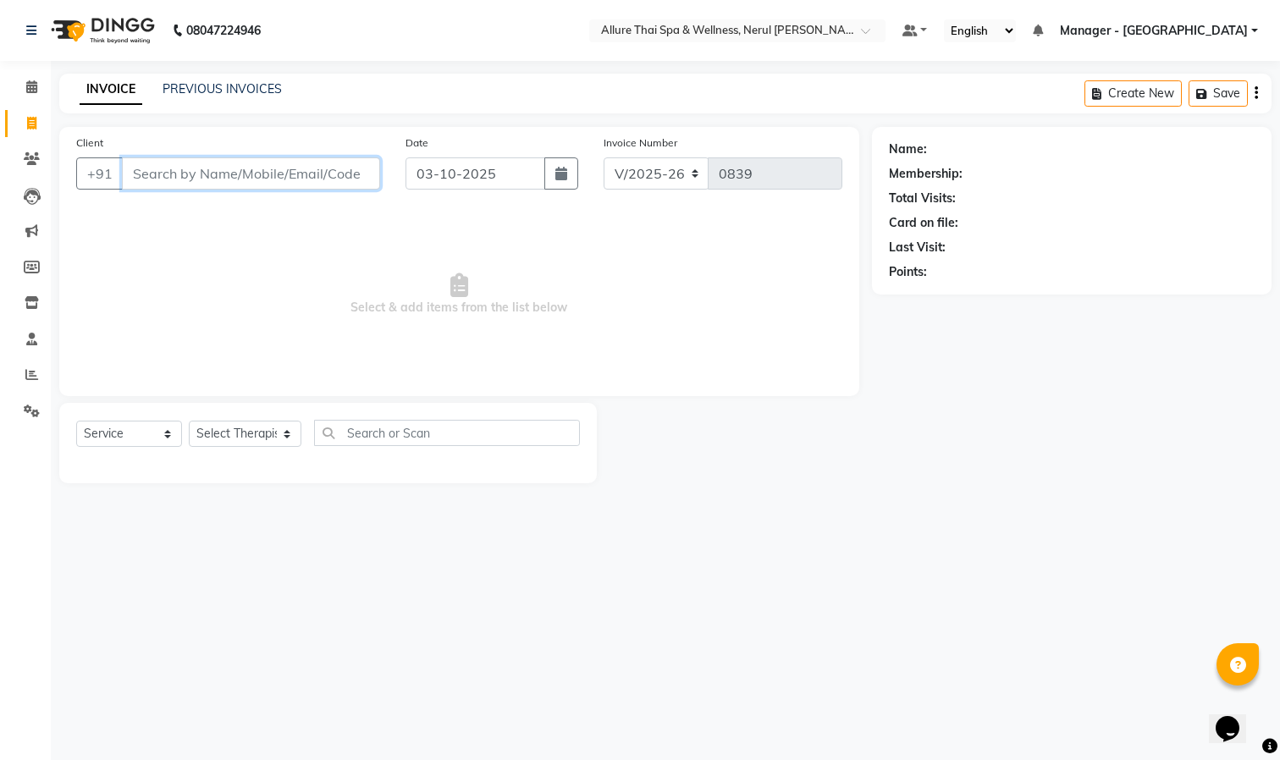
click at [176, 171] on input "Client" at bounding box center [251, 173] width 258 height 32
paste input "9820110028"
type input "9820110028"
click at [326, 179] on span "Add Client" at bounding box center [336, 173] width 67 height 17
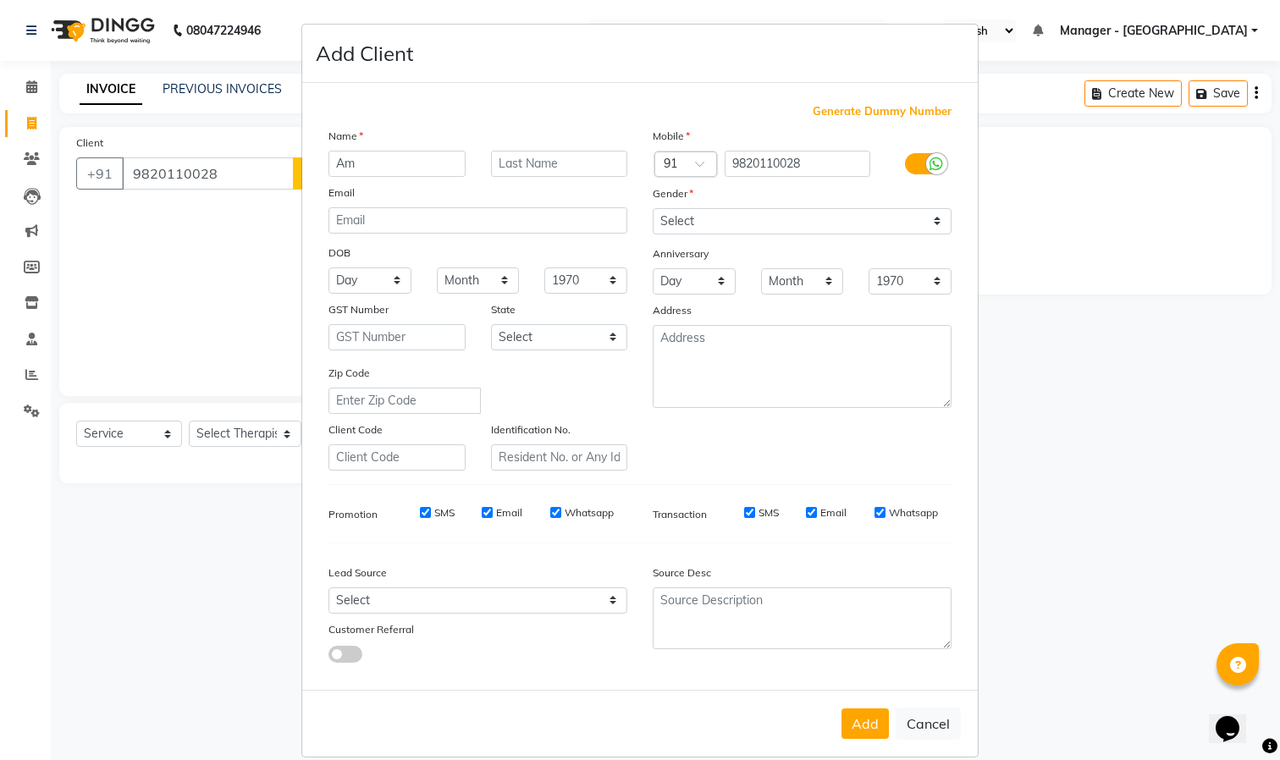
type input "Am"
click at [798, 214] on select "Select [DEMOGRAPHIC_DATA] [DEMOGRAPHIC_DATA] Other Prefer Not To Say" at bounding box center [801, 221] width 299 height 26
select select "[DEMOGRAPHIC_DATA]"
click at [652, 208] on select "Select [DEMOGRAPHIC_DATA] [DEMOGRAPHIC_DATA] Other Prefer Not To Say" at bounding box center [801, 221] width 299 height 26
click at [851, 721] on button "Add" at bounding box center [864, 723] width 47 height 30
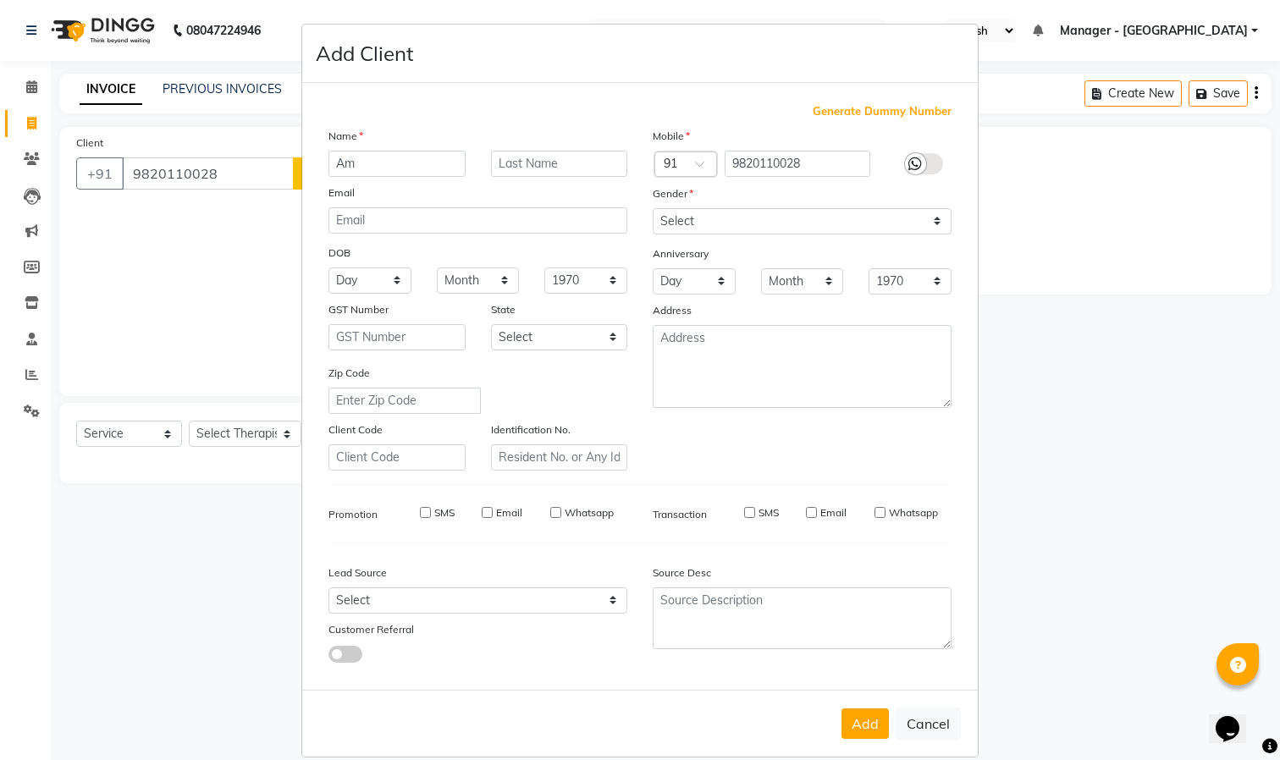
select select
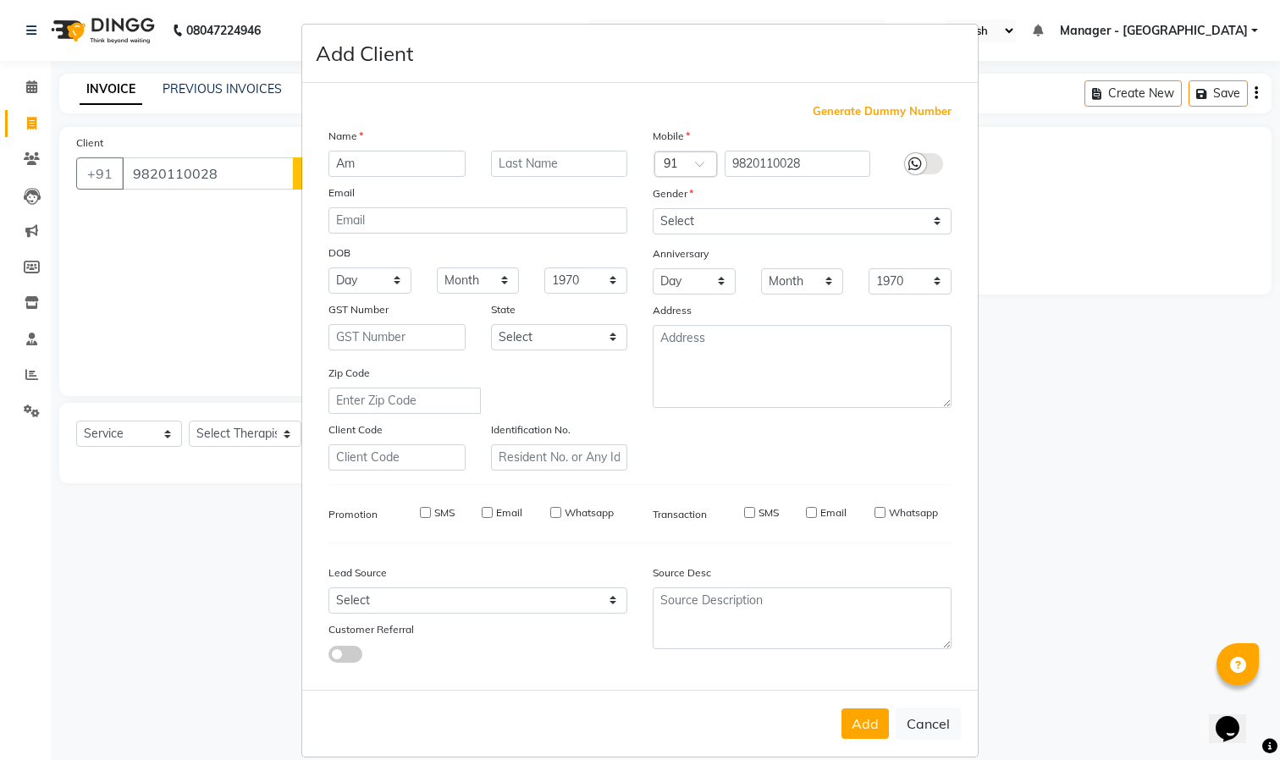
select select
checkbox input "false"
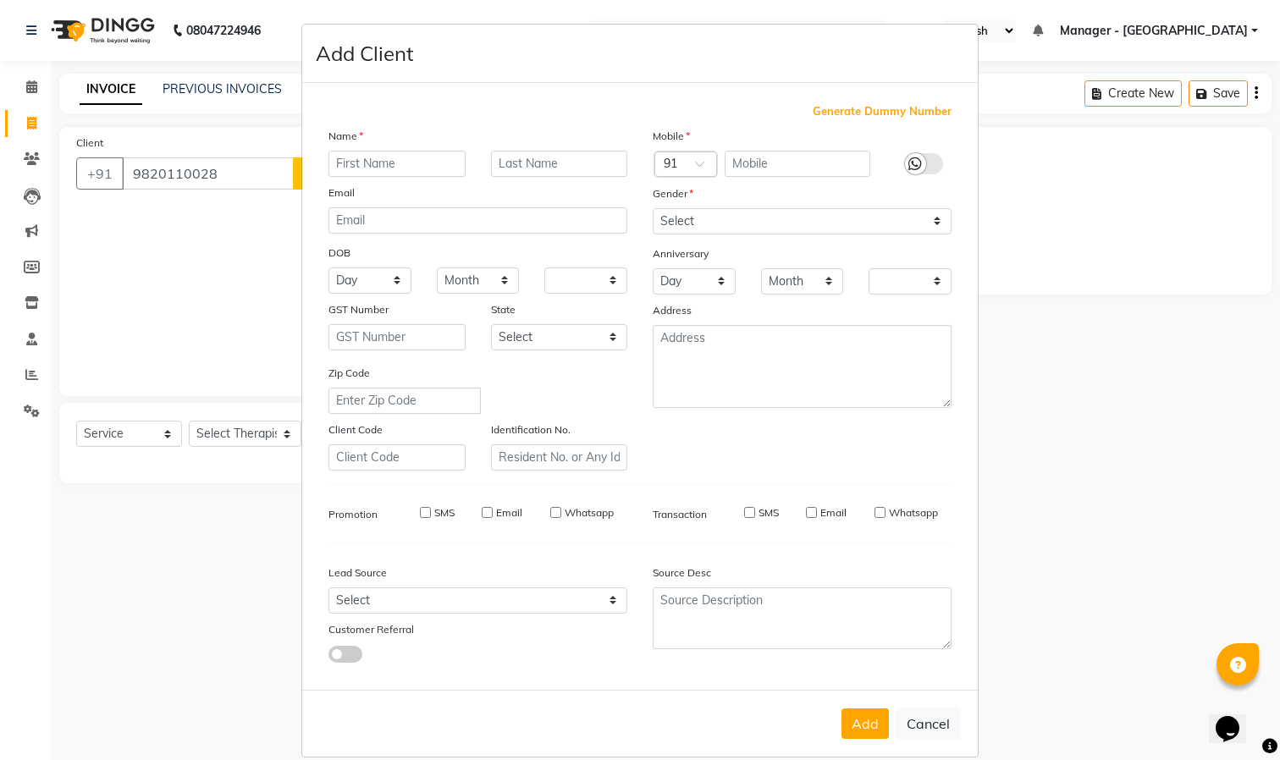
checkbox input "false"
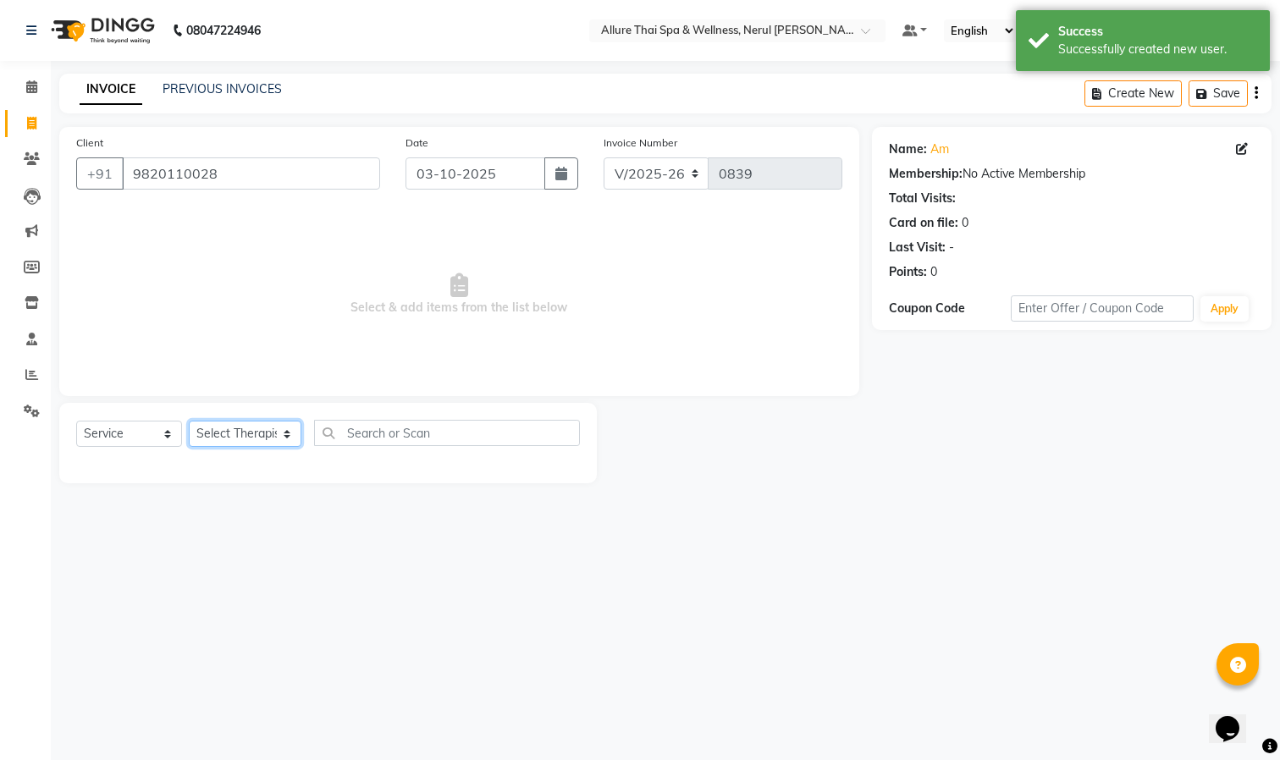
click at [246, 437] on select "Select Therapist Barnet Manager - [PERSON_NAME] [PERSON_NAME] [PERSON_NAME]" at bounding box center [245, 434] width 113 height 26
select select "85288"
click at [189, 421] on select "Select Therapist Barnet Manager - [PERSON_NAME] [PERSON_NAME] [PERSON_NAME]" at bounding box center [245, 434] width 113 height 26
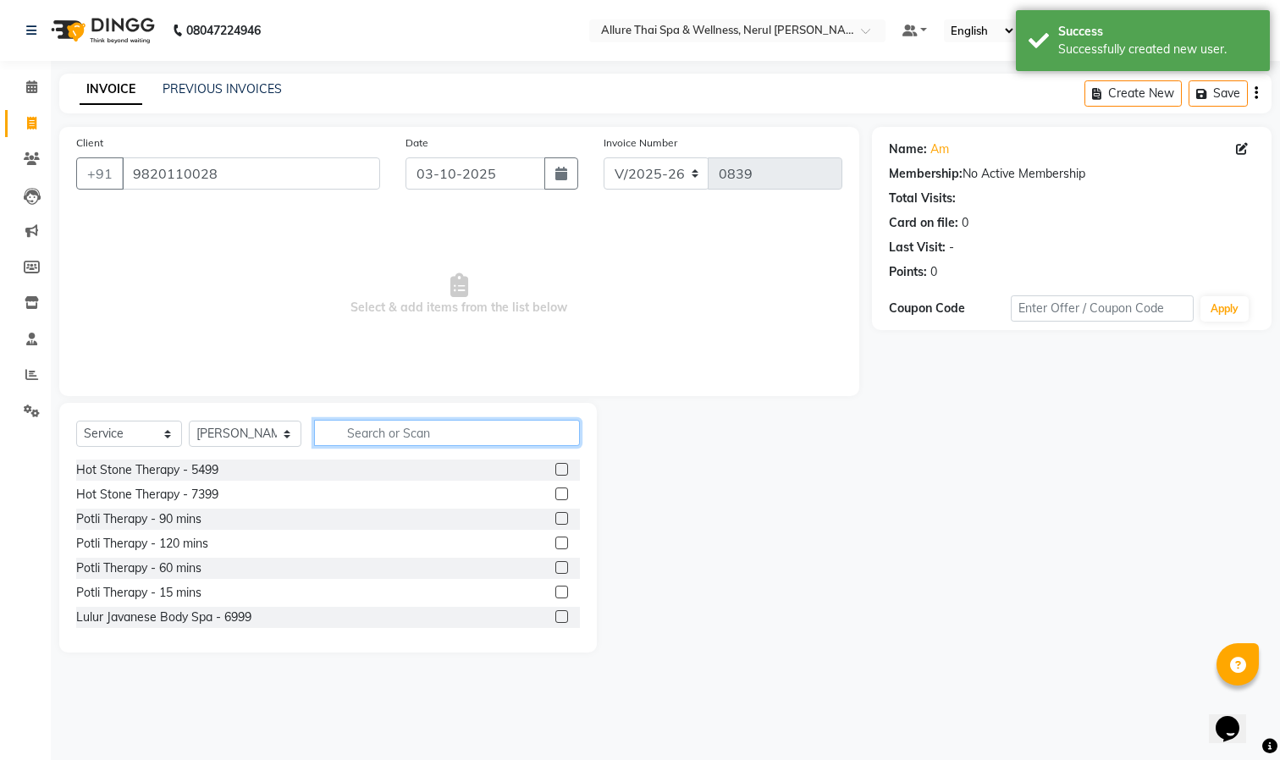
click at [409, 435] on input "text" at bounding box center [447, 433] width 266 height 26
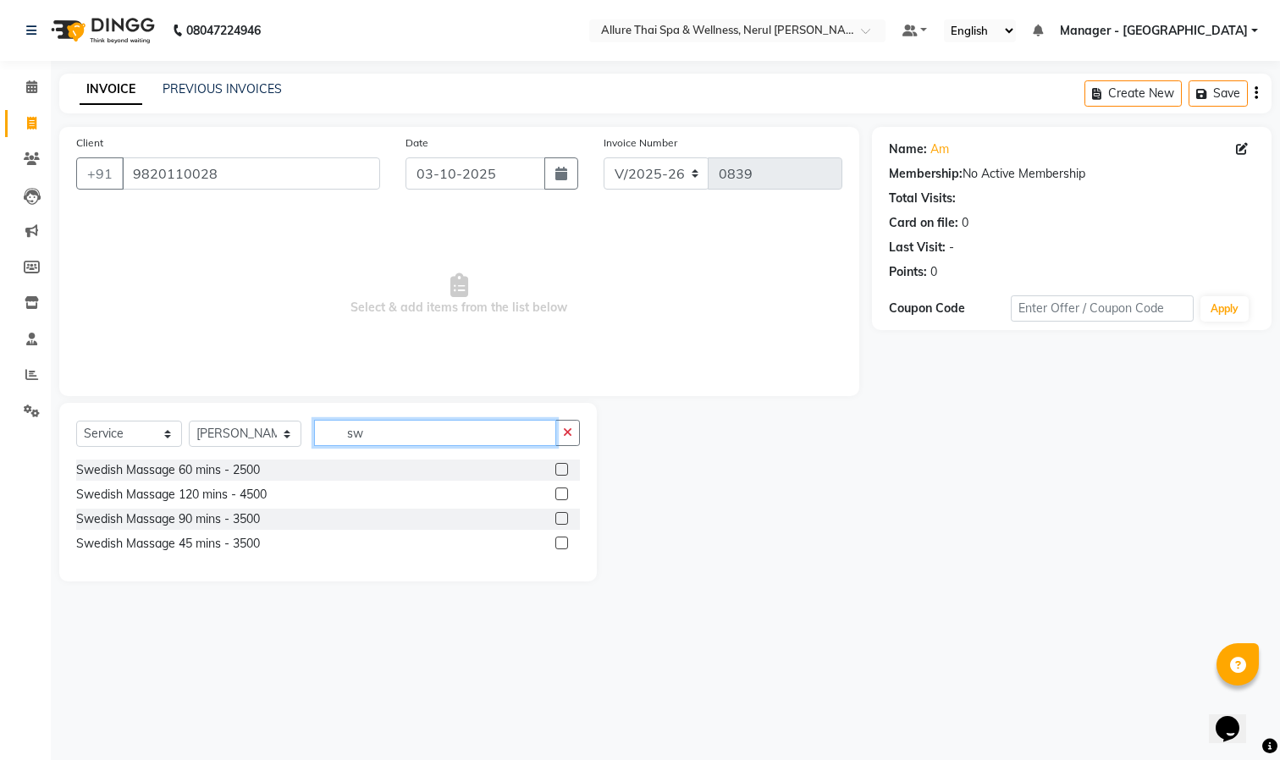
type input "sw"
click at [564, 520] on label at bounding box center [561, 518] width 13 height 13
click at [564, 520] on input "checkbox" at bounding box center [560, 519] width 11 height 11
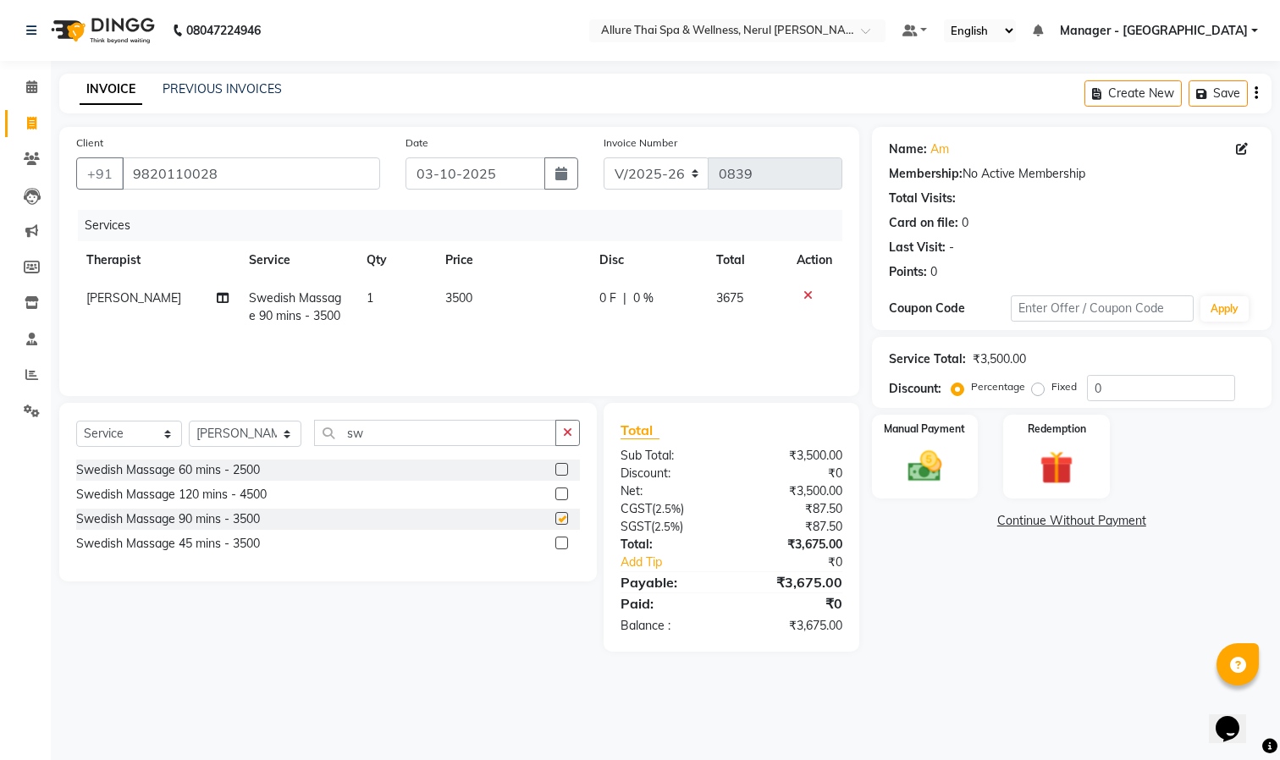
checkbox input "false"
click at [1051, 391] on label "Fixed" at bounding box center [1063, 386] width 25 height 15
click at [1036, 391] on input "Fixed" at bounding box center [1041, 387] width 12 height 12
radio input "true"
click at [1137, 387] on input "0" at bounding box center [1161, 388] width 148 height 26
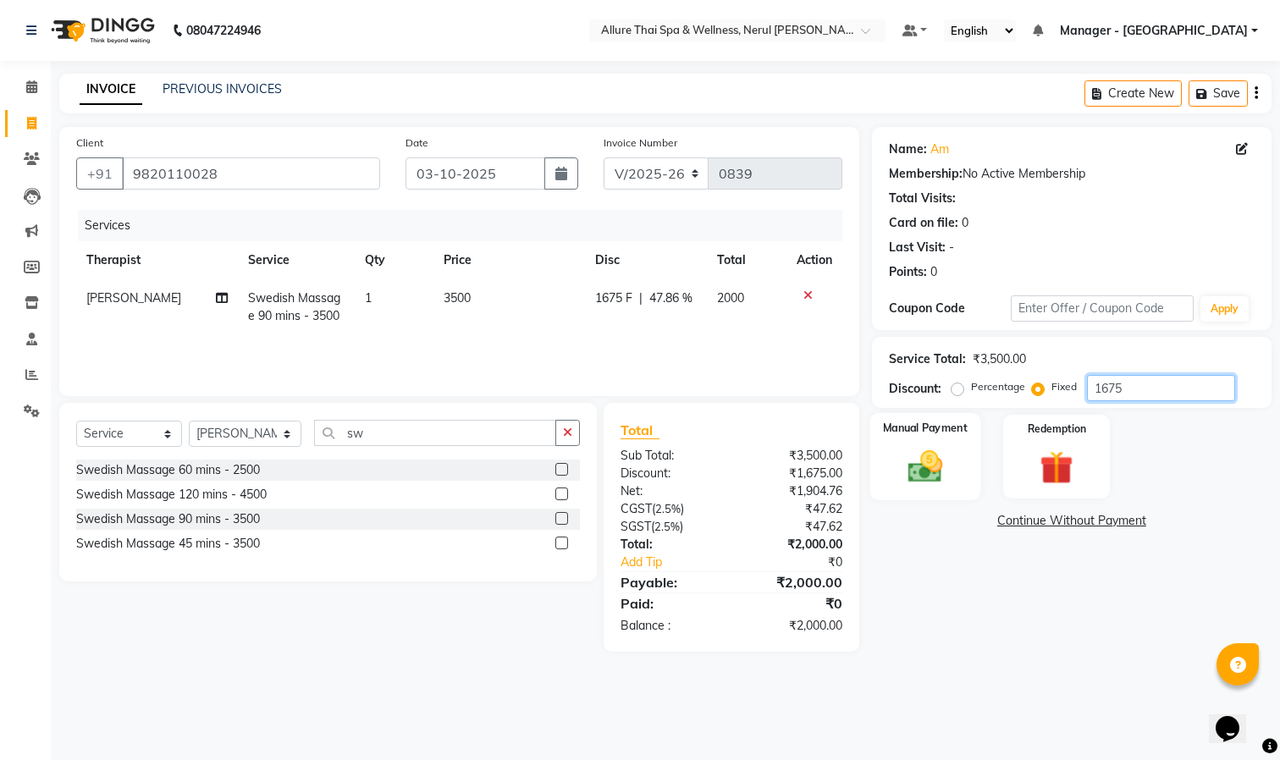
type input "1675"
click at [943, 444] on div "Manual Payment" at bounding box center [924, 456] width 111 height 87
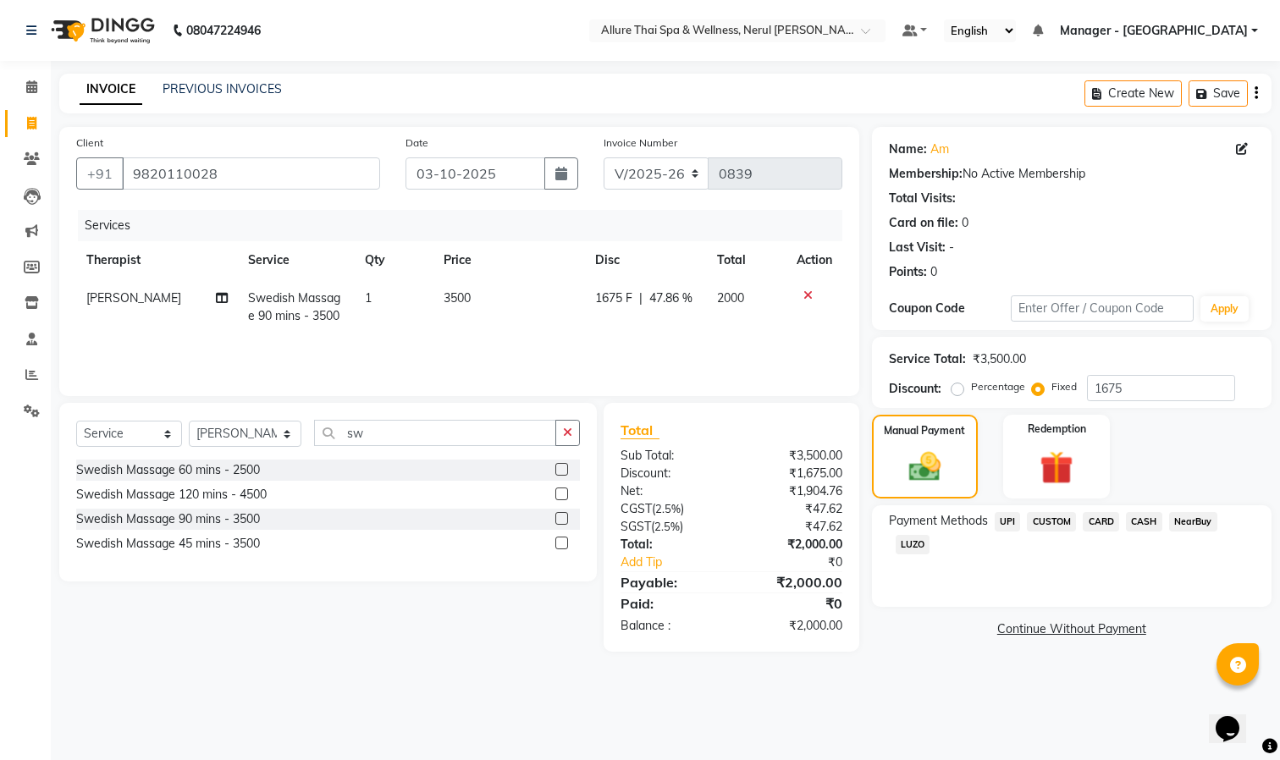
click at [1009, 516] on span "UPI" at bounding box center [1007, 521] width 26 height 19
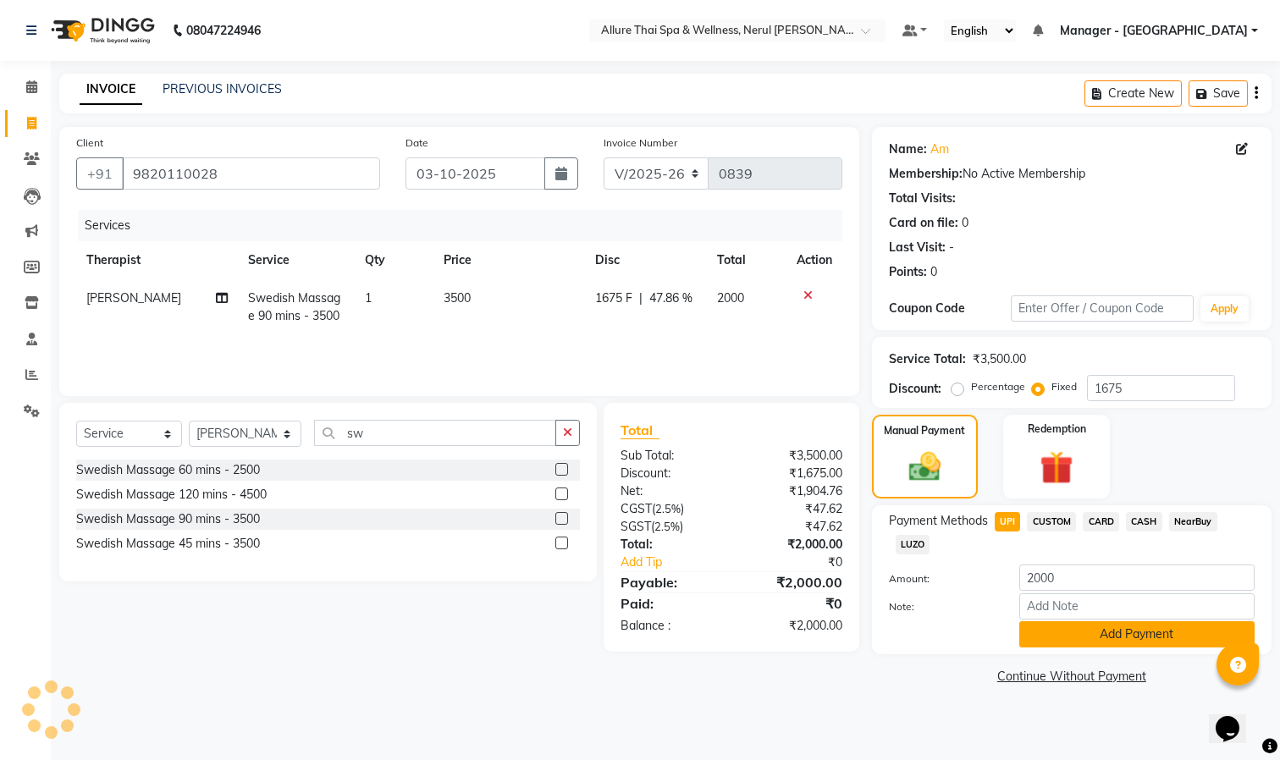
click at [1105, 635] on button "Add Payment" at bounding box center [1136, 634] width 235 height 26
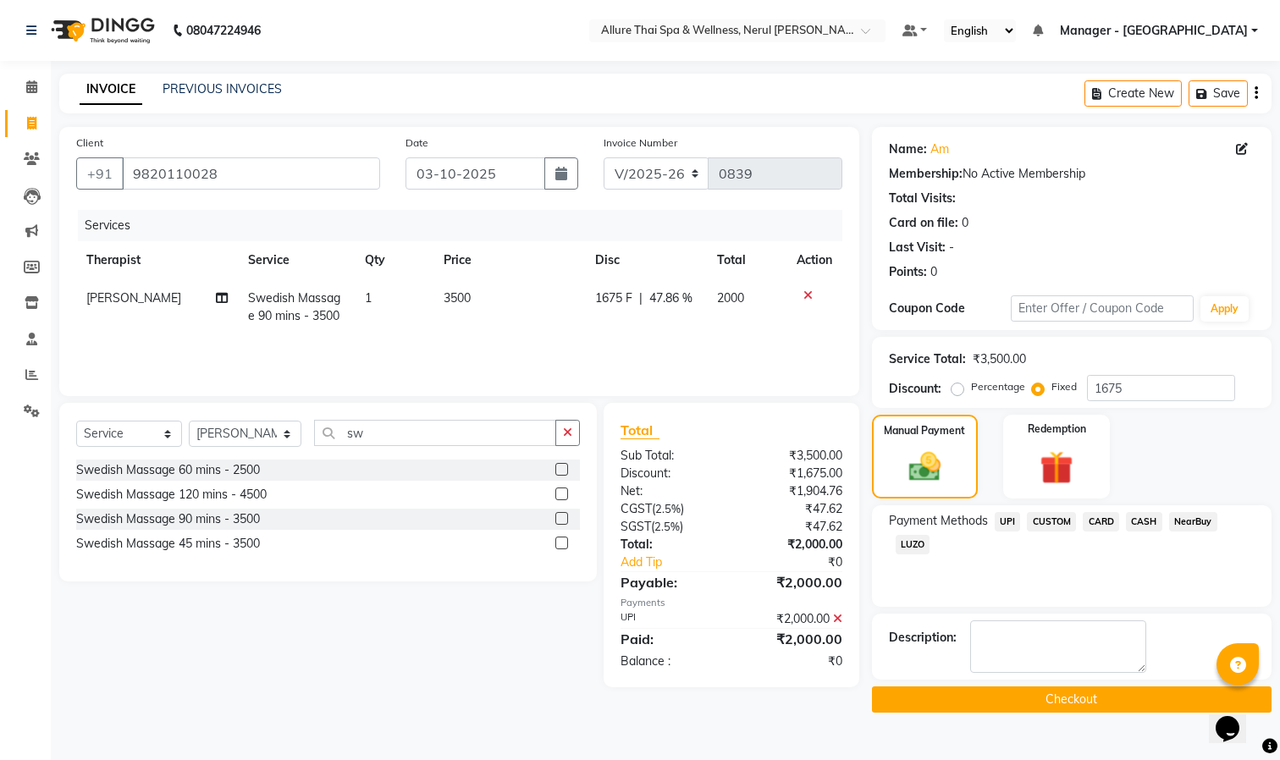
click at [1014, 698] on button "Checkout" at bounding box center [1071, 699] width 399 height 26
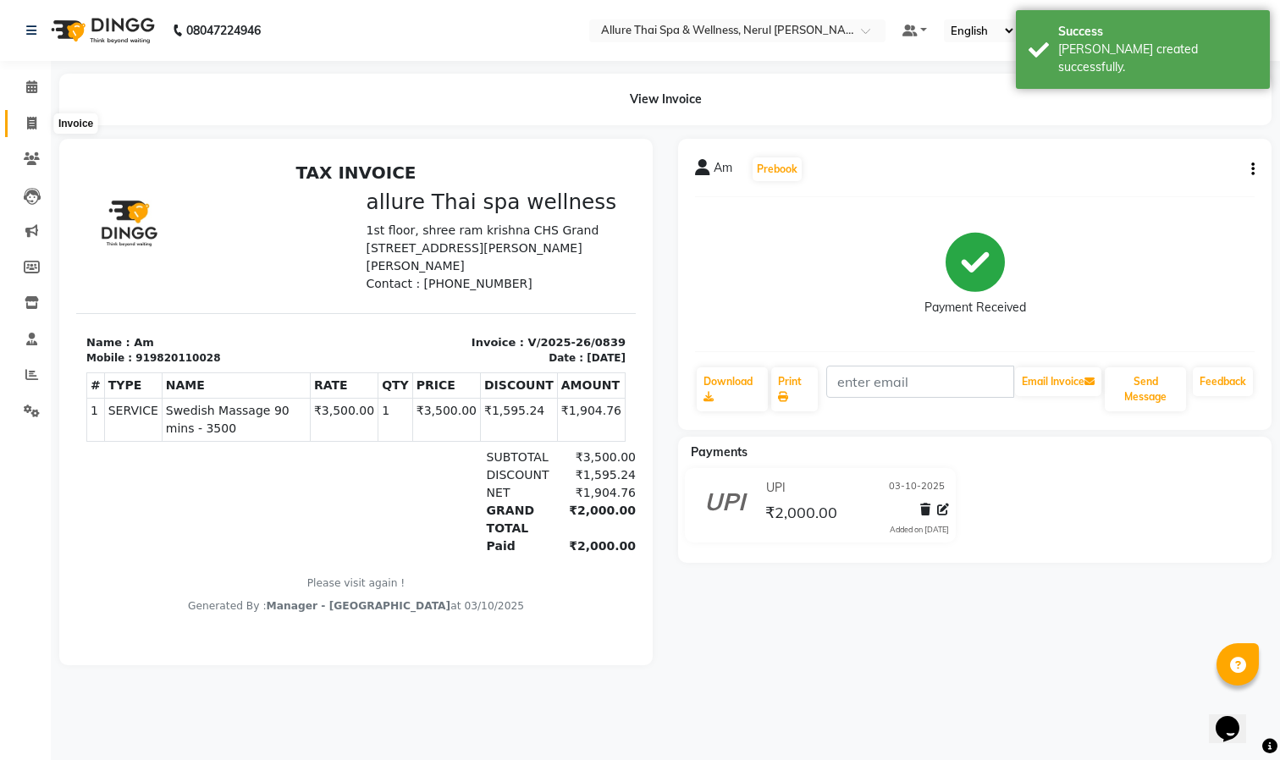
click at [30, 122] on icon at bounding box center [31, 123] width 9 height 13
select select "8529"
select select "service"
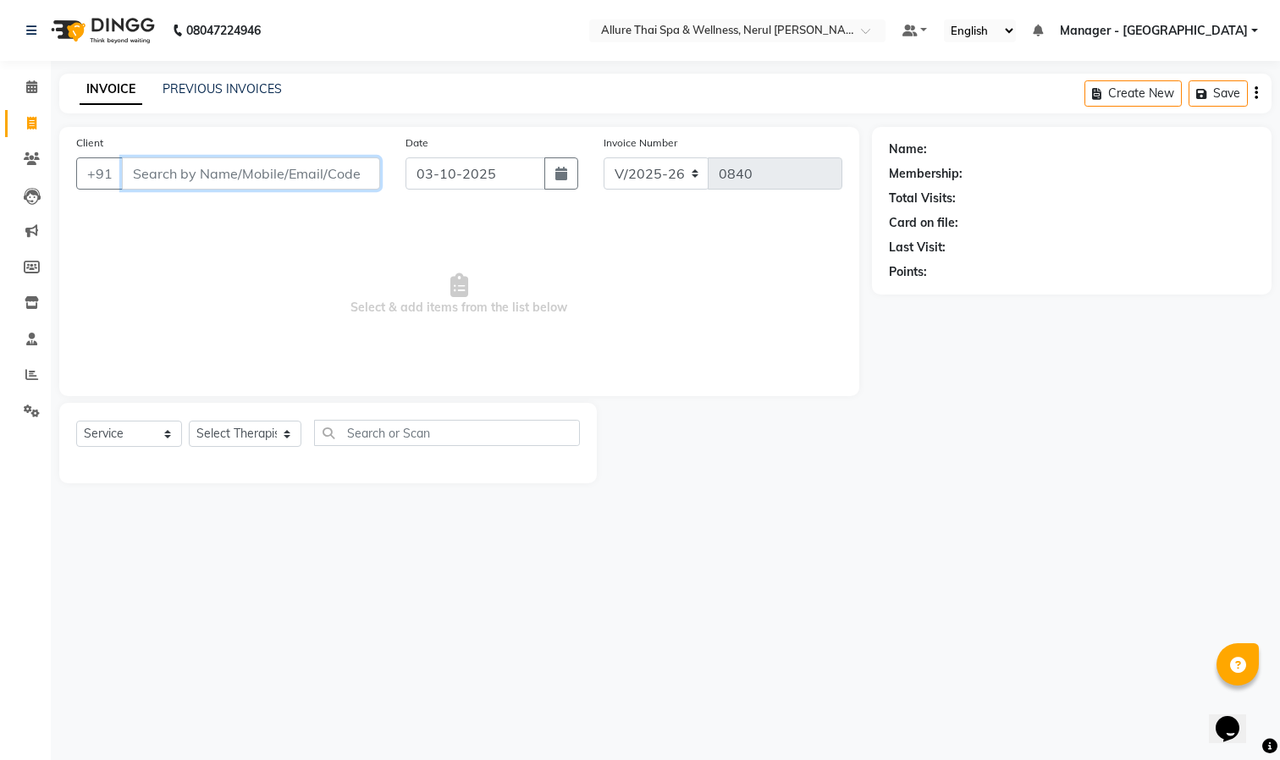
click at [290, 168] on input "Client" at bounding box center [251, 173] width 258 height 32
paste input "Dhananjay"
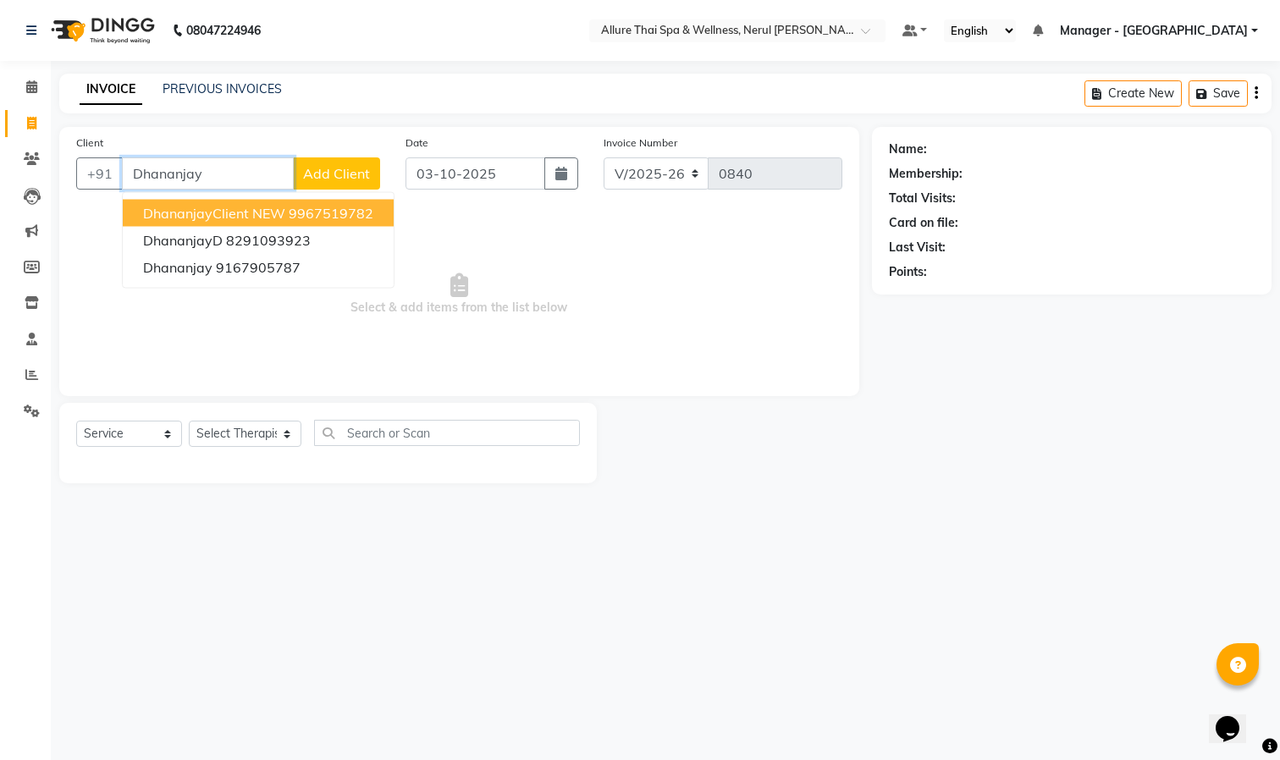
type input "Dhananjay"
click at [353, 170] on span "Add Client" at bounding box center [336, 173] width 67 height 17
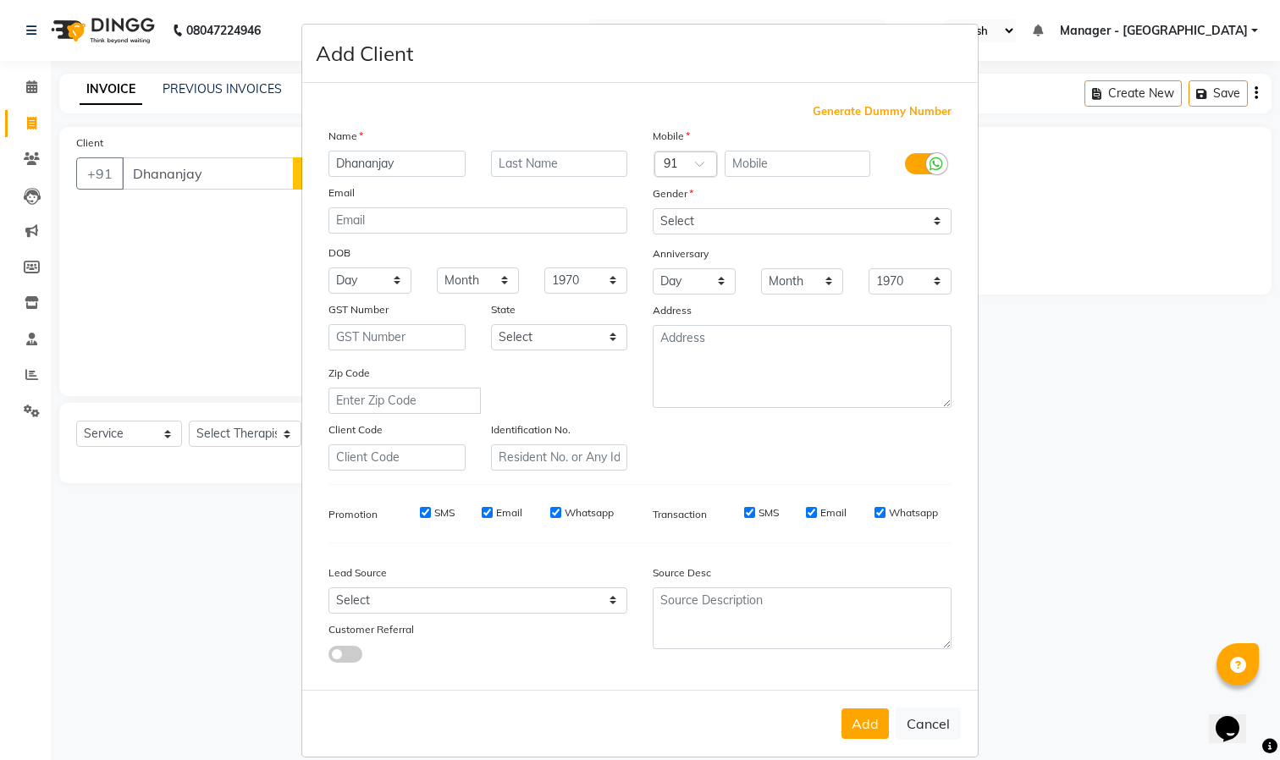
click at [861, 112] on span "Generate Dummy Number" at bounding box center [881, 111] width 139 height 17
type input "1378200000126"
checkbox input "false"
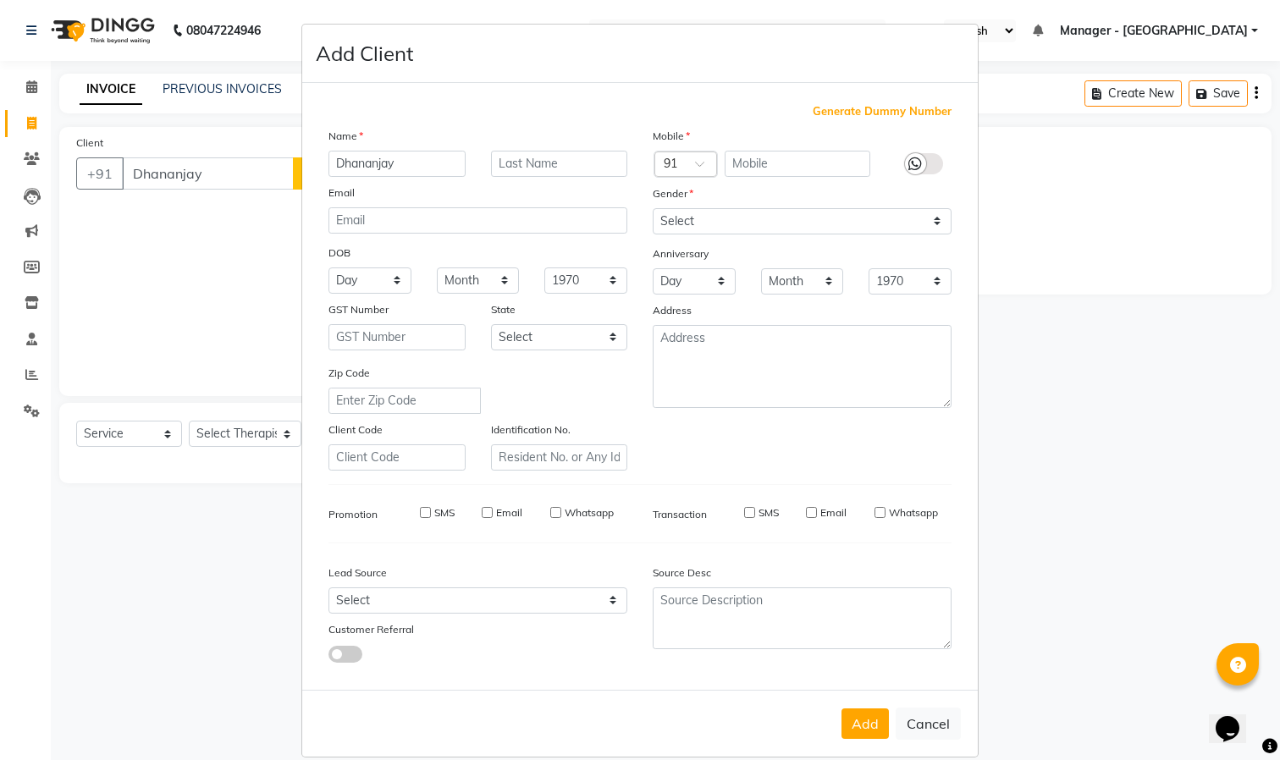
checkbox input "false"
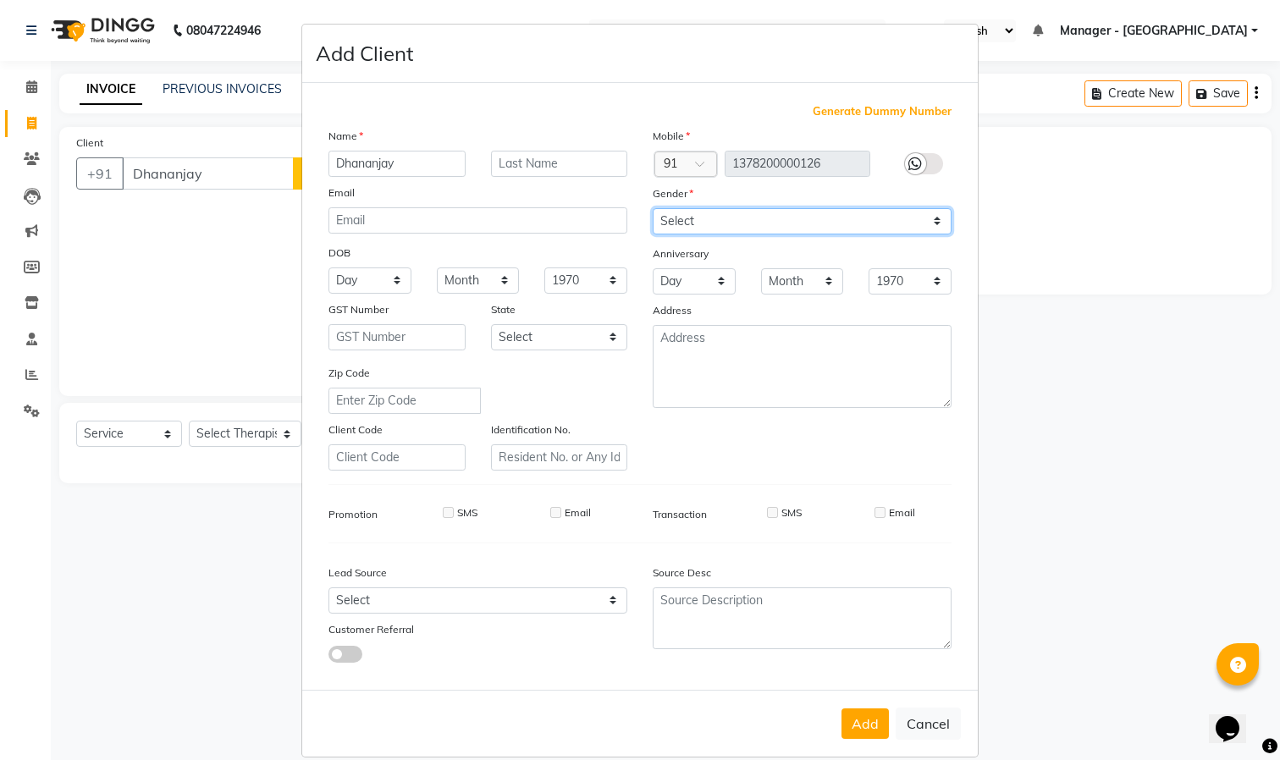
click at [767, 219] on select "Select [DEMOGRAPHIC_DATA] [DEMOGRAPHIC_DATA] Other Prefer Not To Say" at bounding box center [801, 221] width 299 height 26
select select "[DEMOGRAPHIC_DATA]"
click at [652, 208] on select "Select [DEMOGRAPHIC_DATA] [DEMOGRAPHIC_DATA] Other Prefer Not To Say" at bounding box center [801, 221] width 299 height 26
click at [845, 713] on button "Add" at bounding box center [864, 723] width 47 height 30
type input "1378200000126"
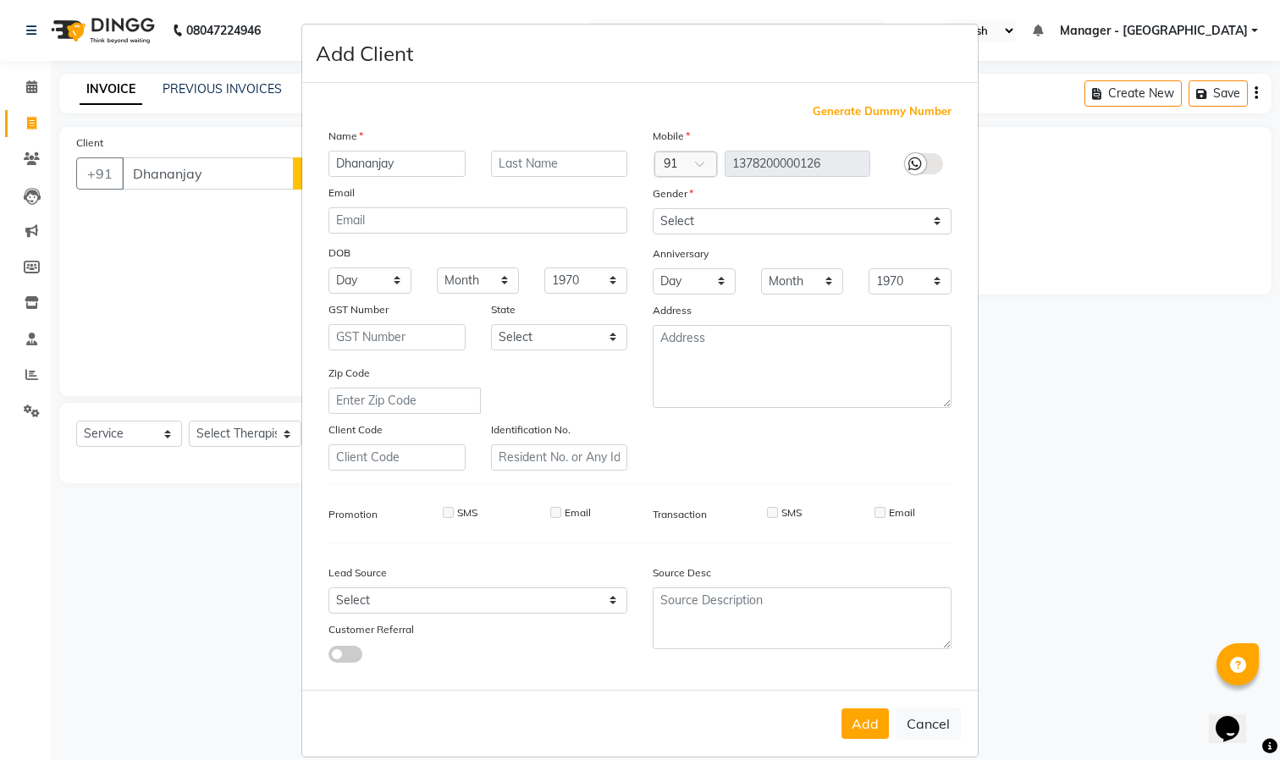
select select
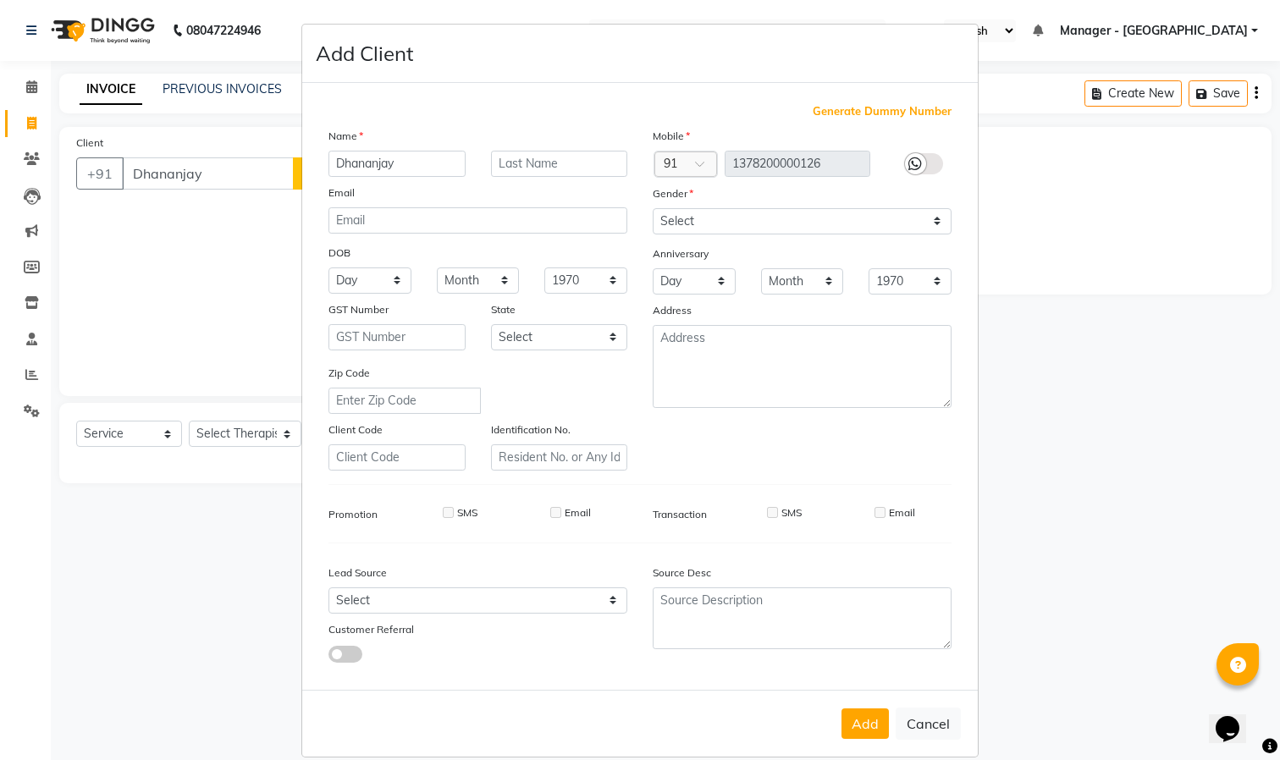
select select
checkbox input "false"
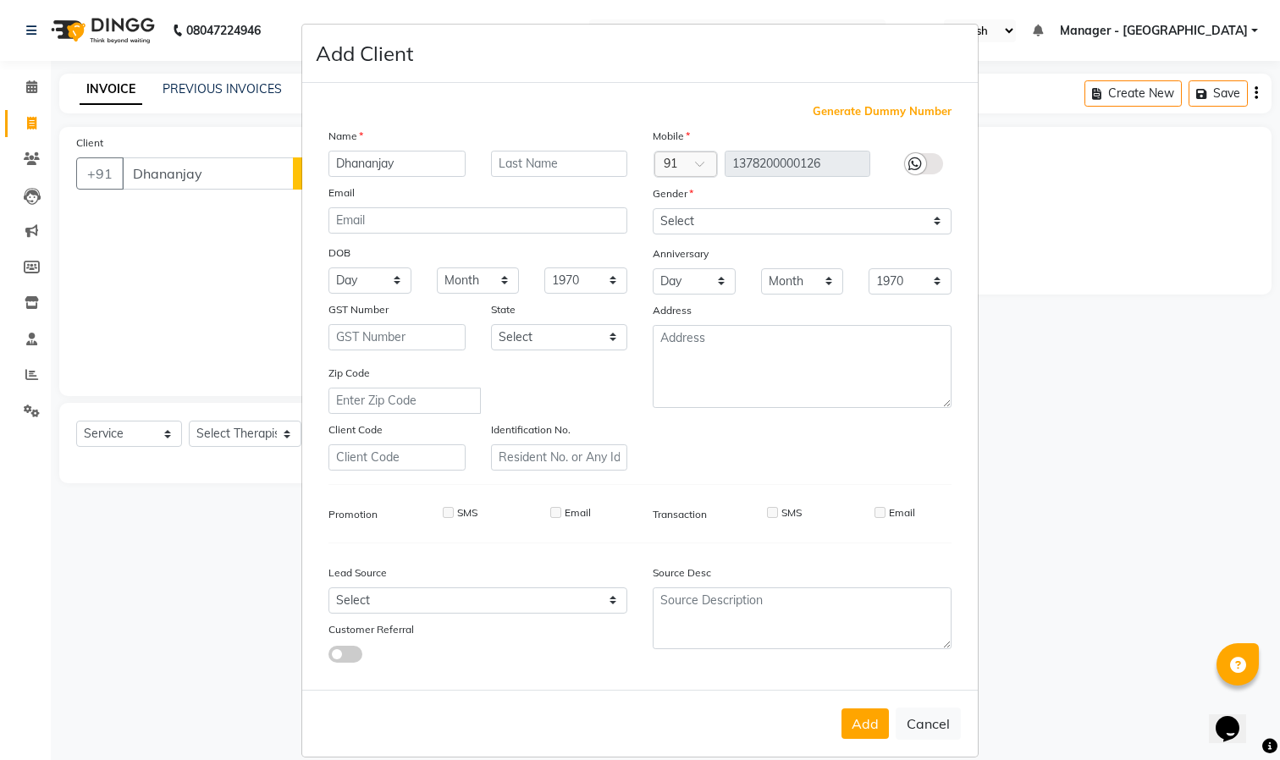
checkbox input "false"
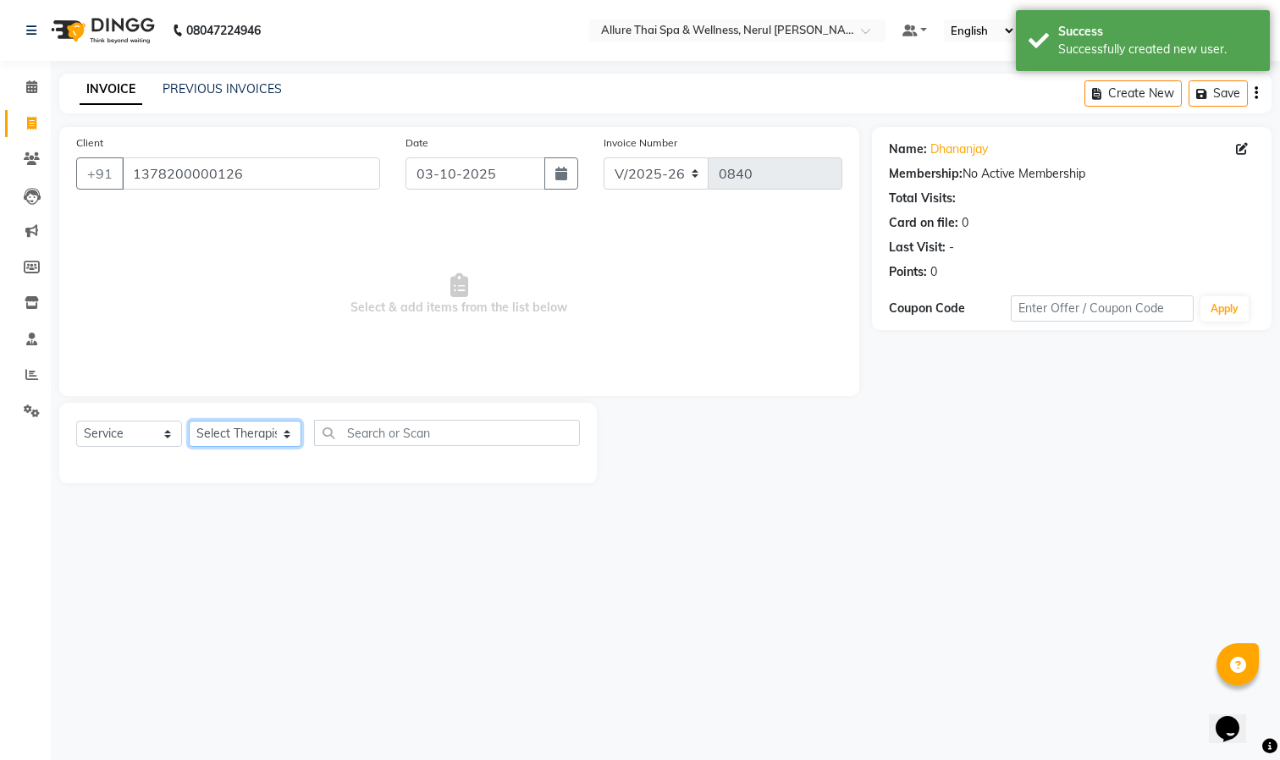
click at [245, 422] on select "Select Therapist Barnet Manager - [PERSON_NAME] [PERSON_NAME] [PERSON_NAME]" at bounding box center [245, 434] width 113 height 26
select select "91447"
click at [189, 421] on select "Select Therapist Barnet Manager - [PERSON_NAME] [PERSON_NAME] [PERSON_NAME]" at bounding box center [245, 434] width 113 height 26
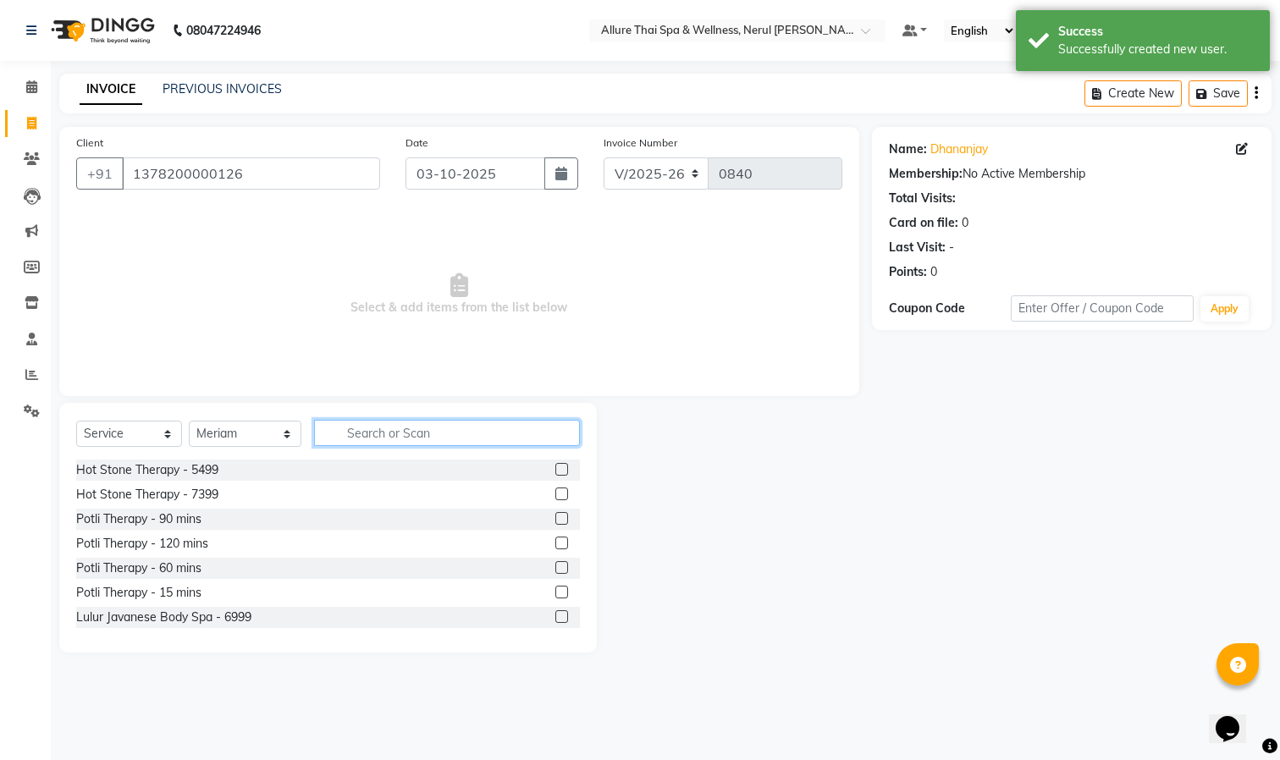
click at [449, 429] on input "text" at bounding box center [447, 433] width 266 height 26
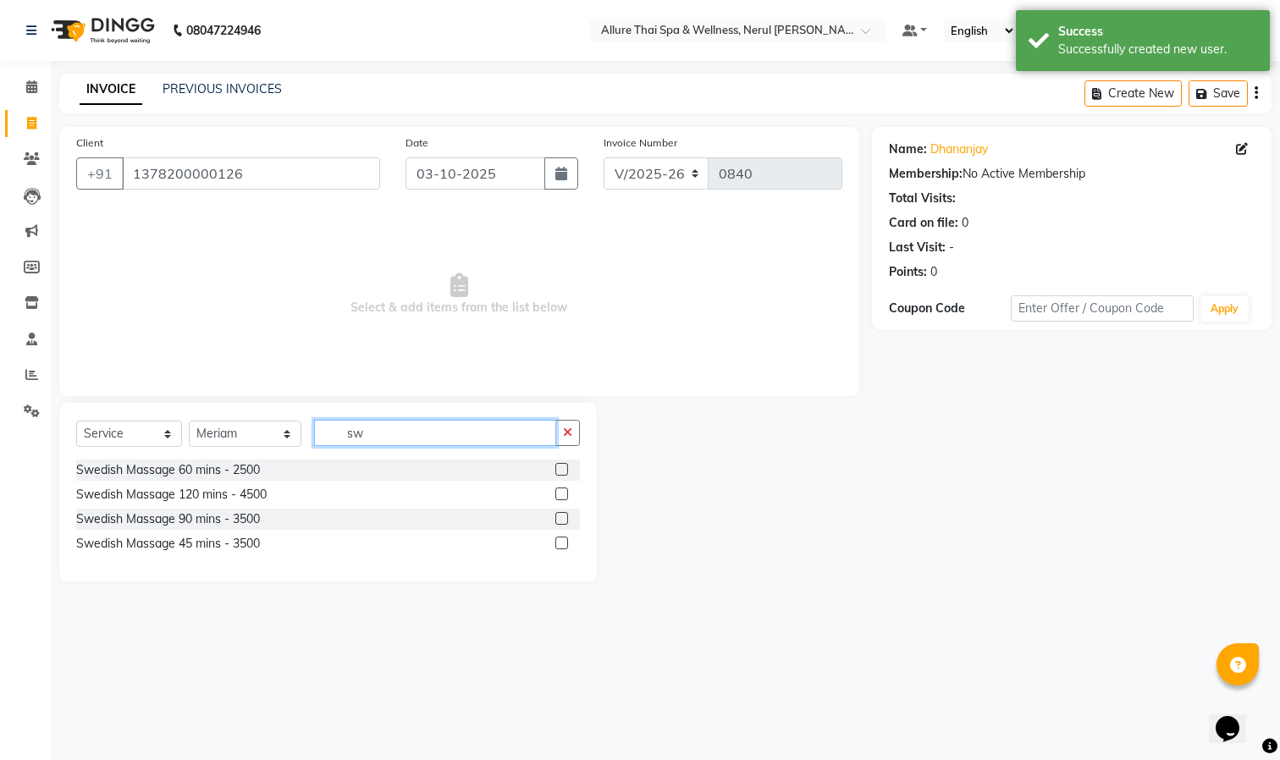
type input "sw"
click at [562, 467] on label at bounding box center [561, 469] width 13 height 13
click at [562, 467] on input "checkbox" at bounding box center [560, 470] width 11 height 11
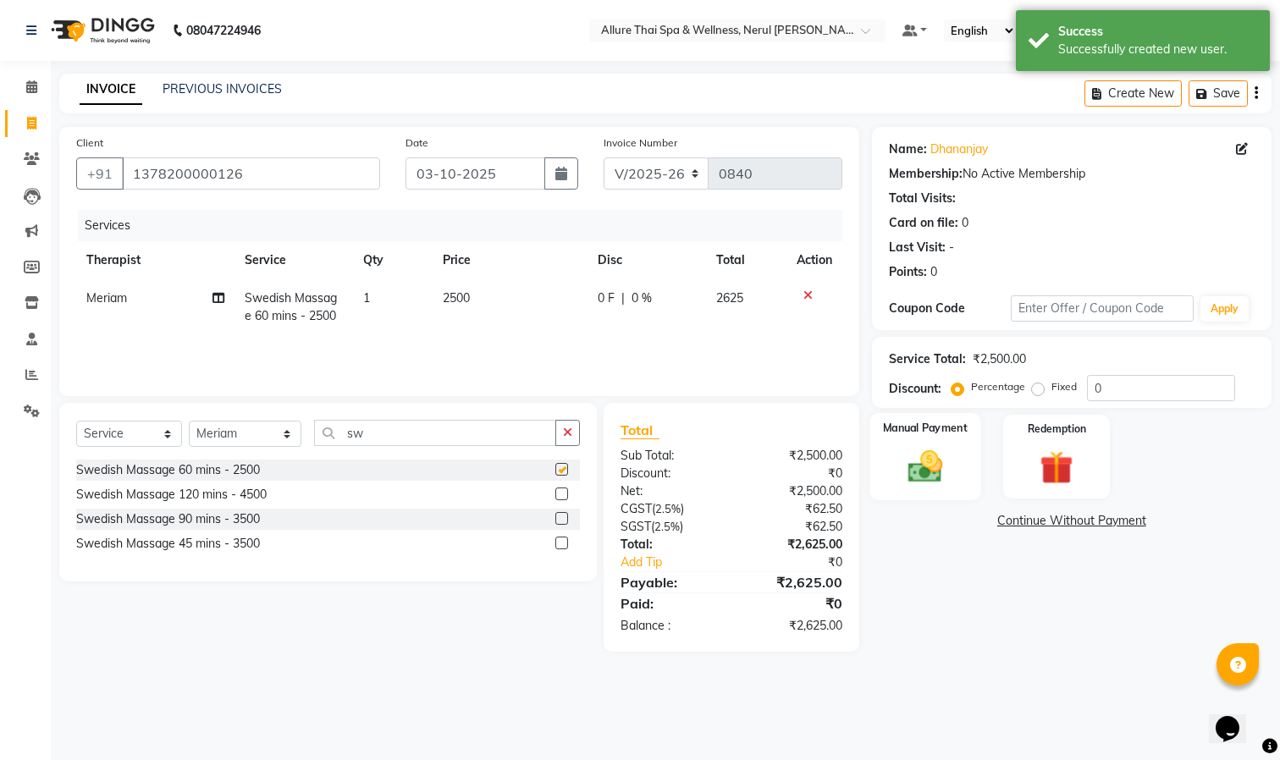
checkbox input "false"
click at [1064, 387] on label "Fixed" at bounding box center [1063, 386] width 25 height 15
click at [1047, 387] on input "Fixed" at bounding box center [1041, 387] width 12 height 12
radio input "true"
click at [1126, 394] on input "0" at bounding box center [1161, 388] width 148 height 26
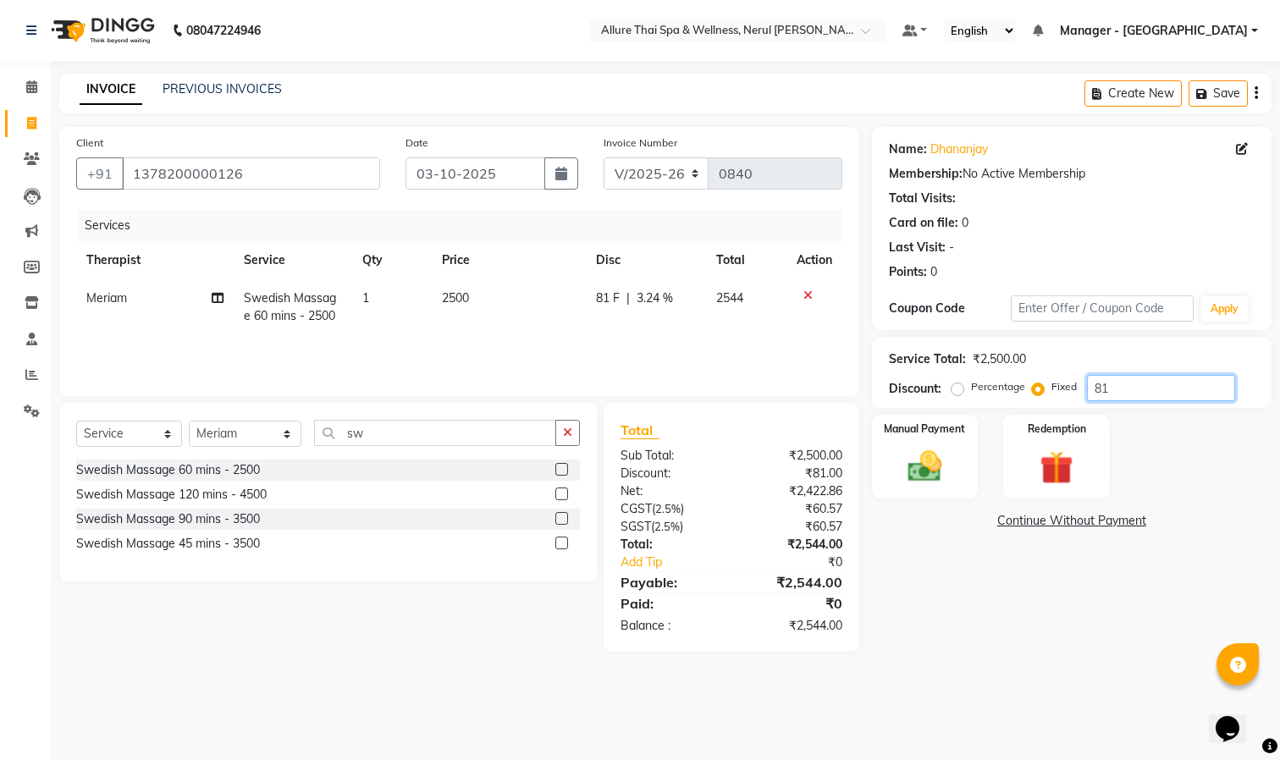
type input "8"
type input "825"
click at [904, 455] on img at bounding box center [924, 467] width 57 height 40
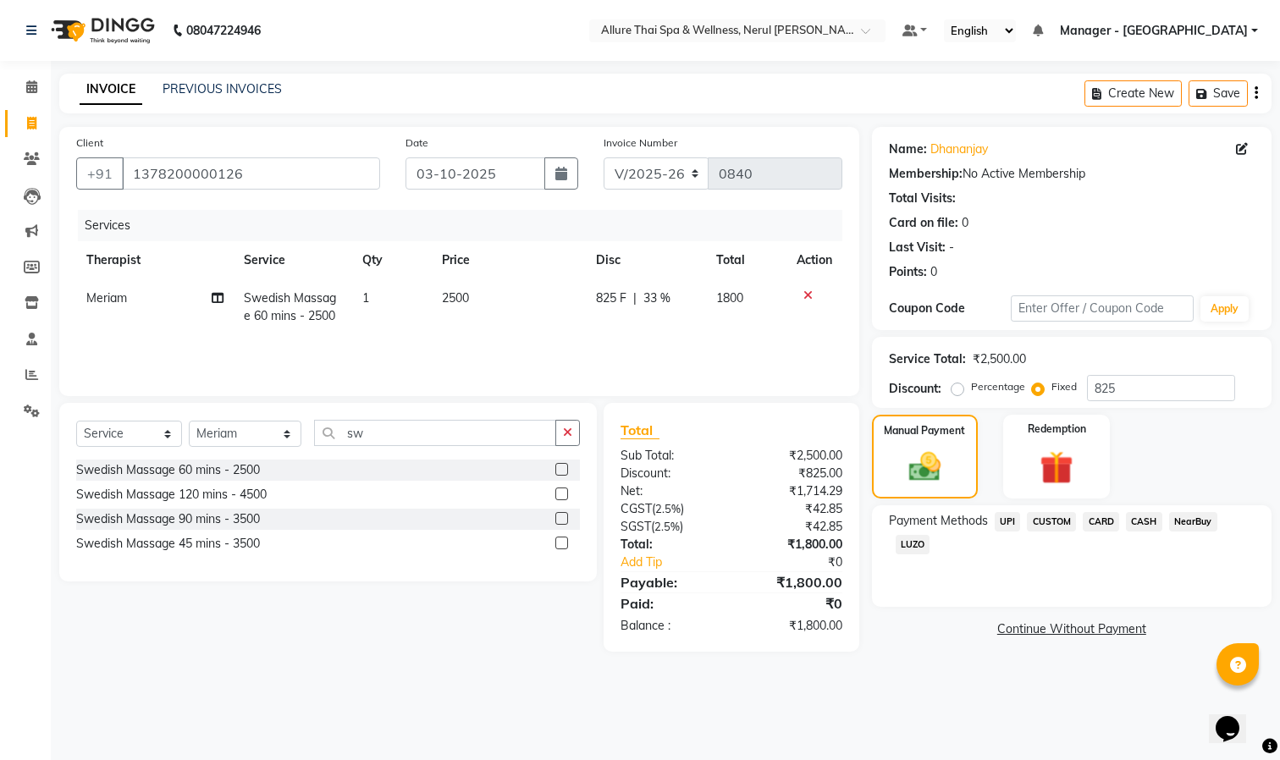
click at [1138, 519] on span "CASH" at bounding box center [1144, 521] width 36 height 19
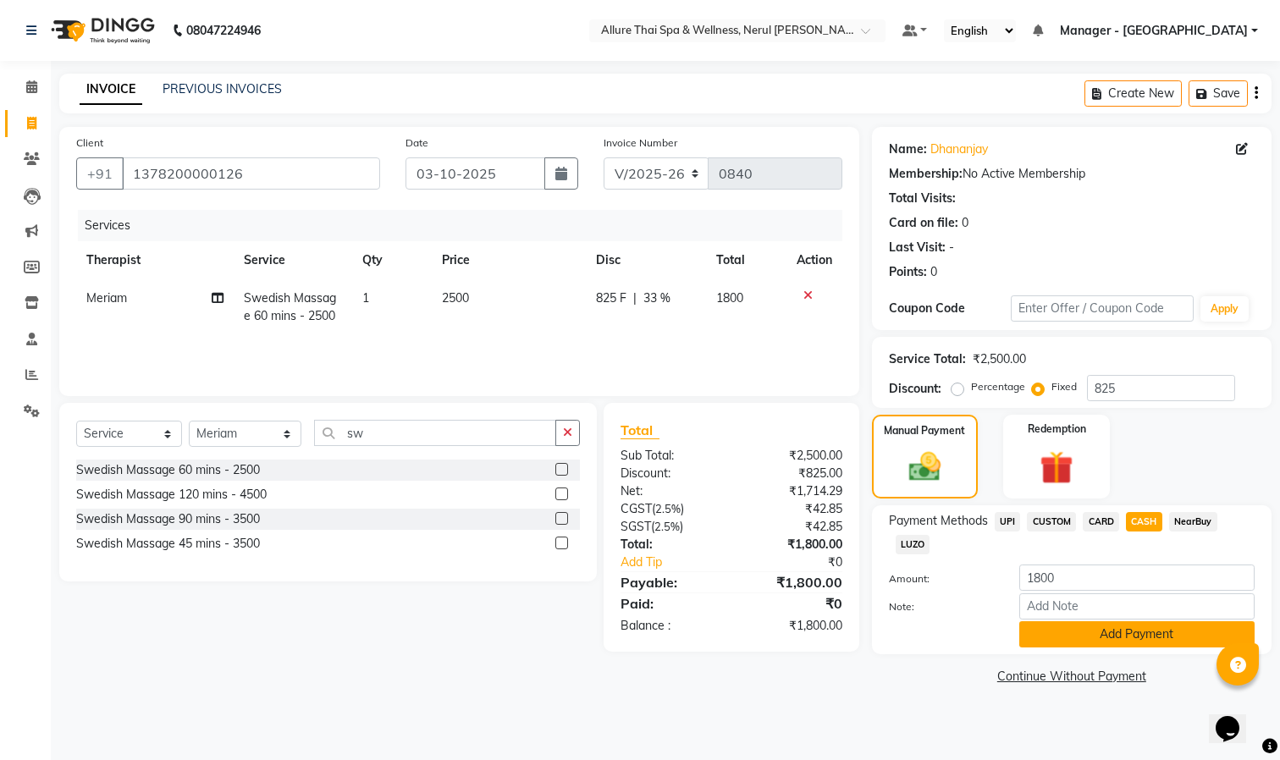
click at [1084, 632] on button "Add Payment" at bounding box center [1136, 634] width 235 height 26
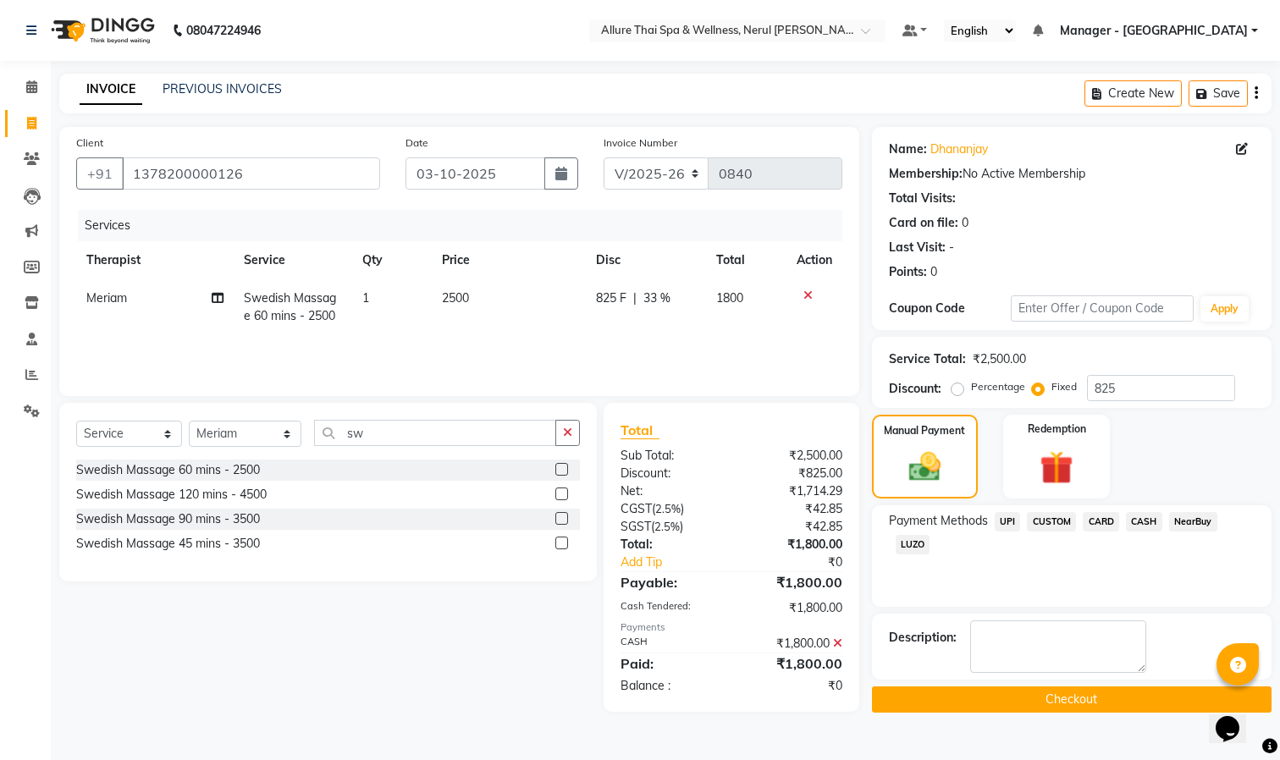
click at [1037, 704] on button "Checkout" at bounding box center [1071, 699] width 399 height 26
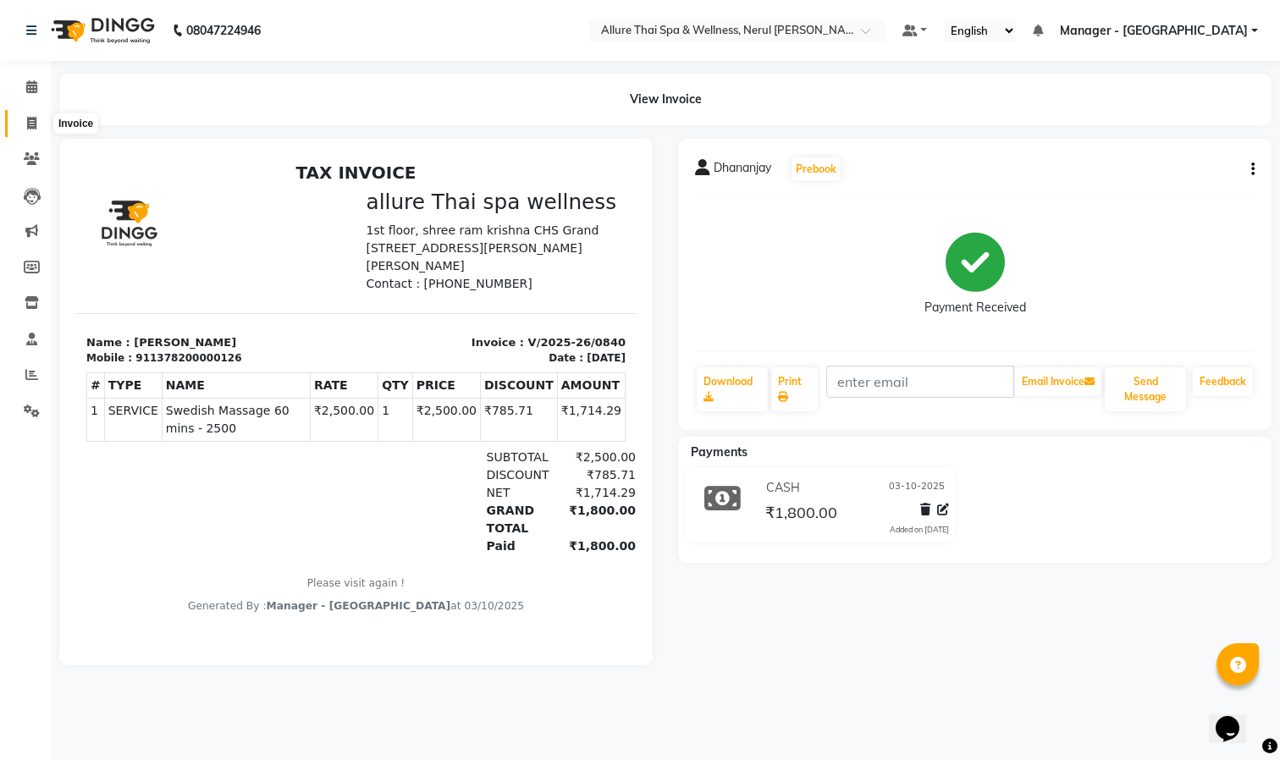
click at [34, 114] on span at bounding box center [32, 123] width 30 height 19
select select "8529"
select select "service"
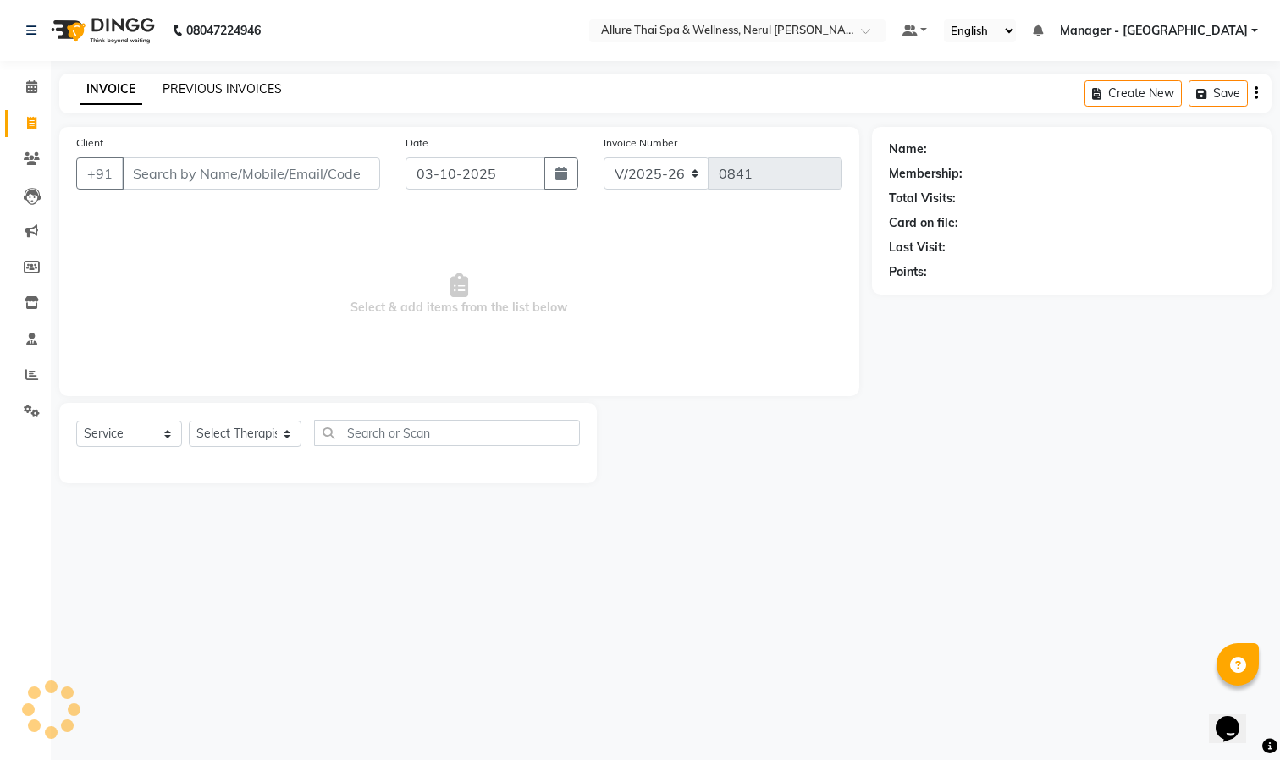
click at [199, 89] on link "PREVIOUS INVOICES" at bounding box center [221, 88] width 119 height 15
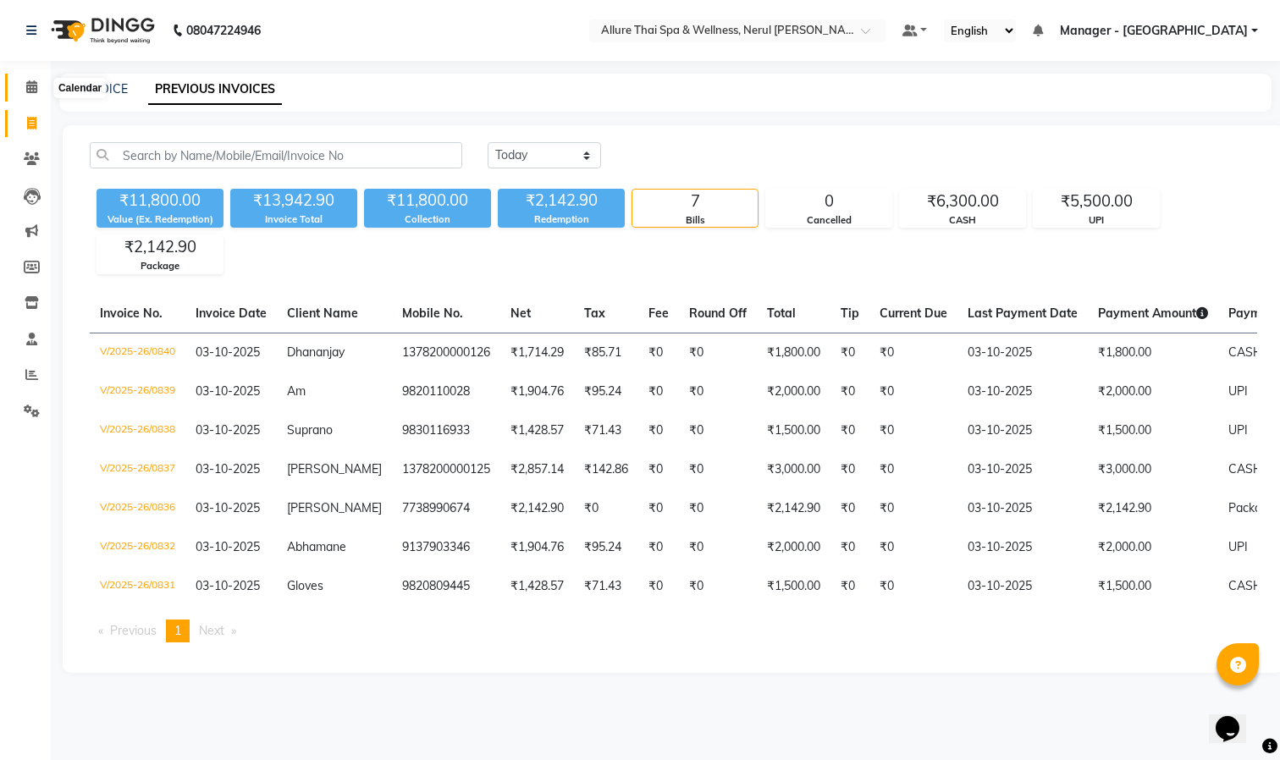
click at [30, 84] on icon at bounding box center [31, 86] width 11 height 13
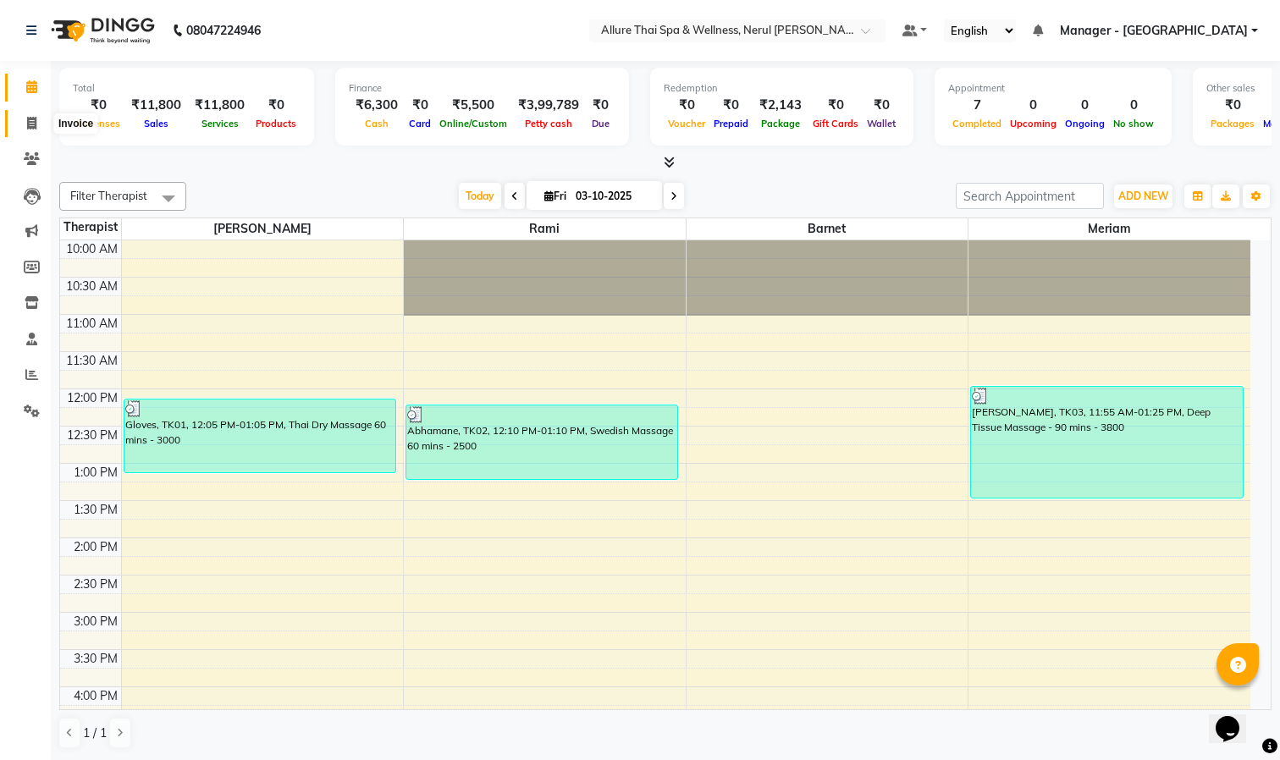
click at [21, 117] on span at bounding box center [32, 123] width 30 height 19
select select "8529"
select select "service"
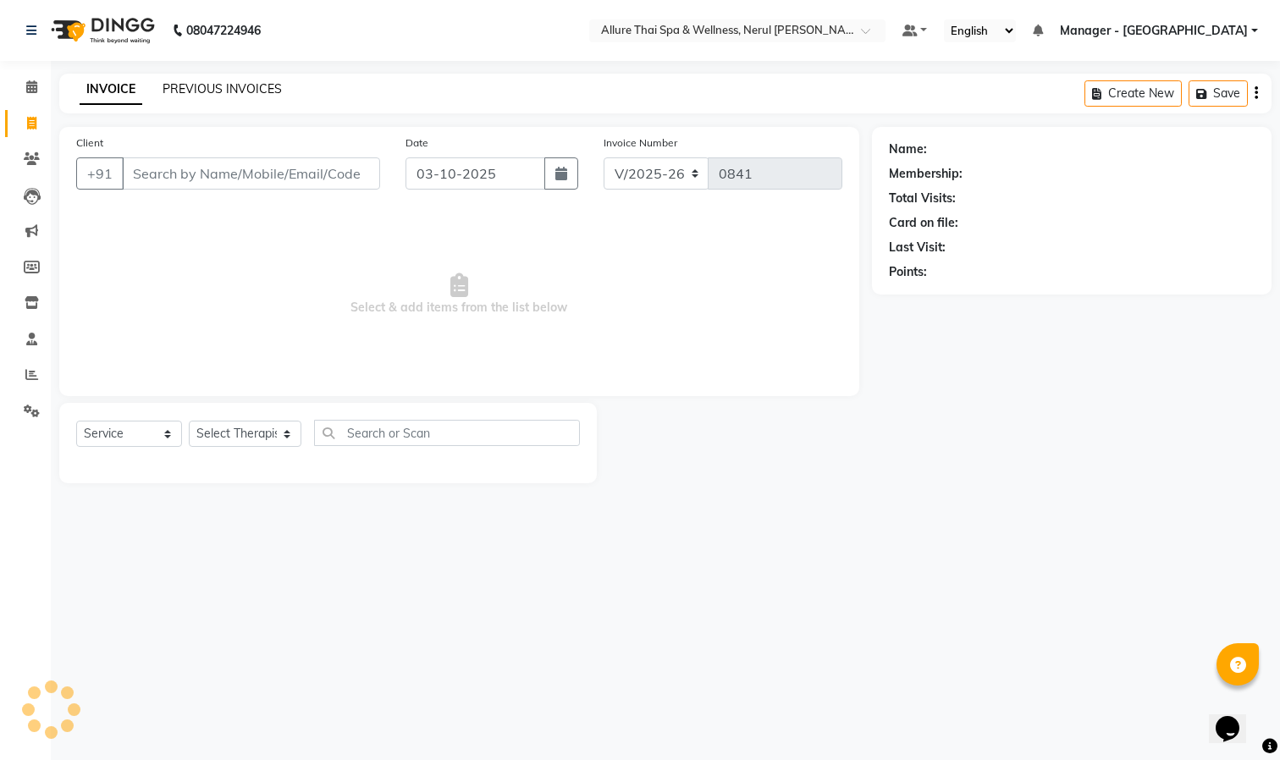
click at [240, 82] on link "PREVIOUS INVOICES" at bounding box center [221, 88] width 119 height 15
